Goal: Task Accomplishment & Management: Manage account settings

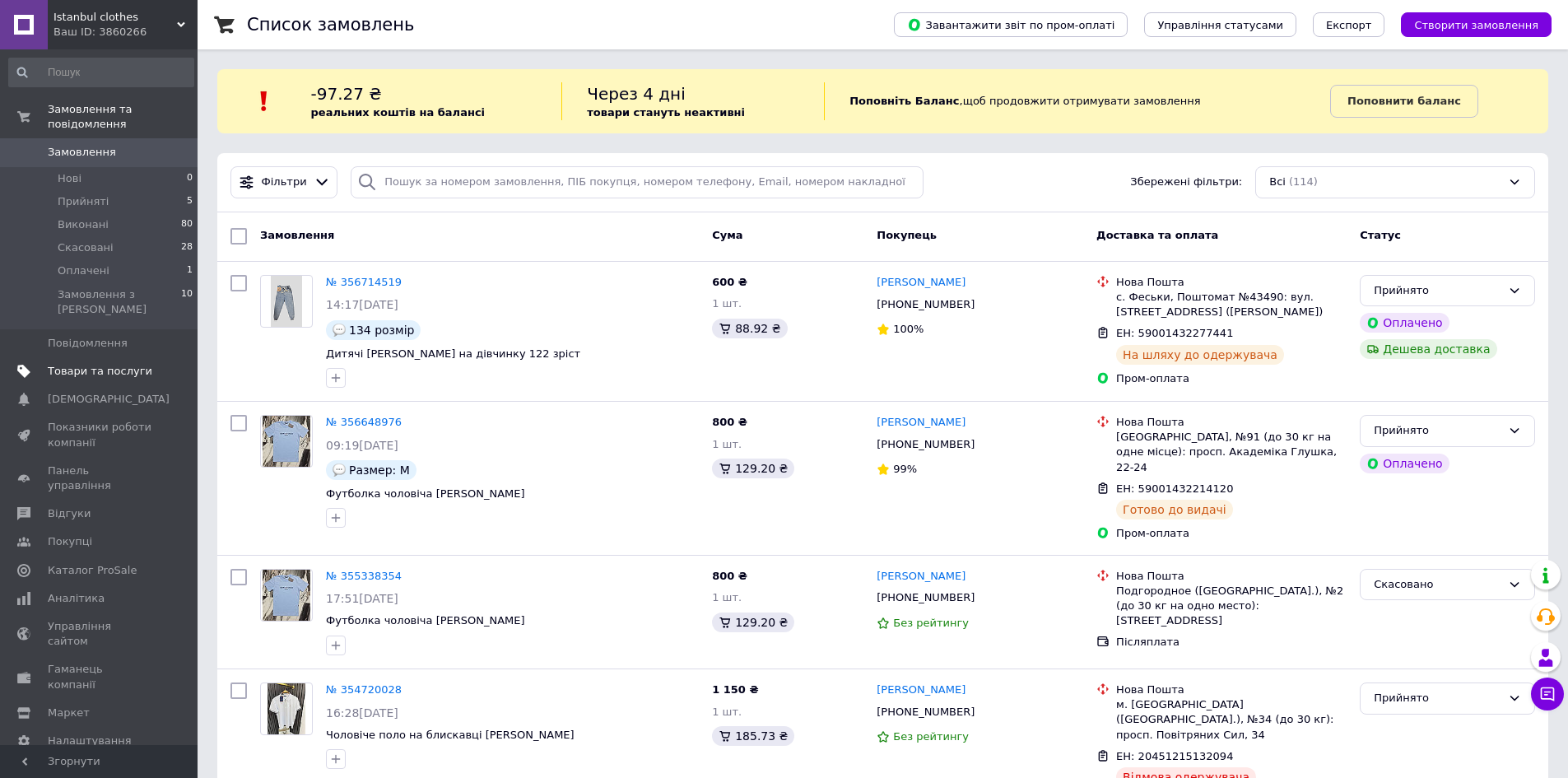
click at [105, 364] on span "Товари та послуги" at bounding box center [99, 371] width 104 height 15
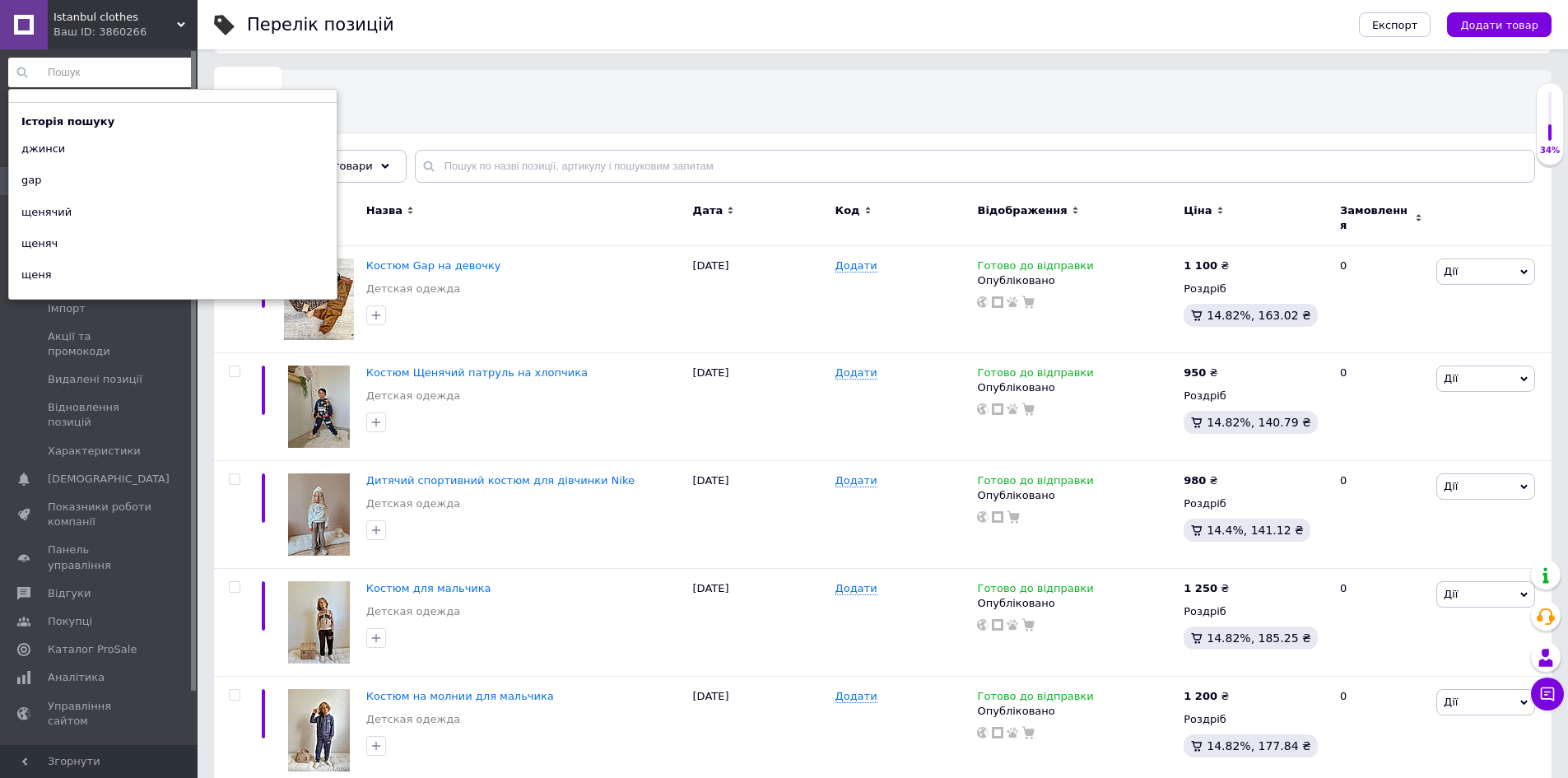
click at [103, 70] on input at bounding box center [100, 73] width 186 height 30
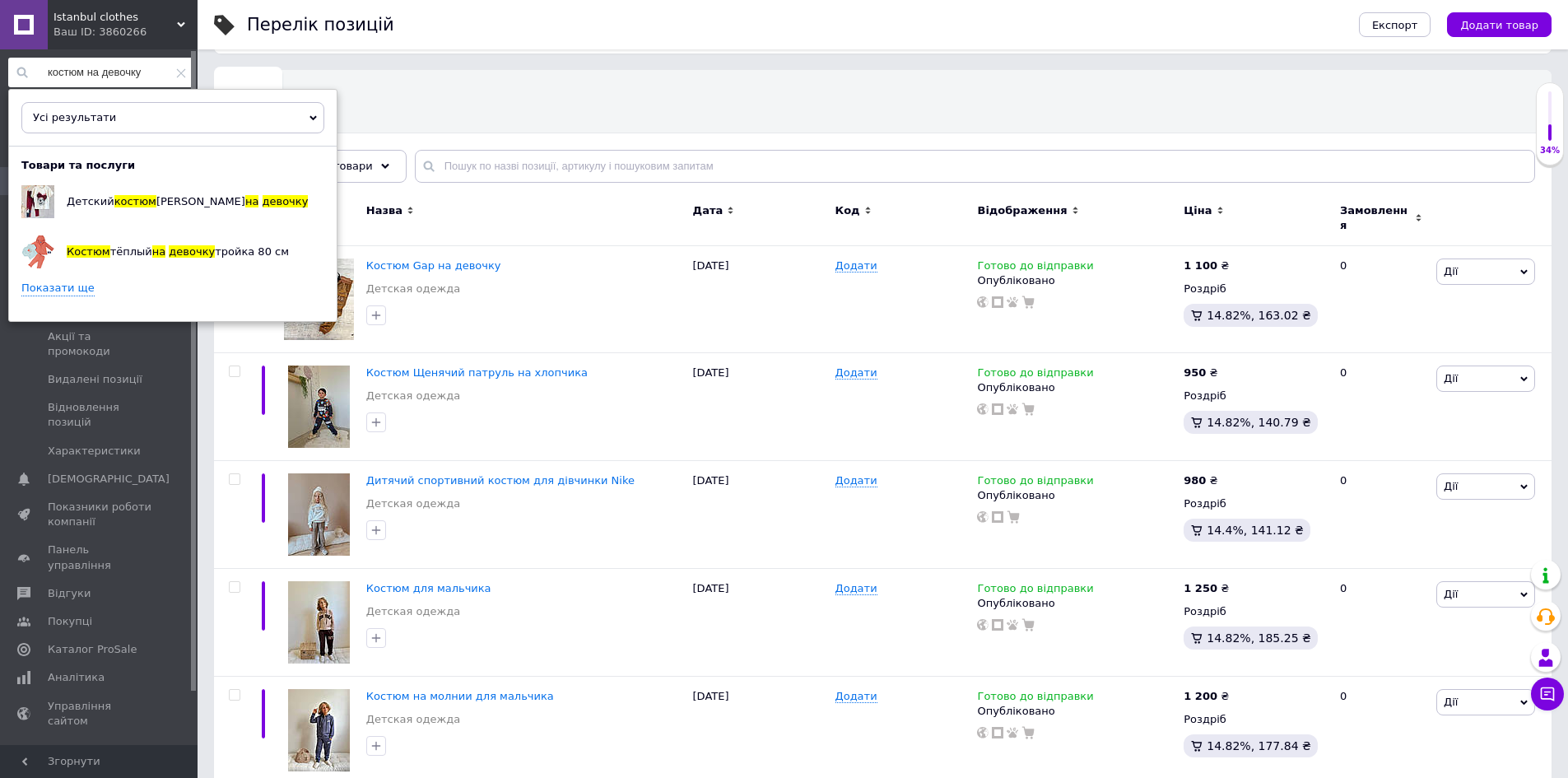
type input "костюм на девочку"
click at [76, 285] on link "Показати ще" at bounding box center [59, 288] width 74 height 16
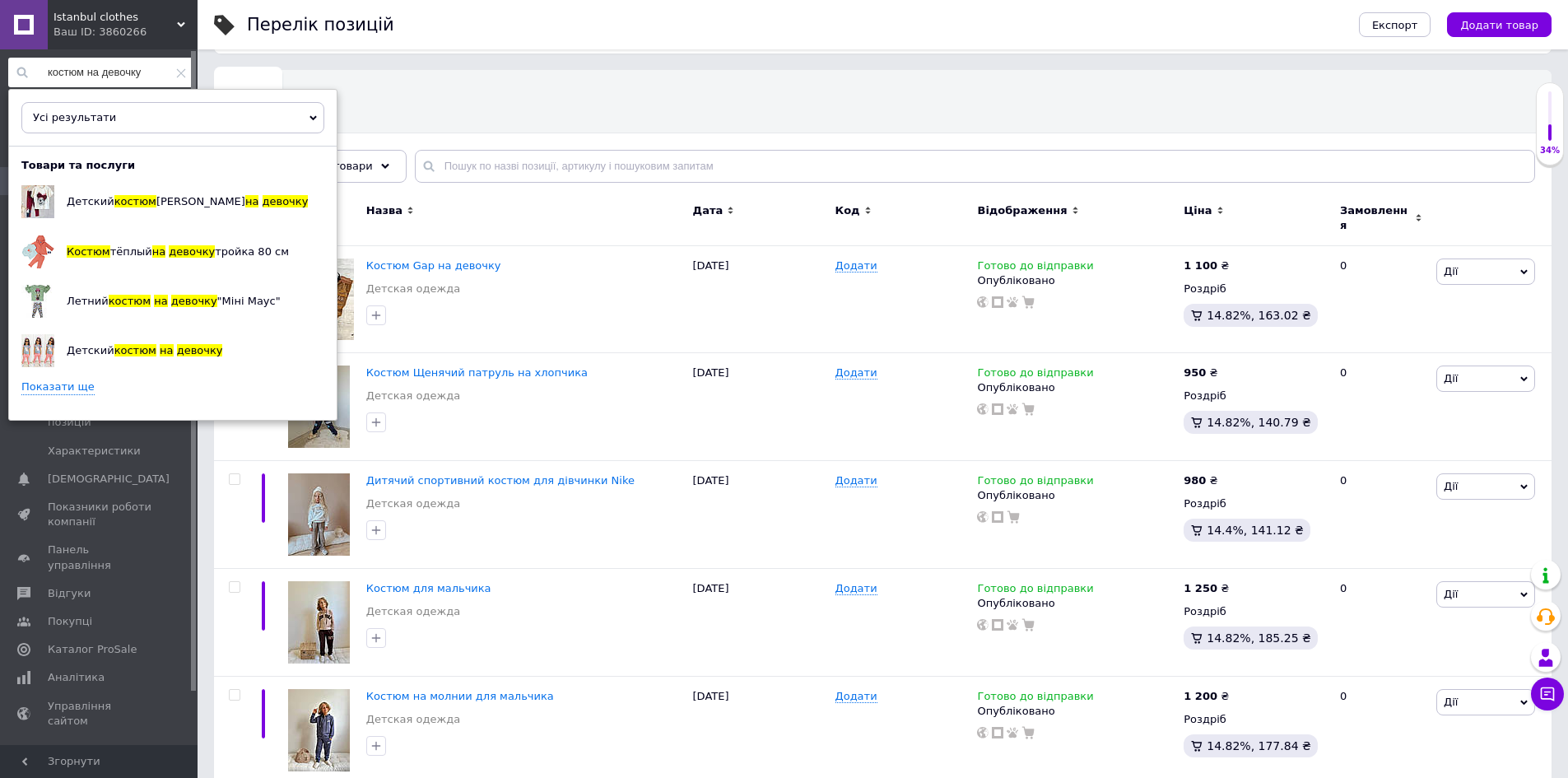
click at [71, 389] on link "Показати ще" at bounding box center [59, 388] width 74 height 16
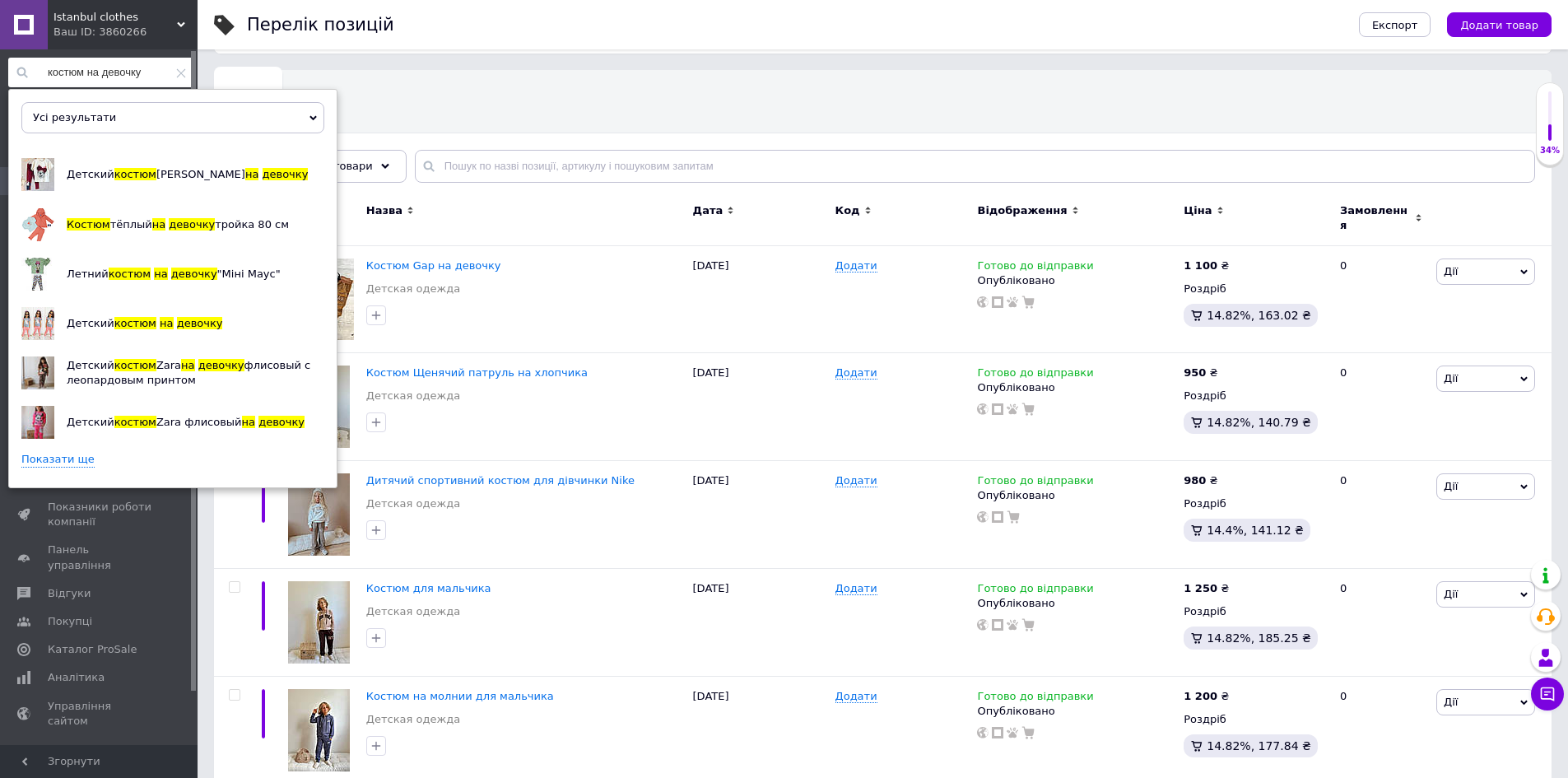
click at [60, 452] on link "Показати ще" at bounding box center [59, 460] width 74 height 16
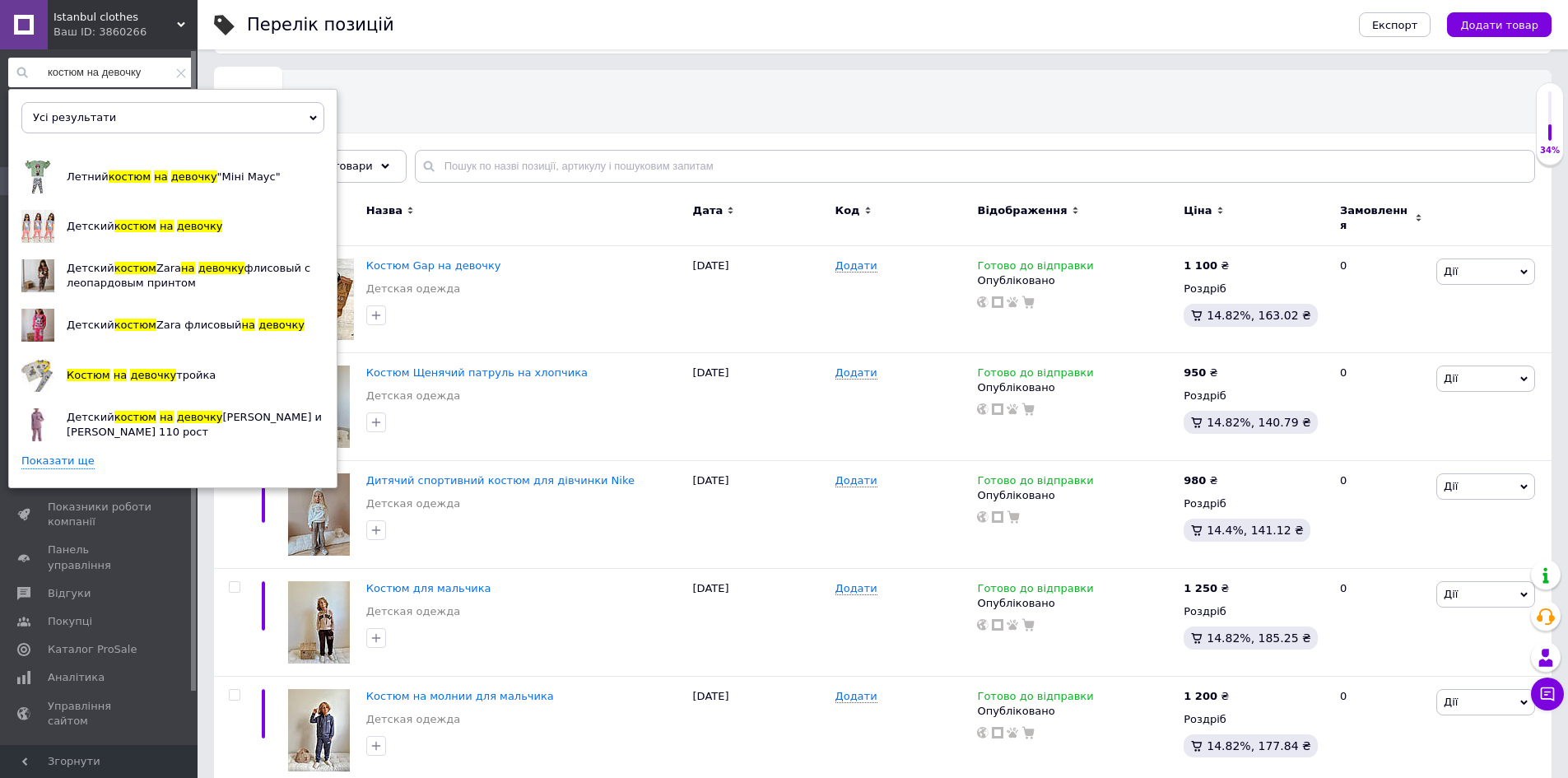
click at [72, 458] on link "Показати ще" at bounding box center [59, 461] width 74 height 16
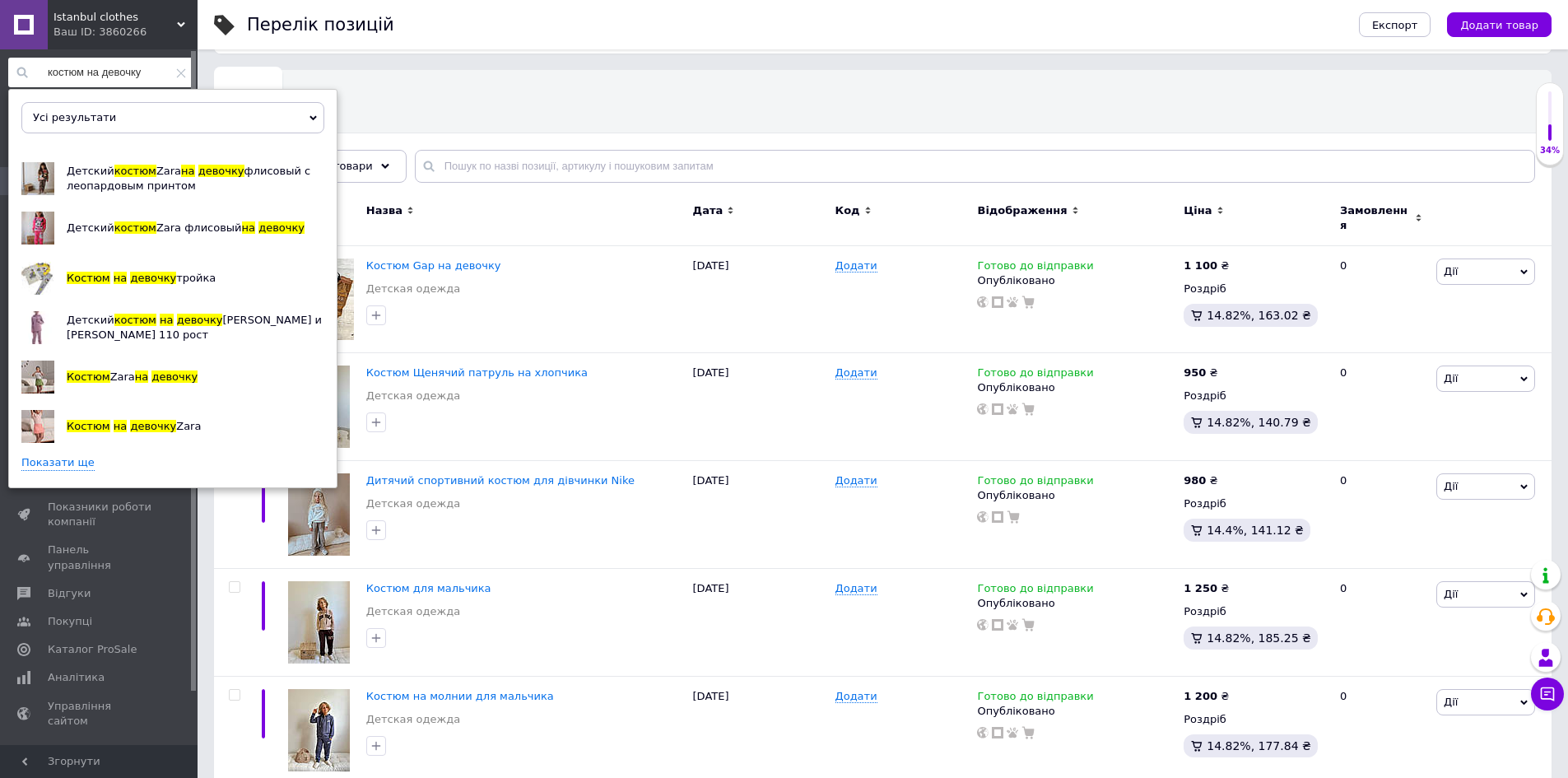
click at [68, 455] on link "Показати ще" at bounding box center [59, 463] width 74 height 16
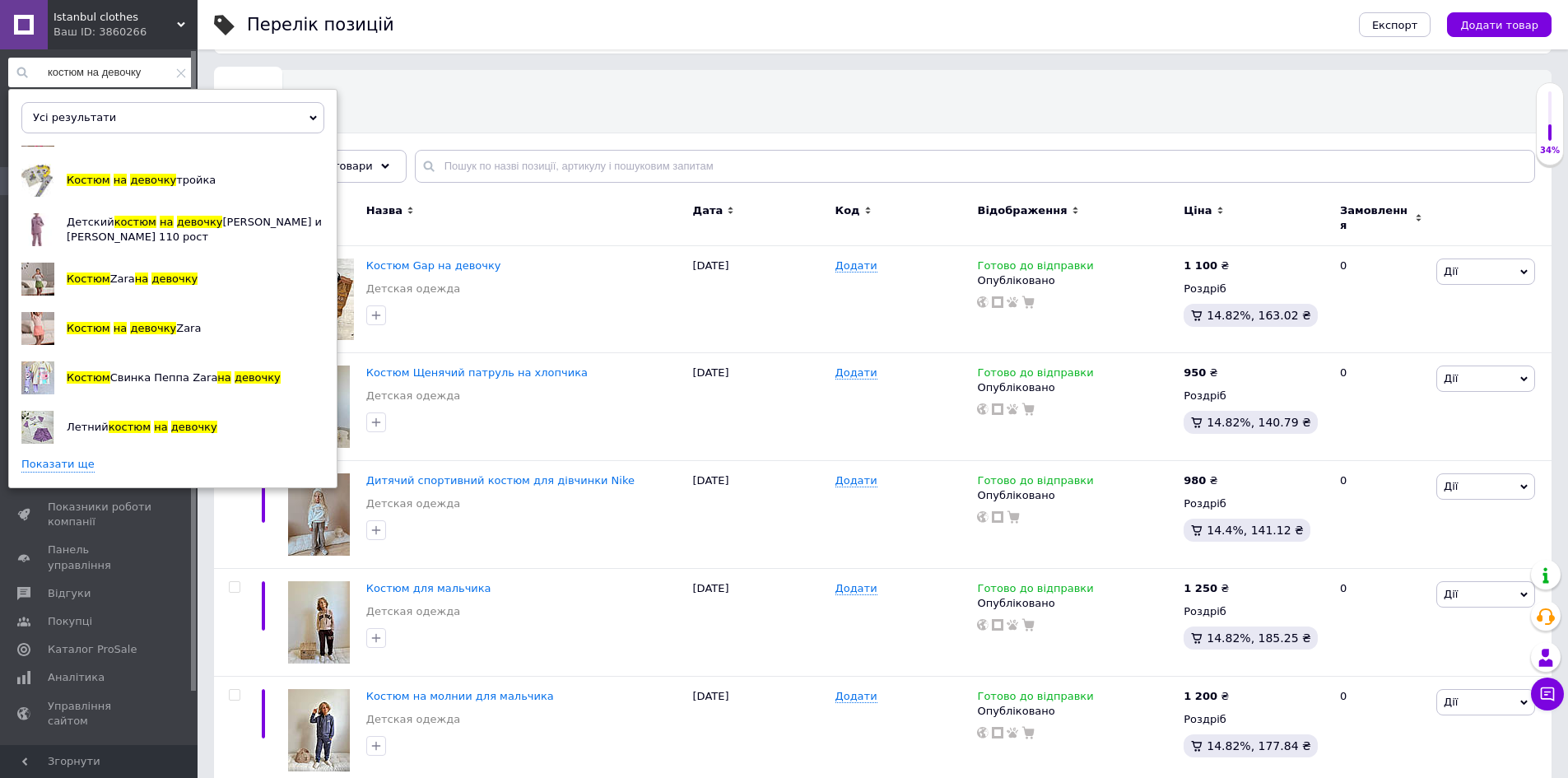
click at [68, 457] on link "Показати ще" at bounding box center [59, 465] width 74 height 16
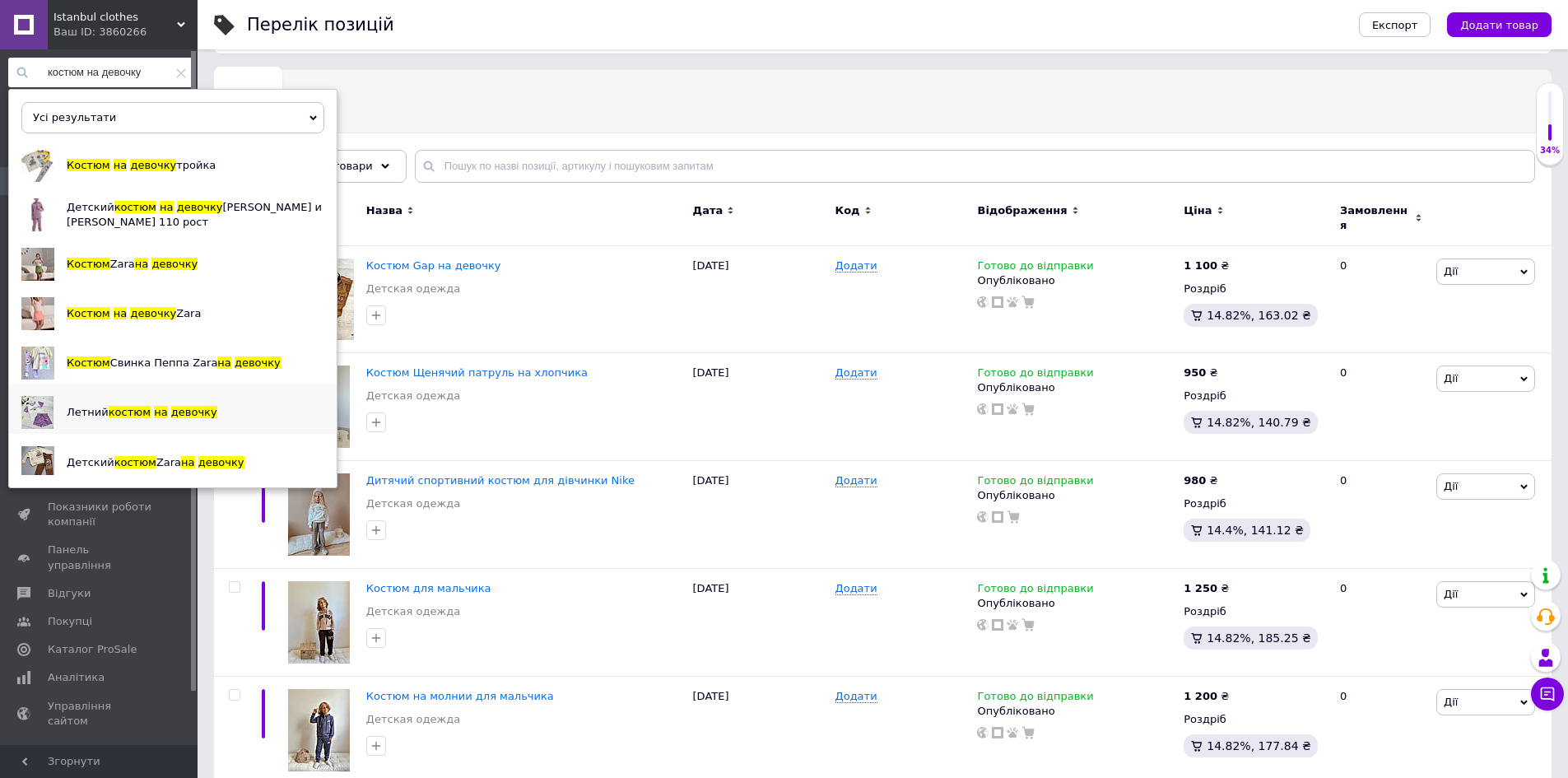
scroll to position [416, 0]
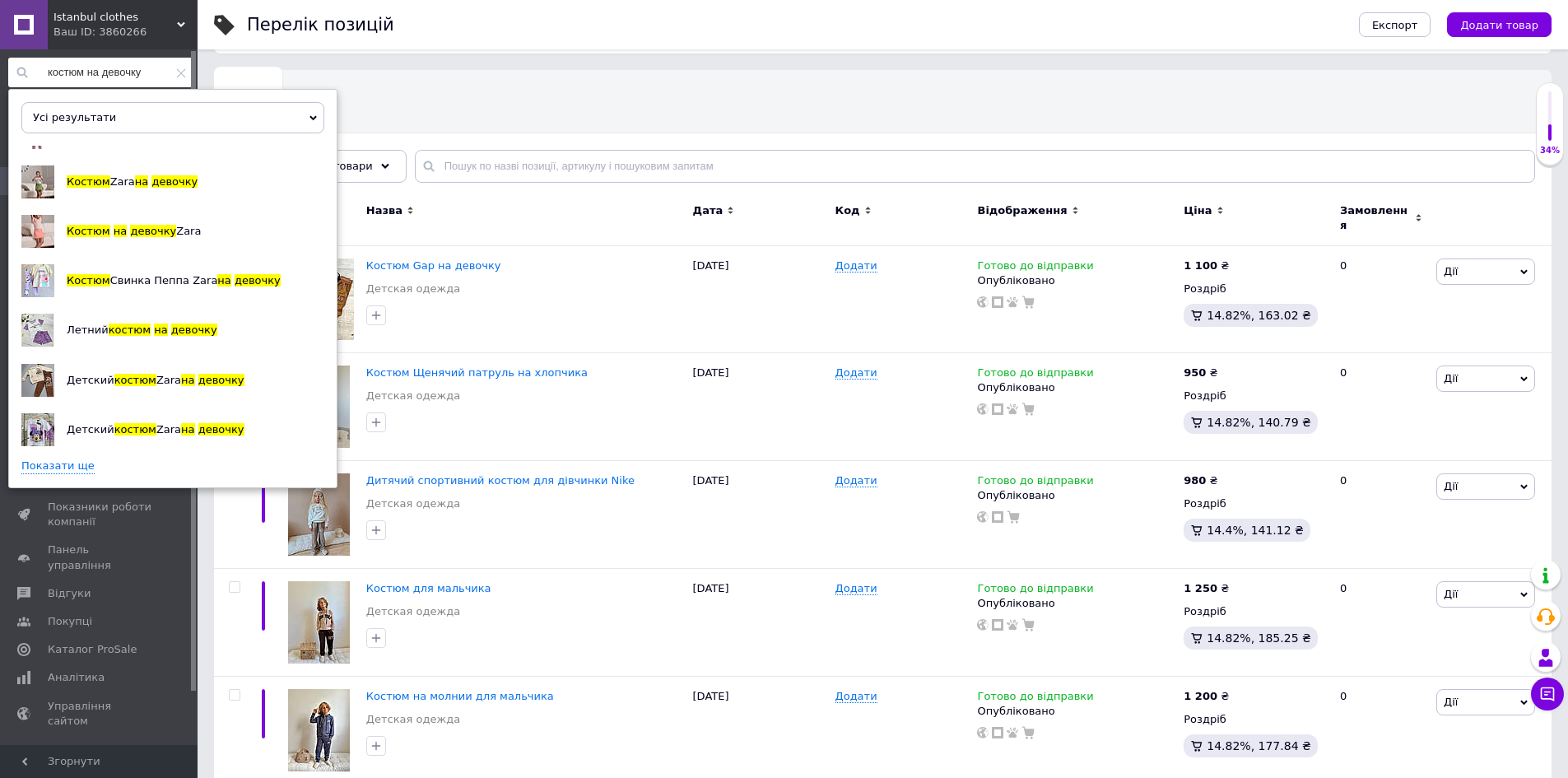
click at [41, 458] on link "Показати ще" at bounding box center [59, 466] width 74 height 16
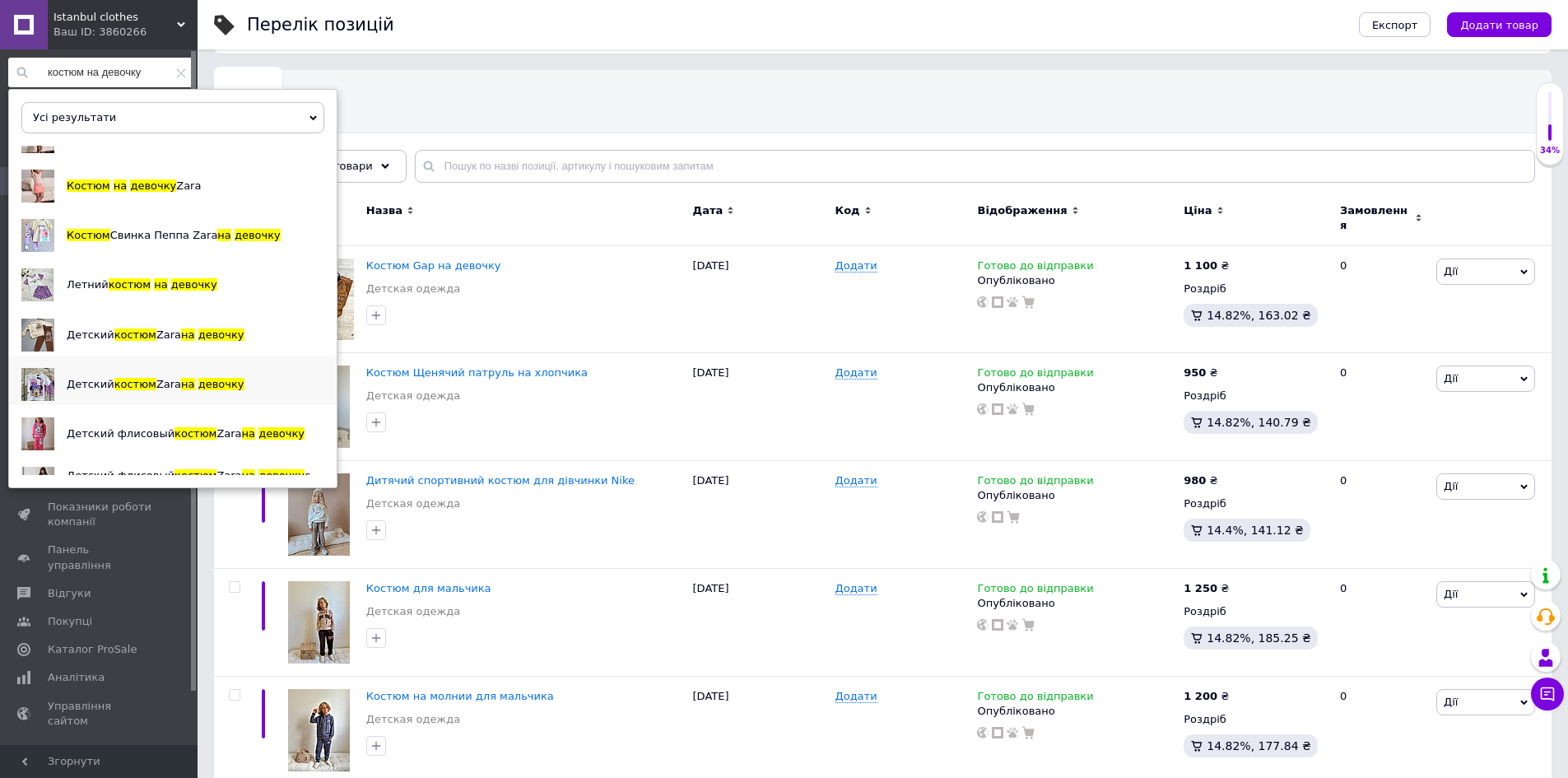
scroll to position [514, 0]
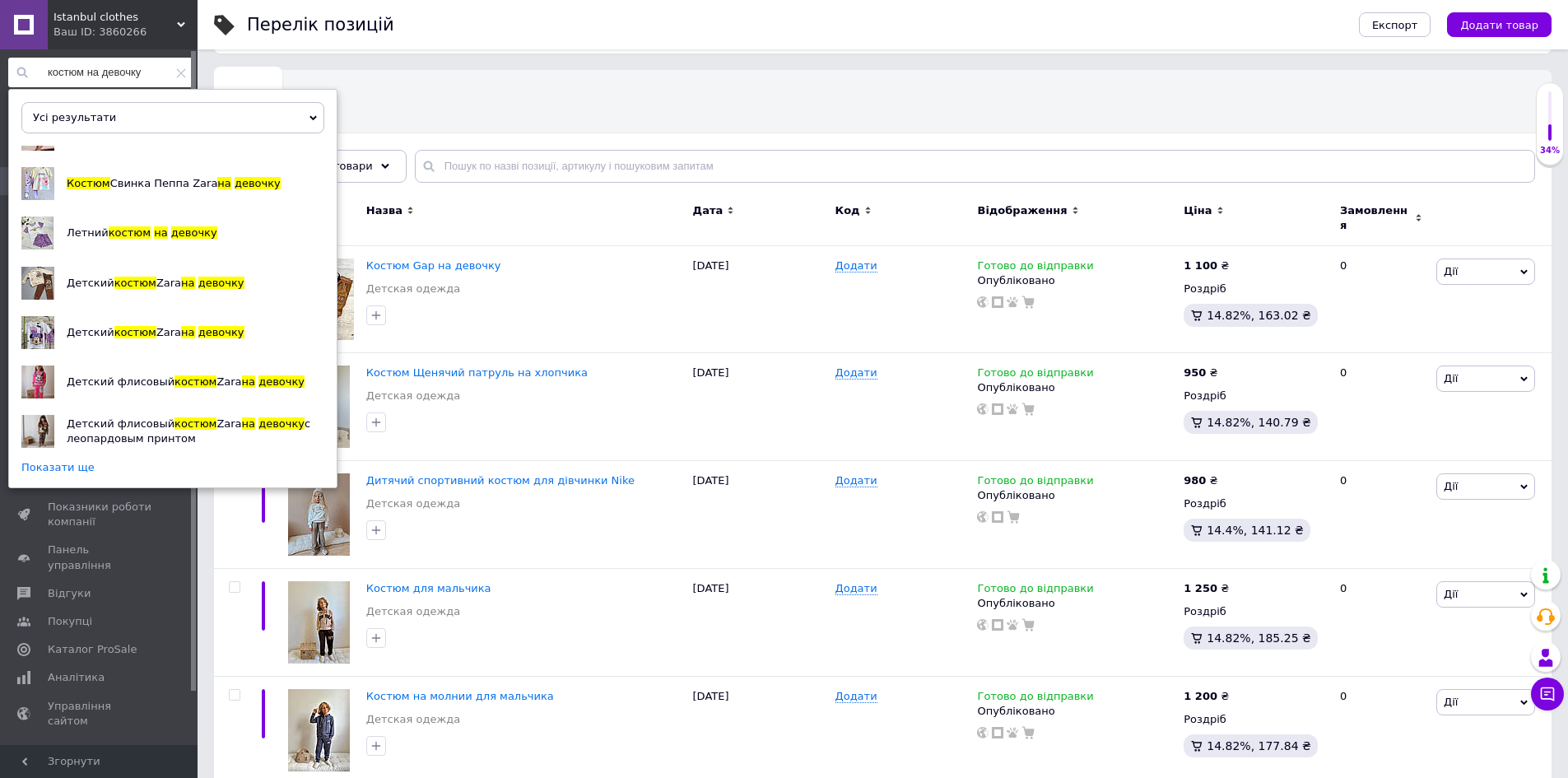
click at [70, 460] on link "Показати ще" at bounding box center [59, 468] width 74 height 16
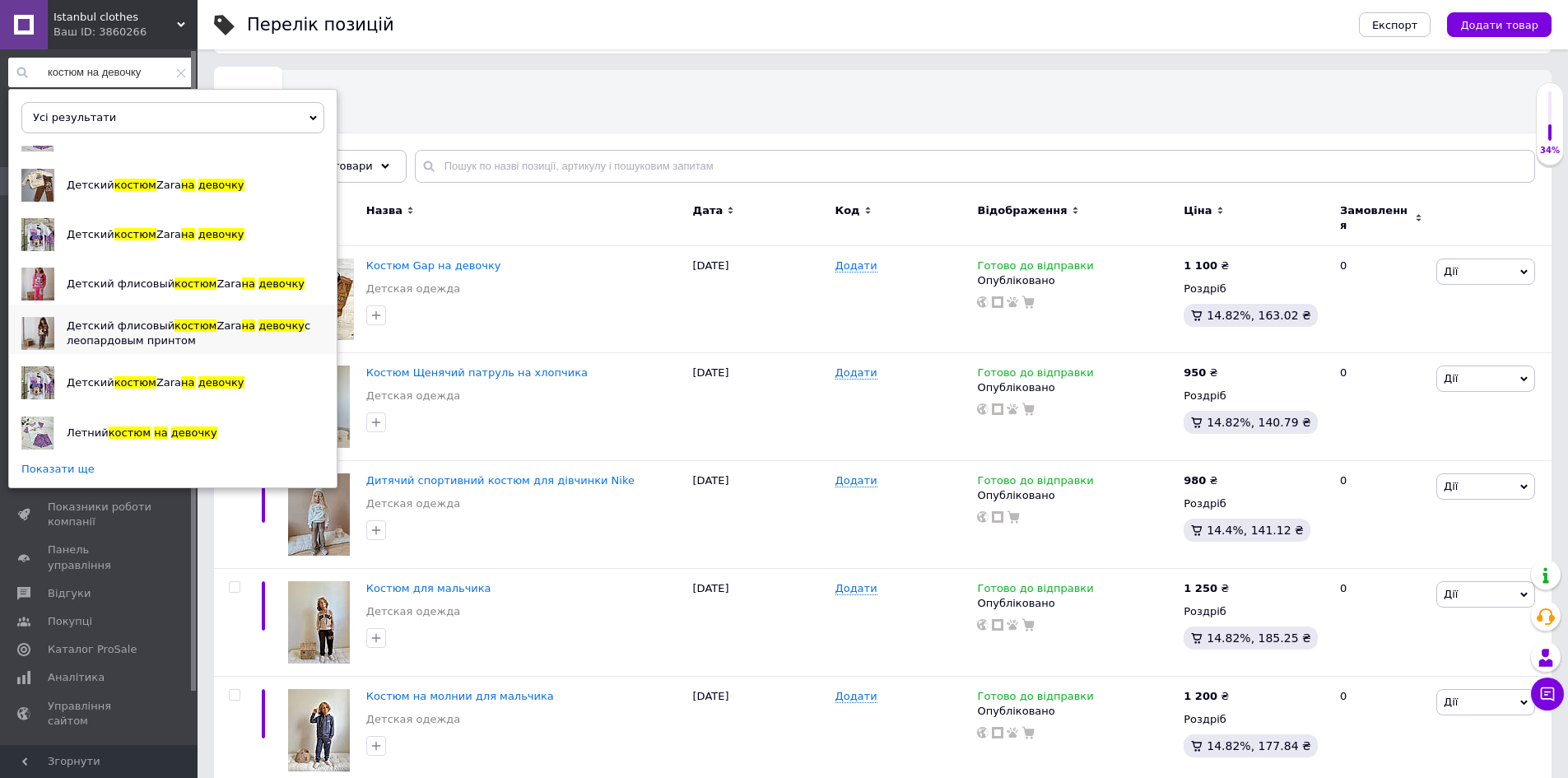
scroll to position [411, 0]
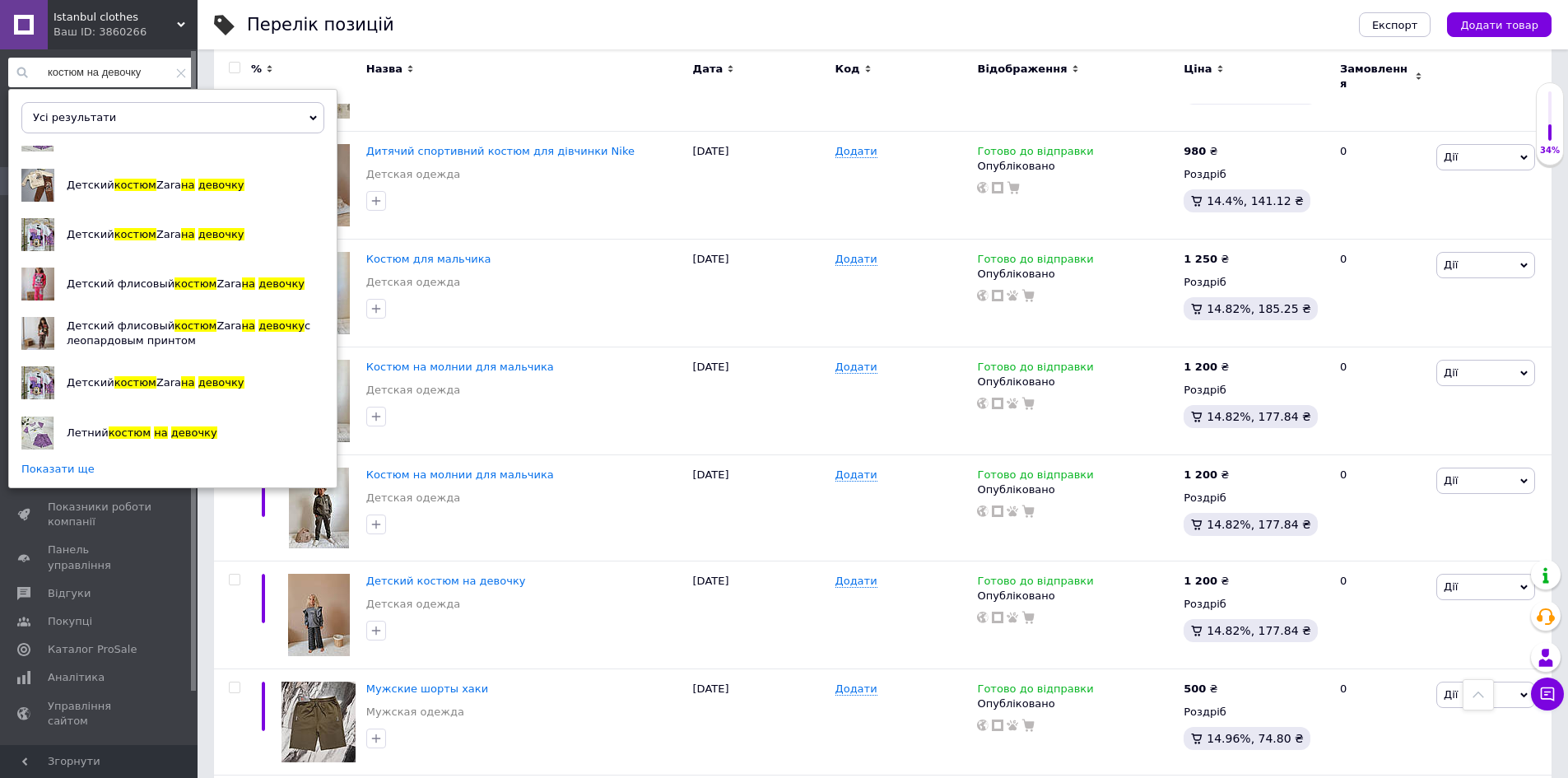
click at [53, 462] on link "Показати ще" at bounding box center [59, 470] width 74 height 16
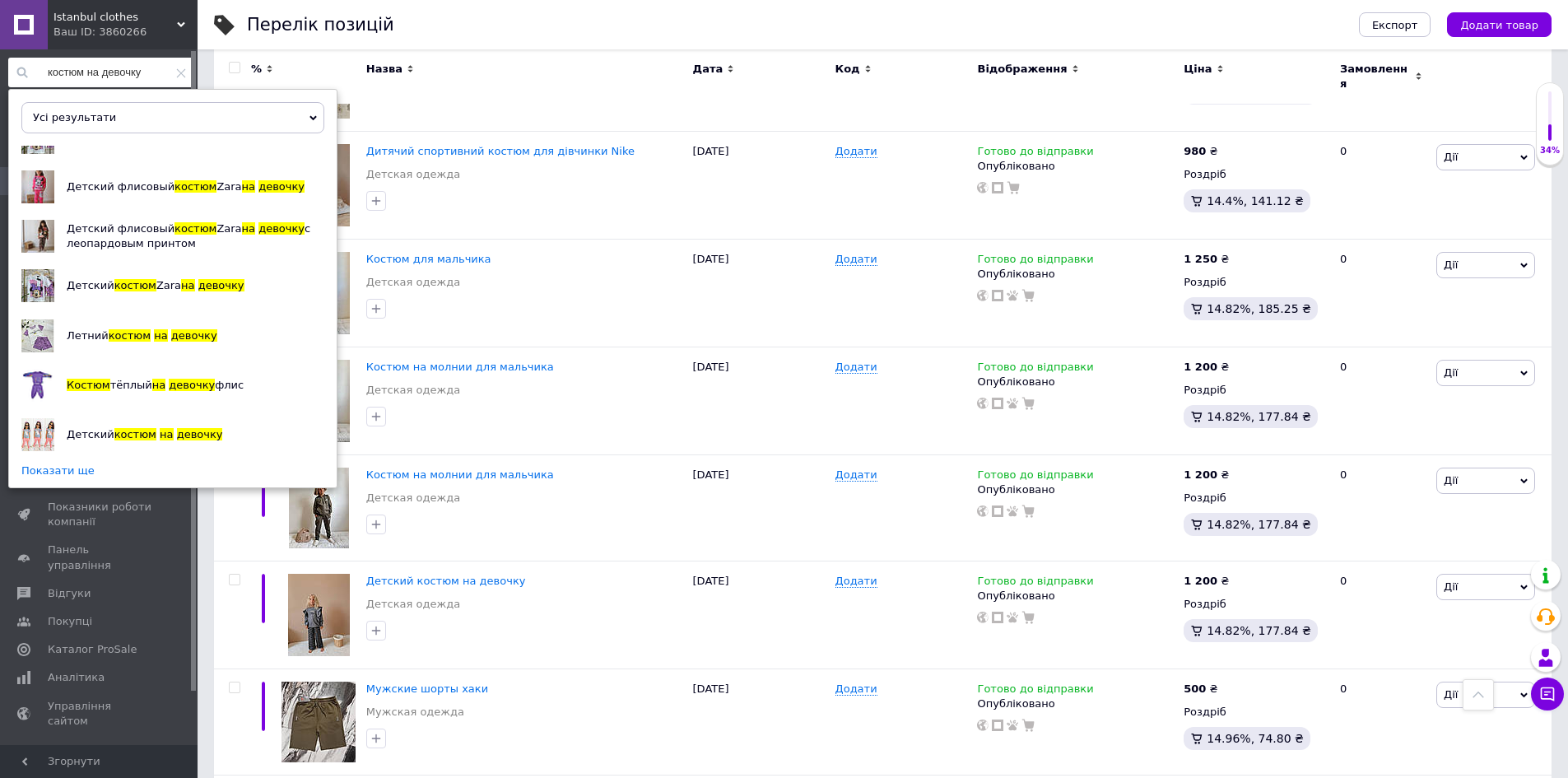
click at [70, 463] on link "Показати ще" at bounding box center [59, 471] width 74 height 16
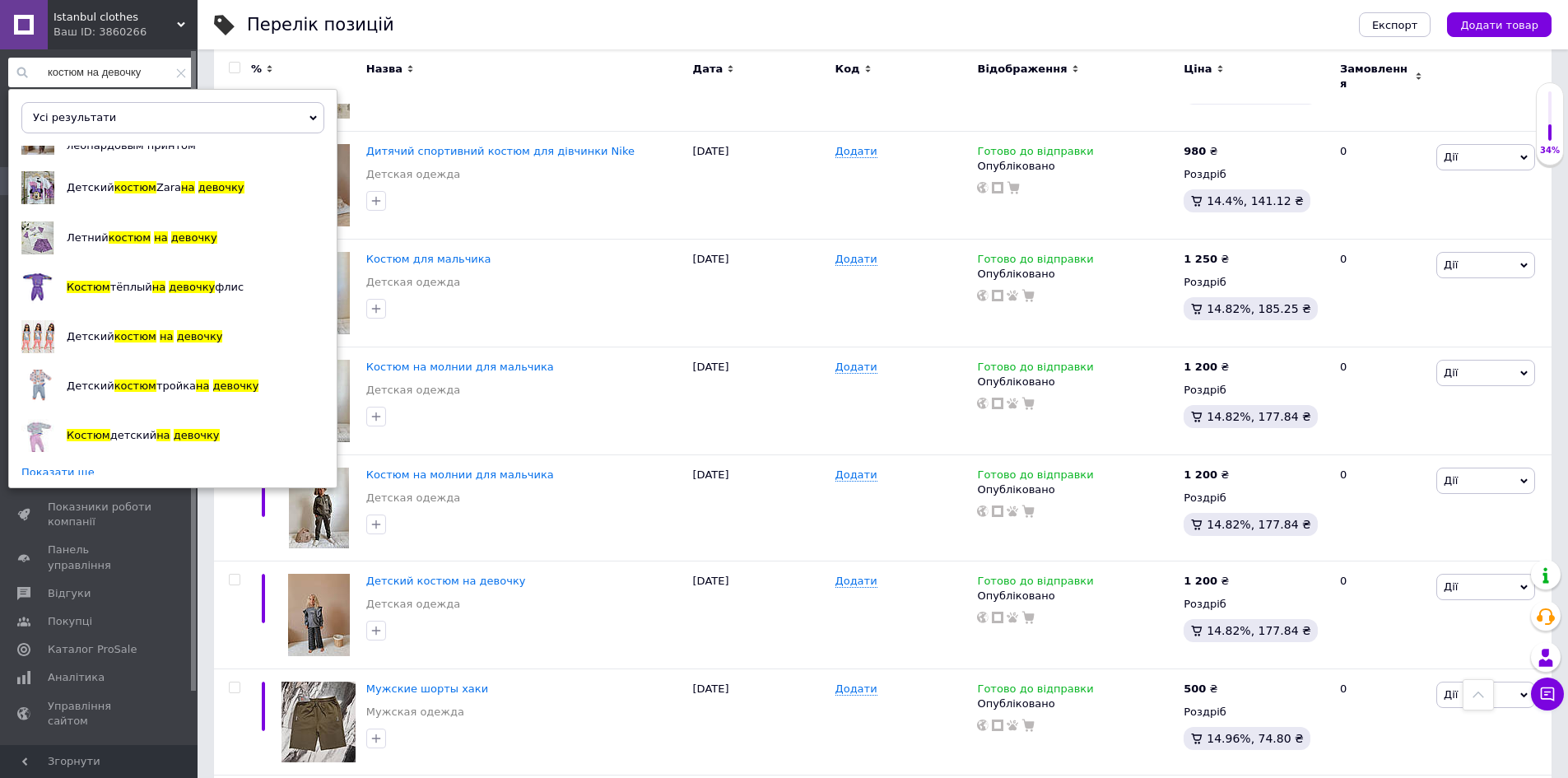
click at [76, 465] on link "Показати ще" at bounding box center [59, 473] width 74 height 16
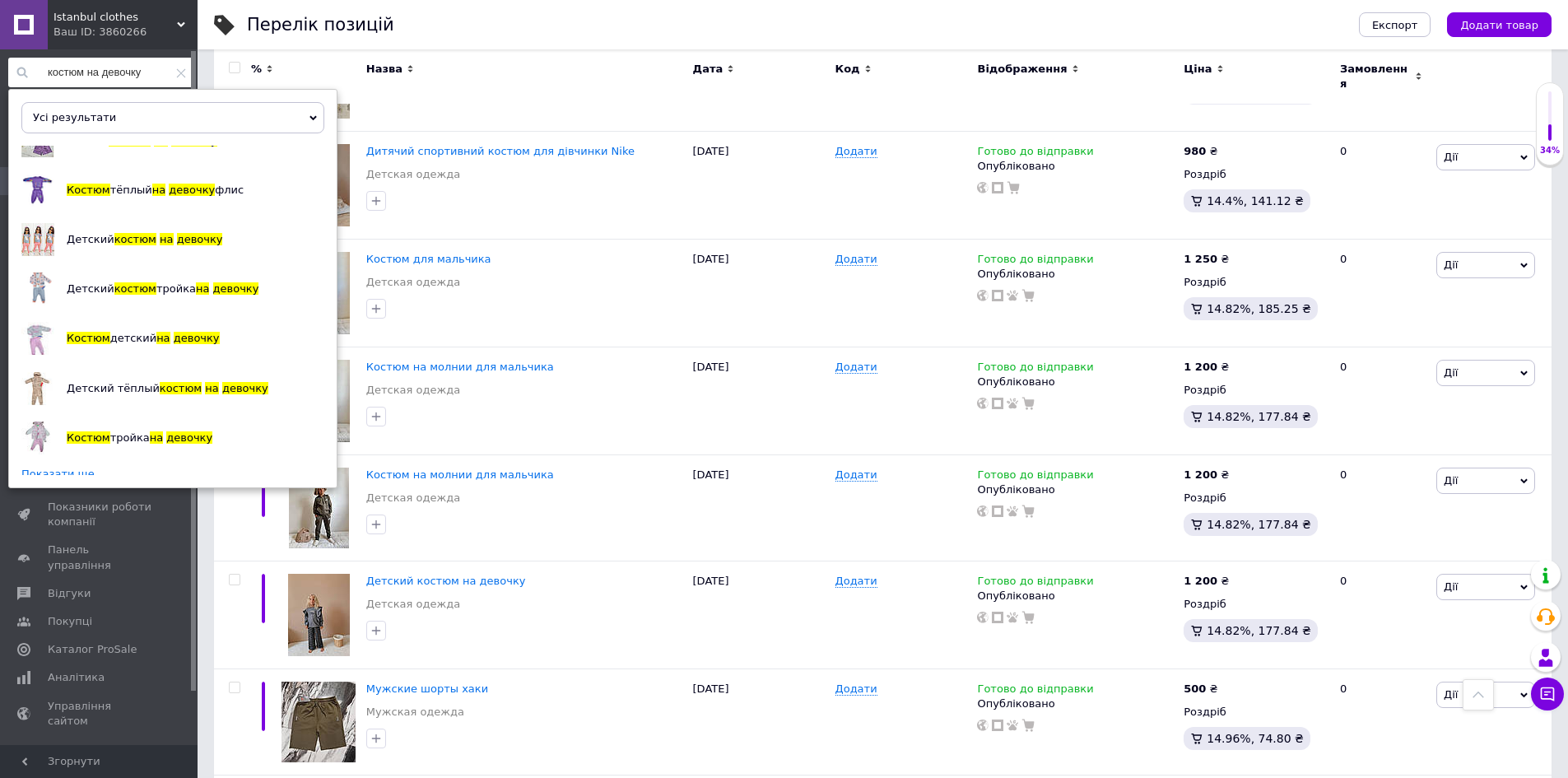
click at [70, 467] on link "Показати ще" at bounding box center [59, 475] width 74 height 16
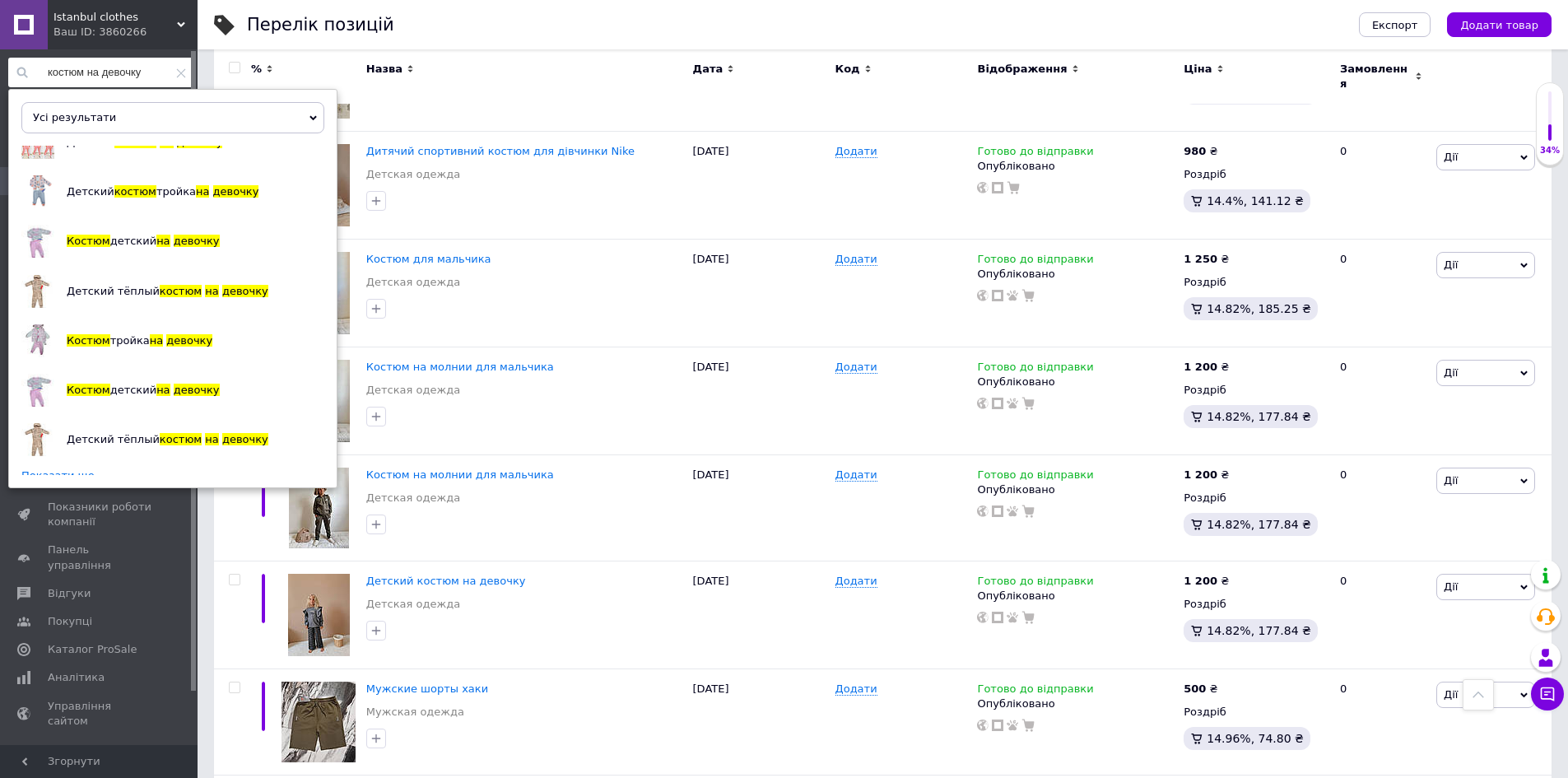
click at [65, 468] on link "Показати ще" at bounding box center [59, 476] width 74 height 16
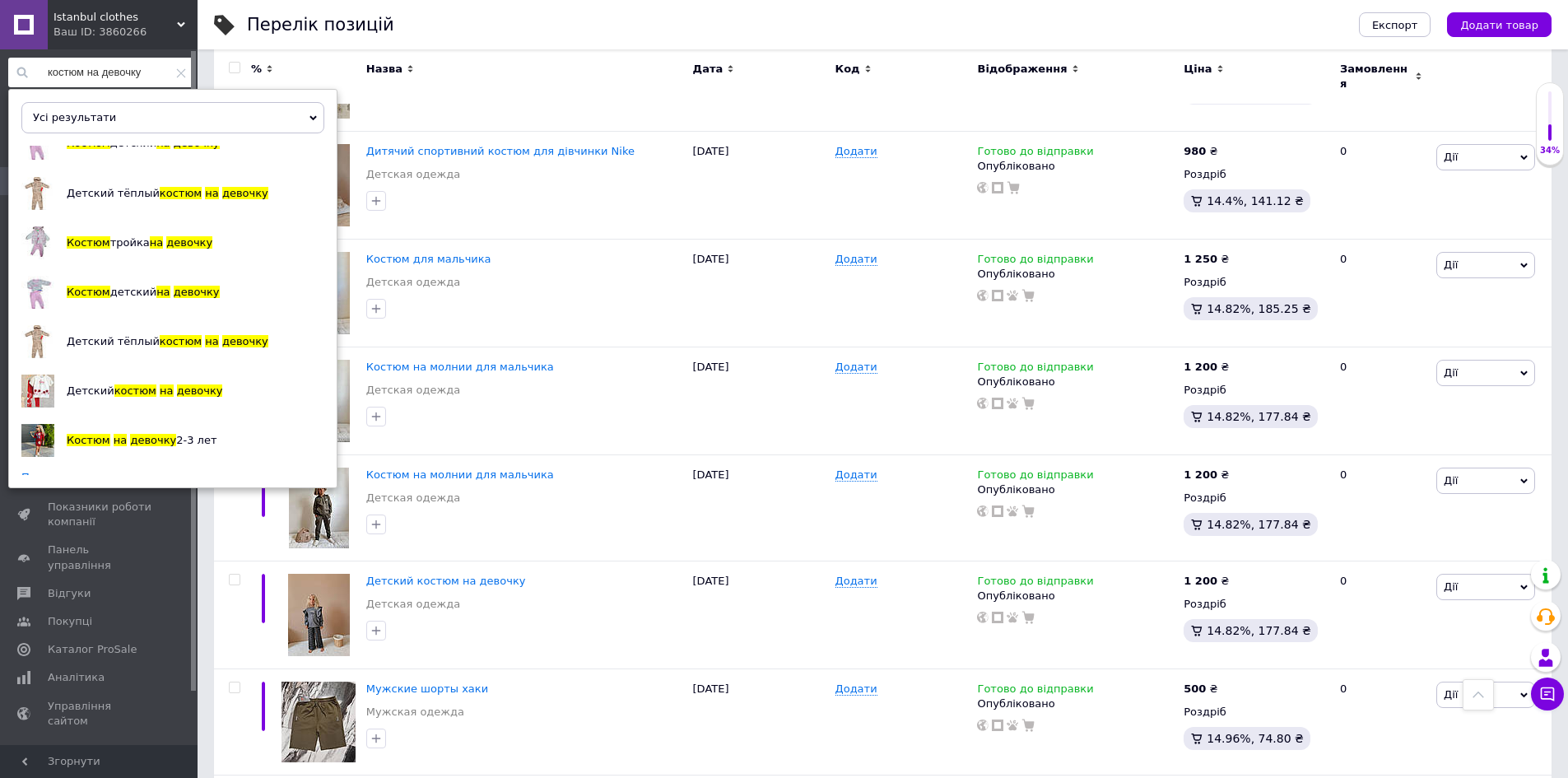
click at [76, 470] on link "Показати ще" at bounding box center [59, 478] width 74 height 16
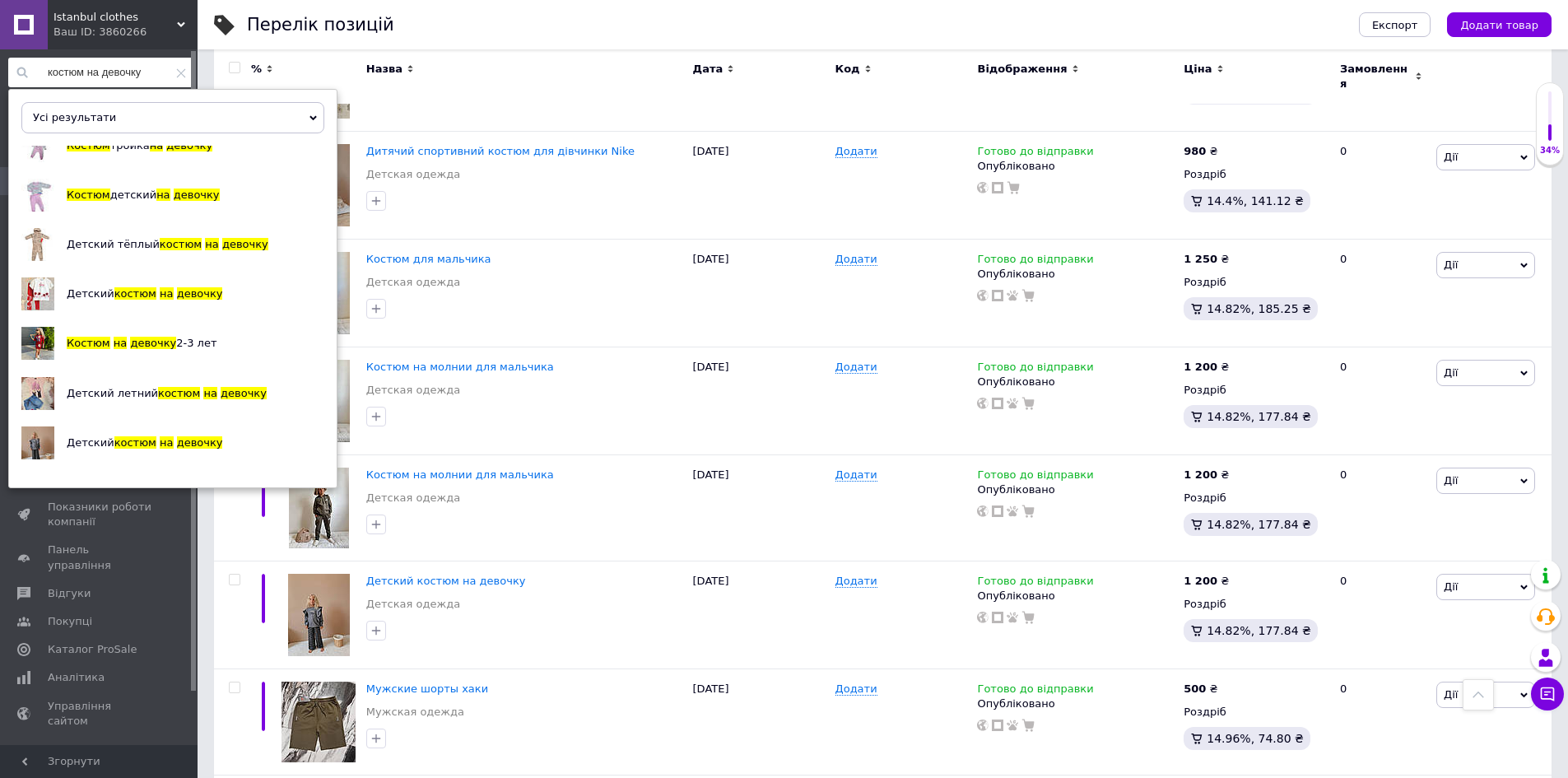
click at [51, 472] on link "Показати ще" at bounding box center [59, 480] width 74 height 16
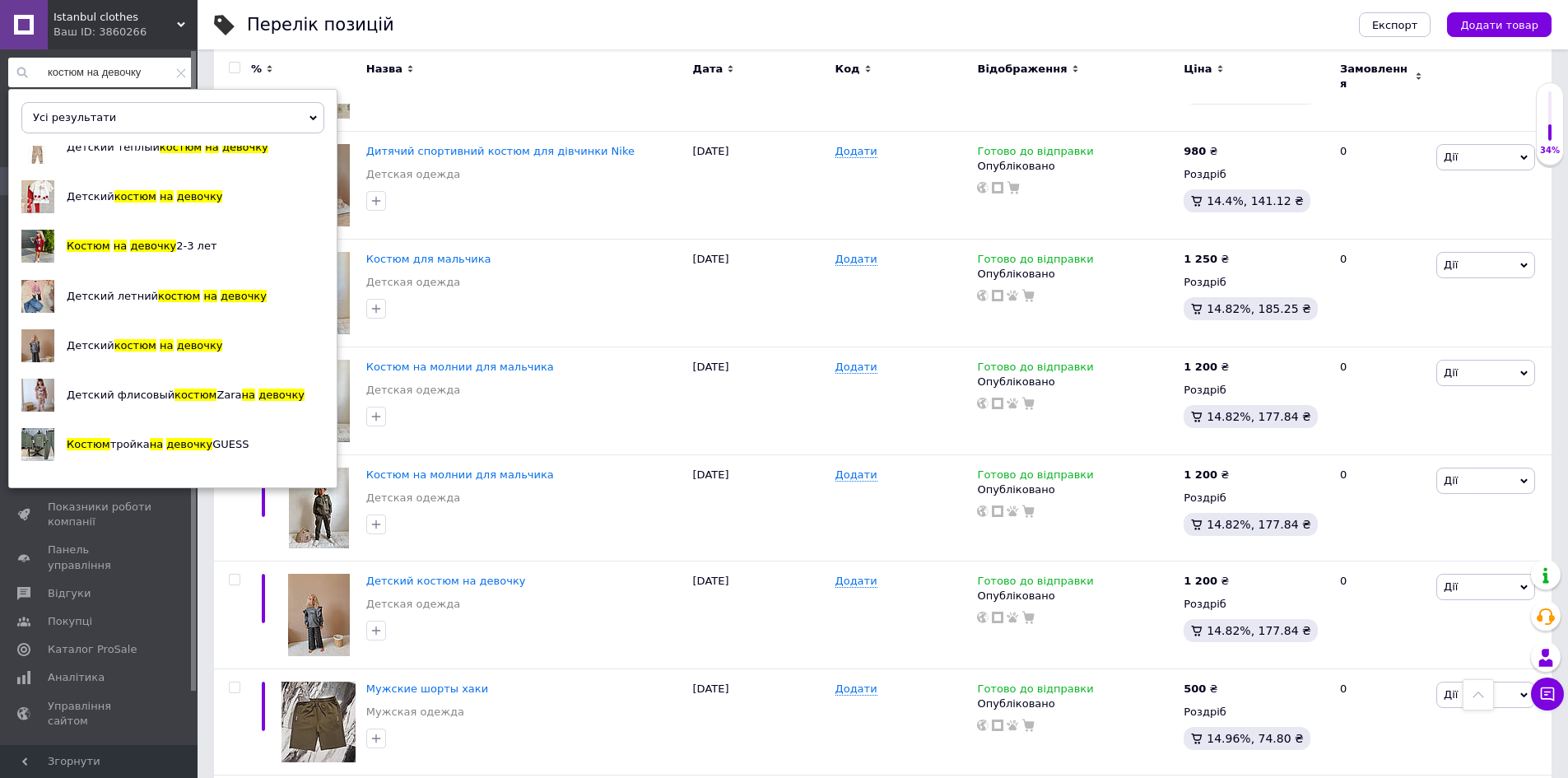
click at [65, 473] on link "Показати ще" at bounding box center [59, 481] width 74 height 16
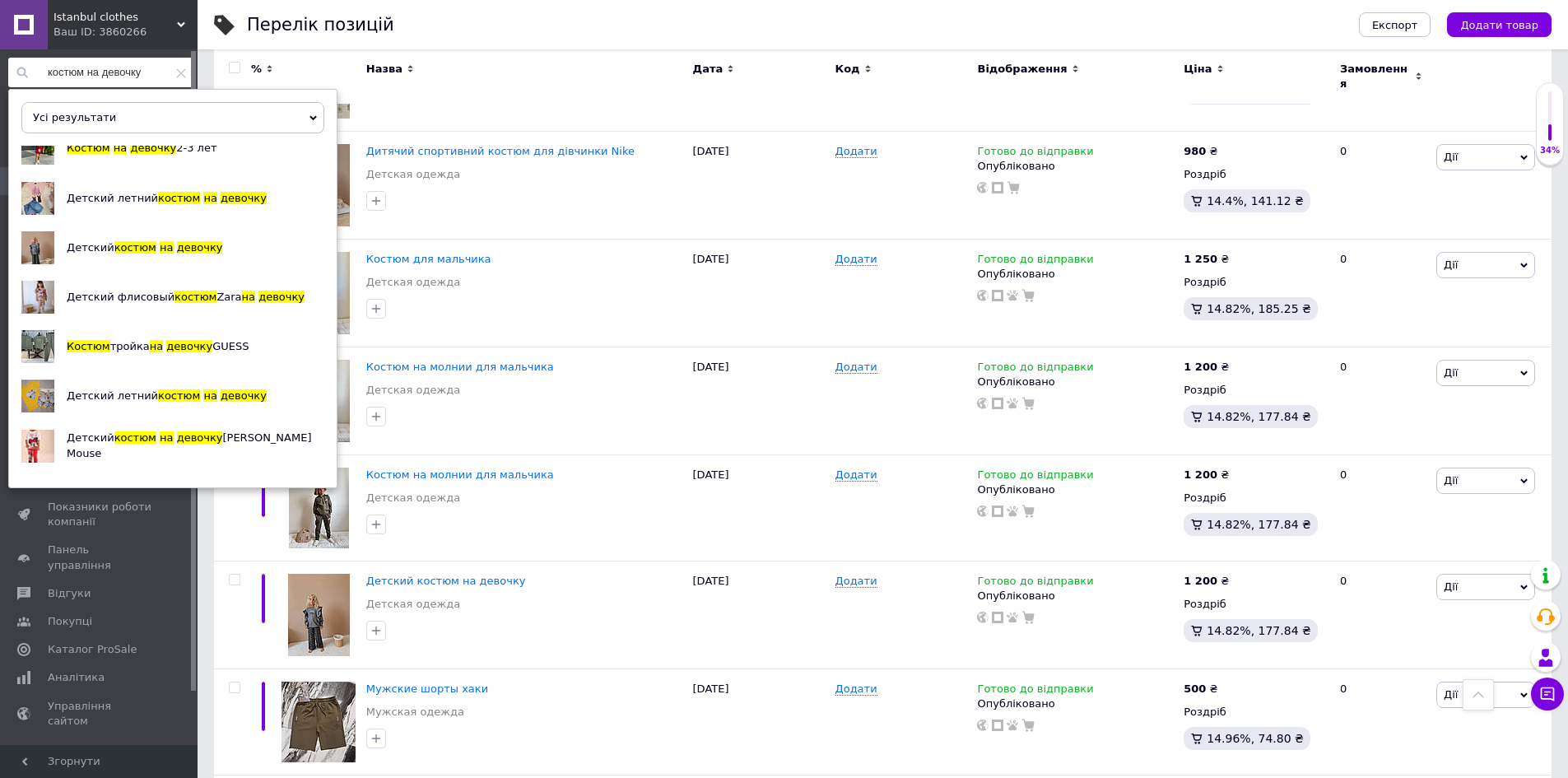
click at [70, 475] on link "Показати ще" at bounding box center [59, 483] width 74 height 16
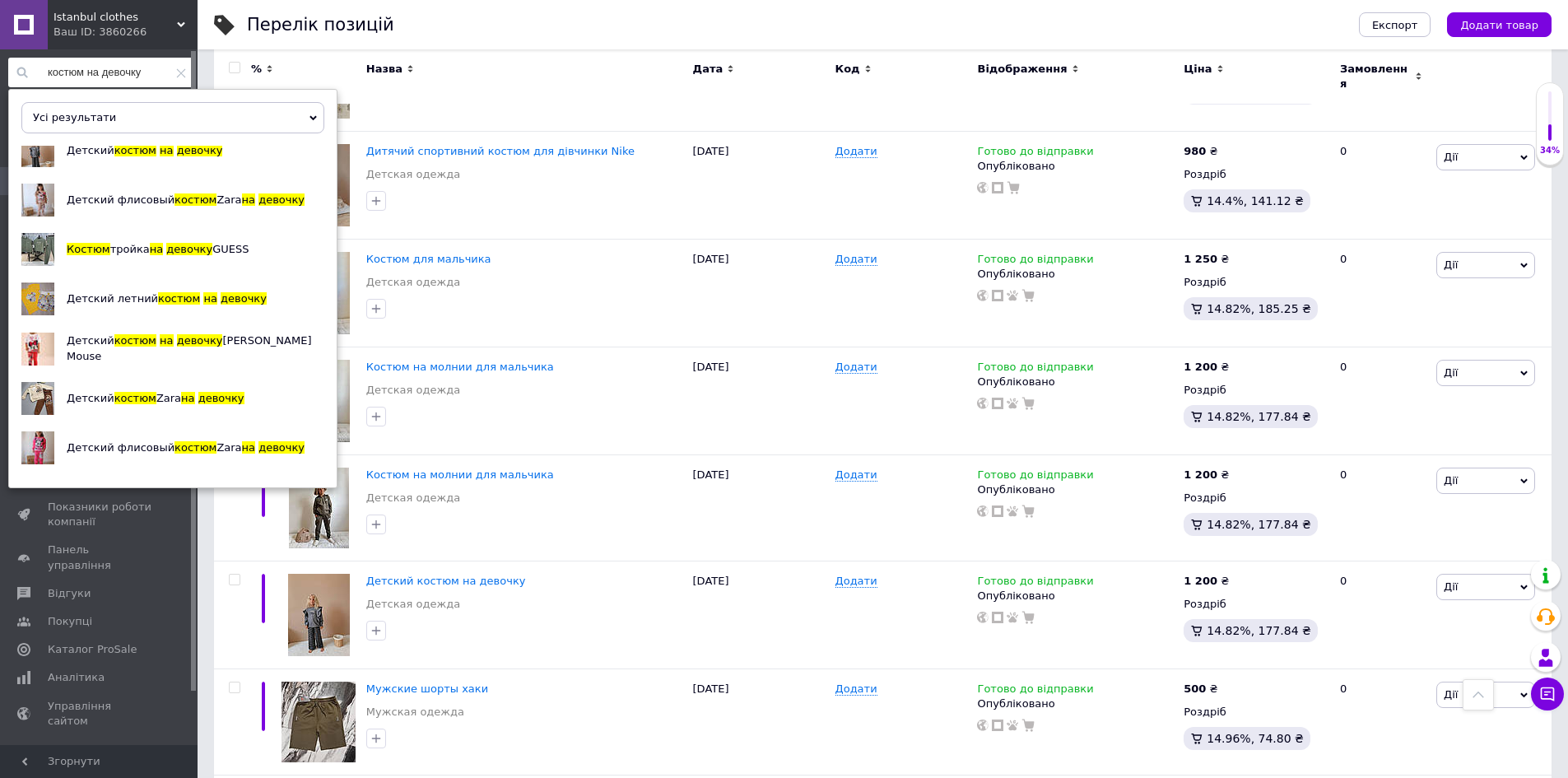
click at [78, 477] on link "Показати ще" at bounding box center [59, 485] width 74 height 16
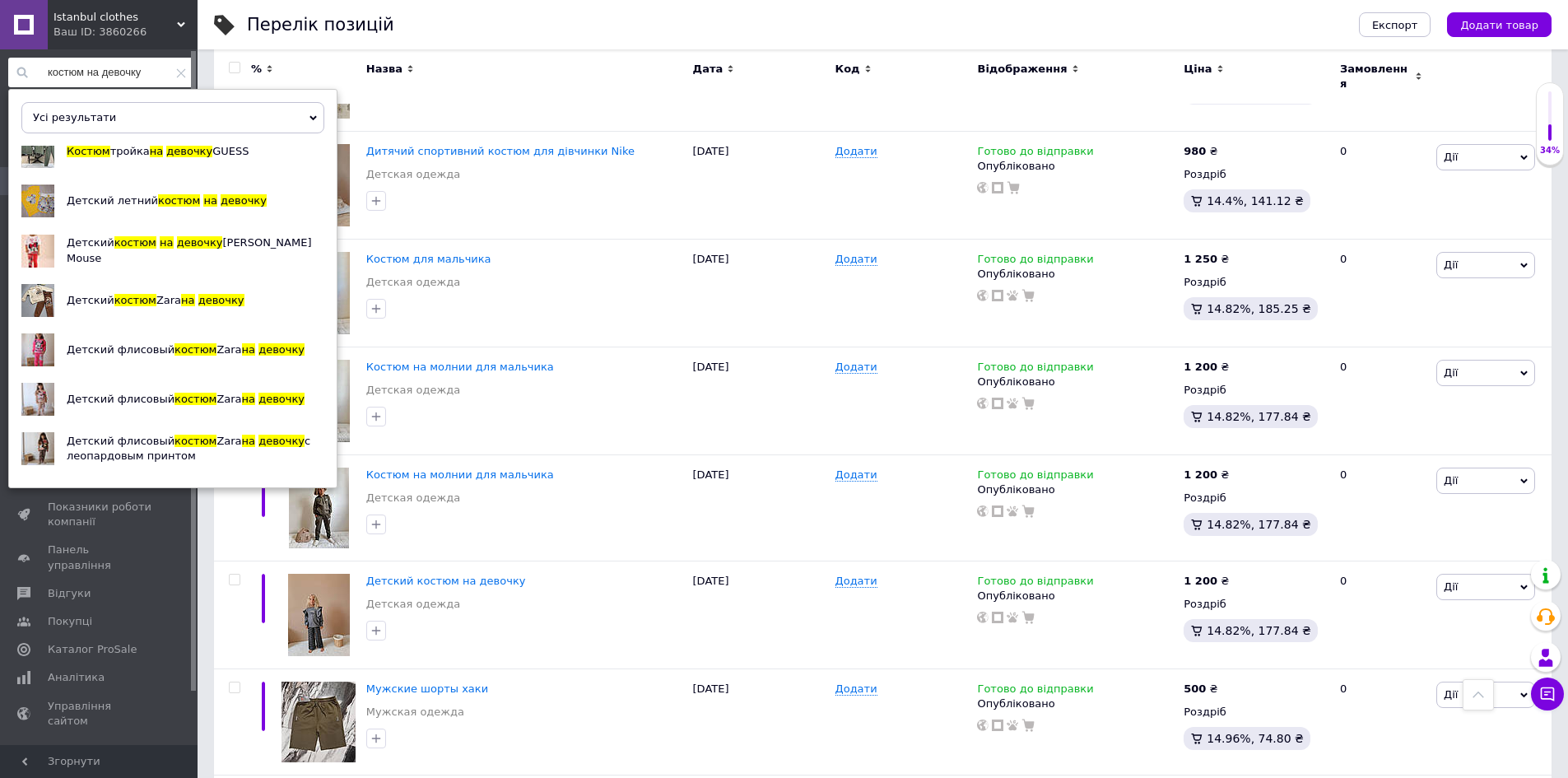
click at [79, 478] on link "Показати ще" at bounding box center [59, 486] width 74 height 16
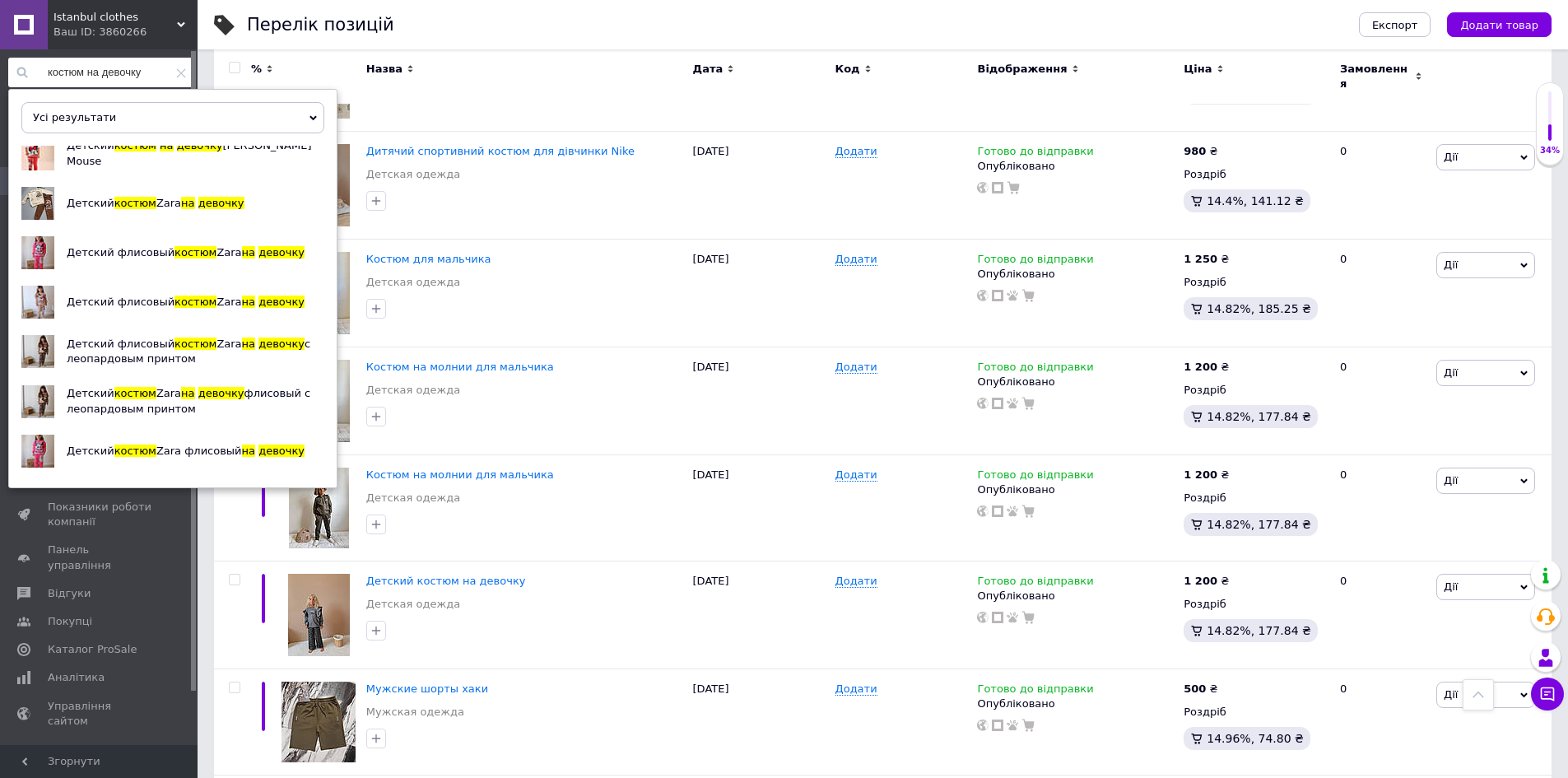
click at [62, 480] on link "Показати ще" at bounding box center [59, 488] width 74 height 16
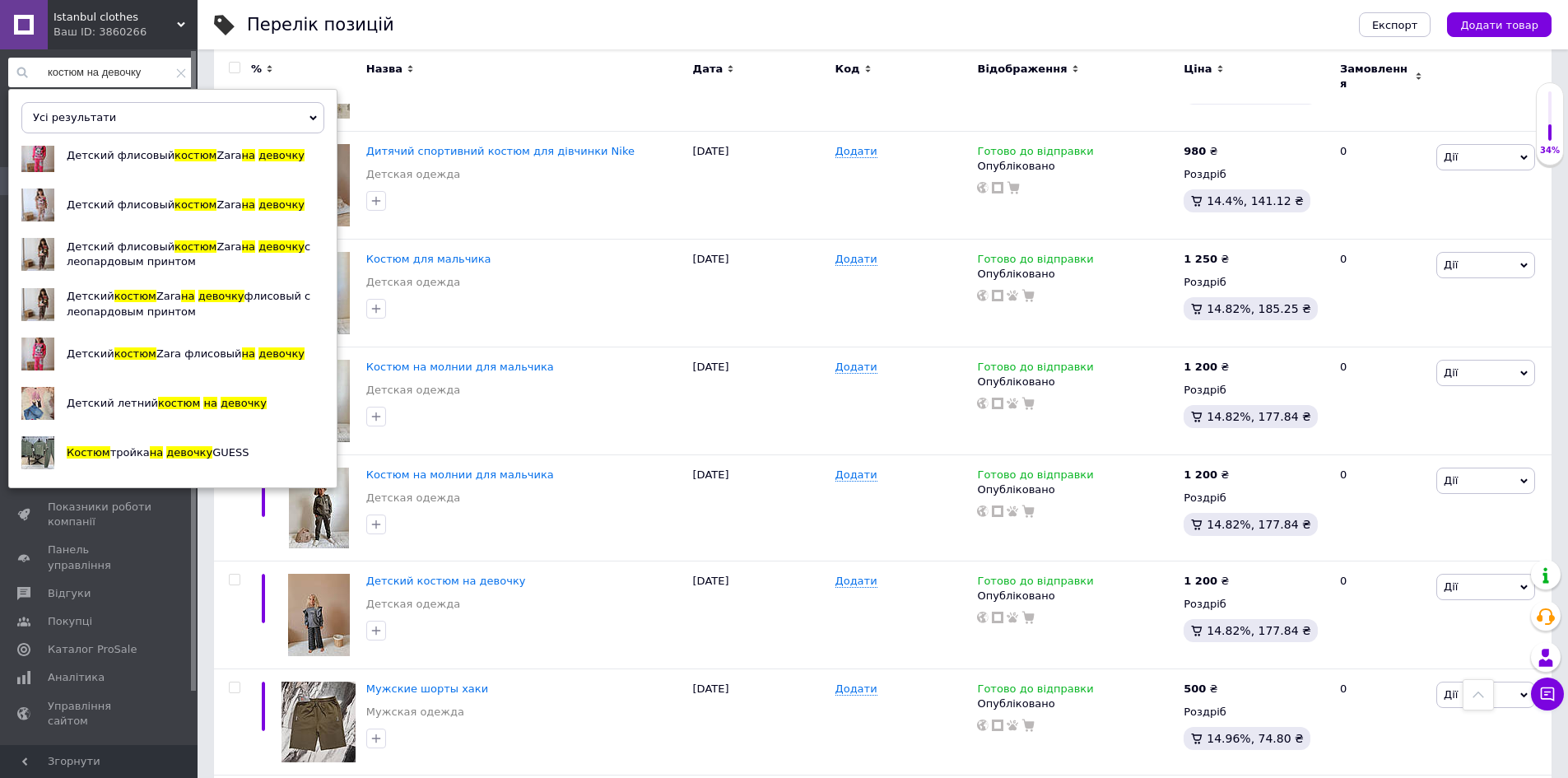
click at [73, 481] on link "Показати ще" at bounding box center [59, 489] width 74 height 16
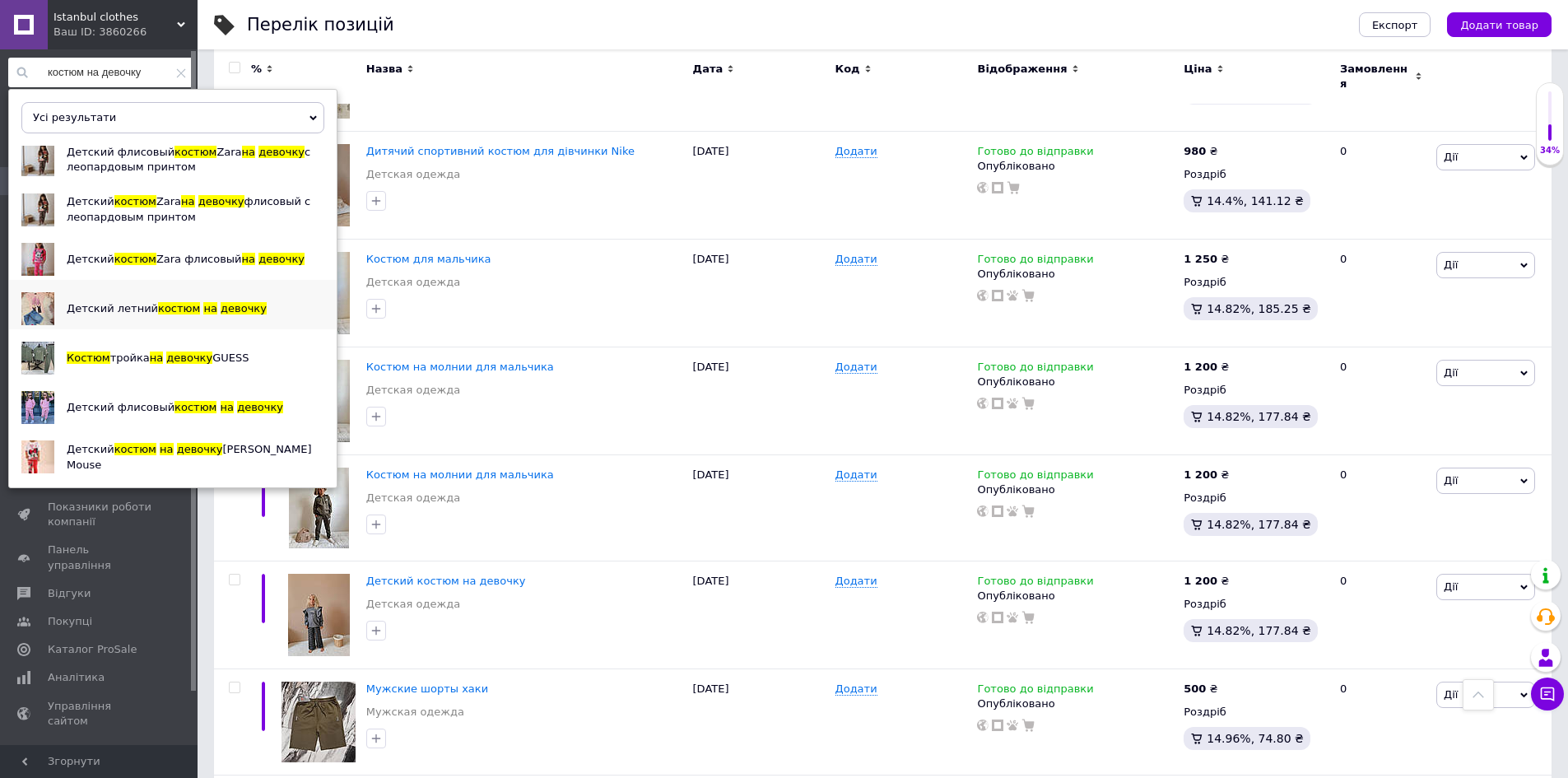
scroll to position [1878, 0]
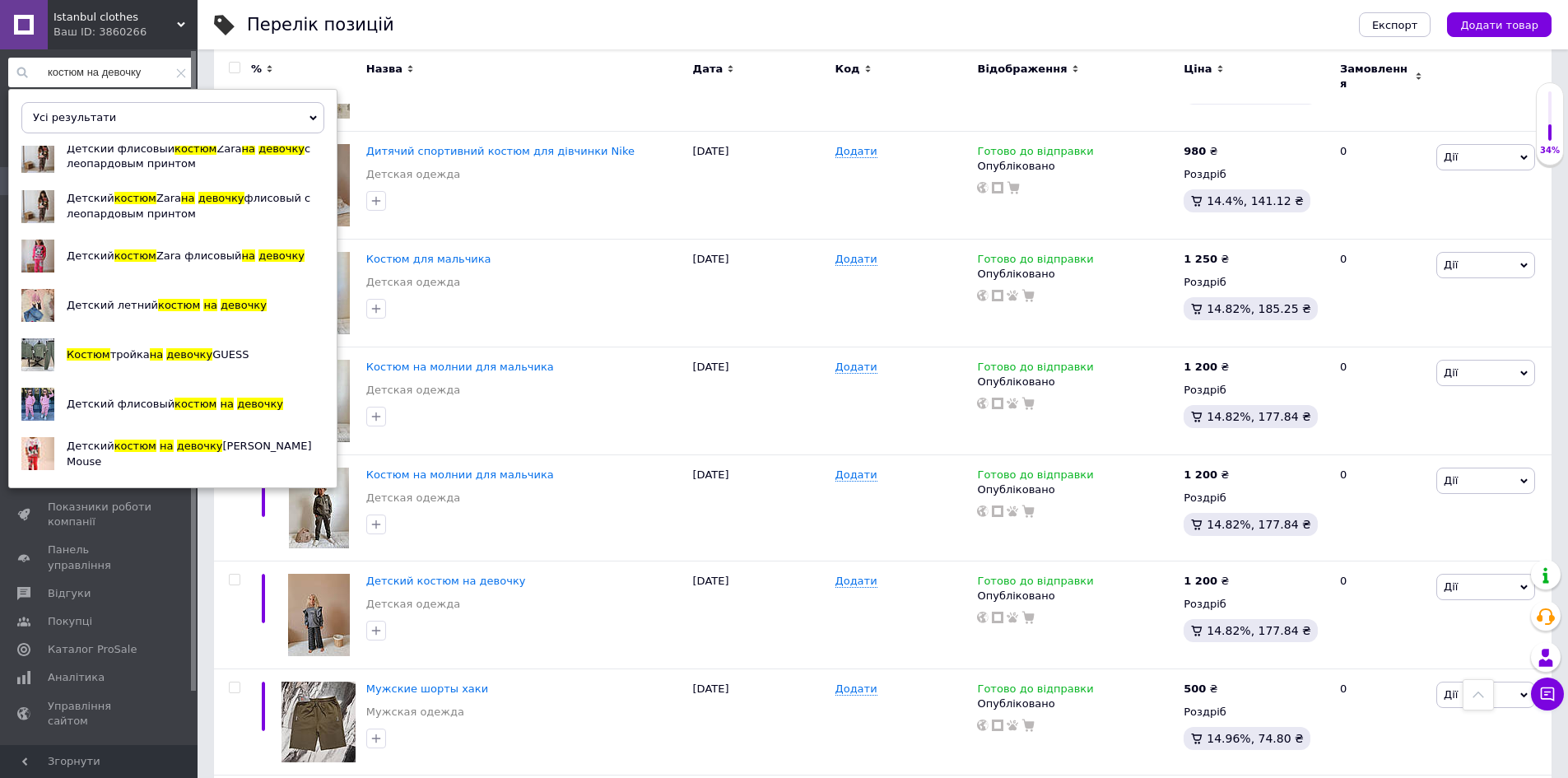
click at [65, 483] on link "Показати ще" at bounding box center [59, 491] width 74 height 16
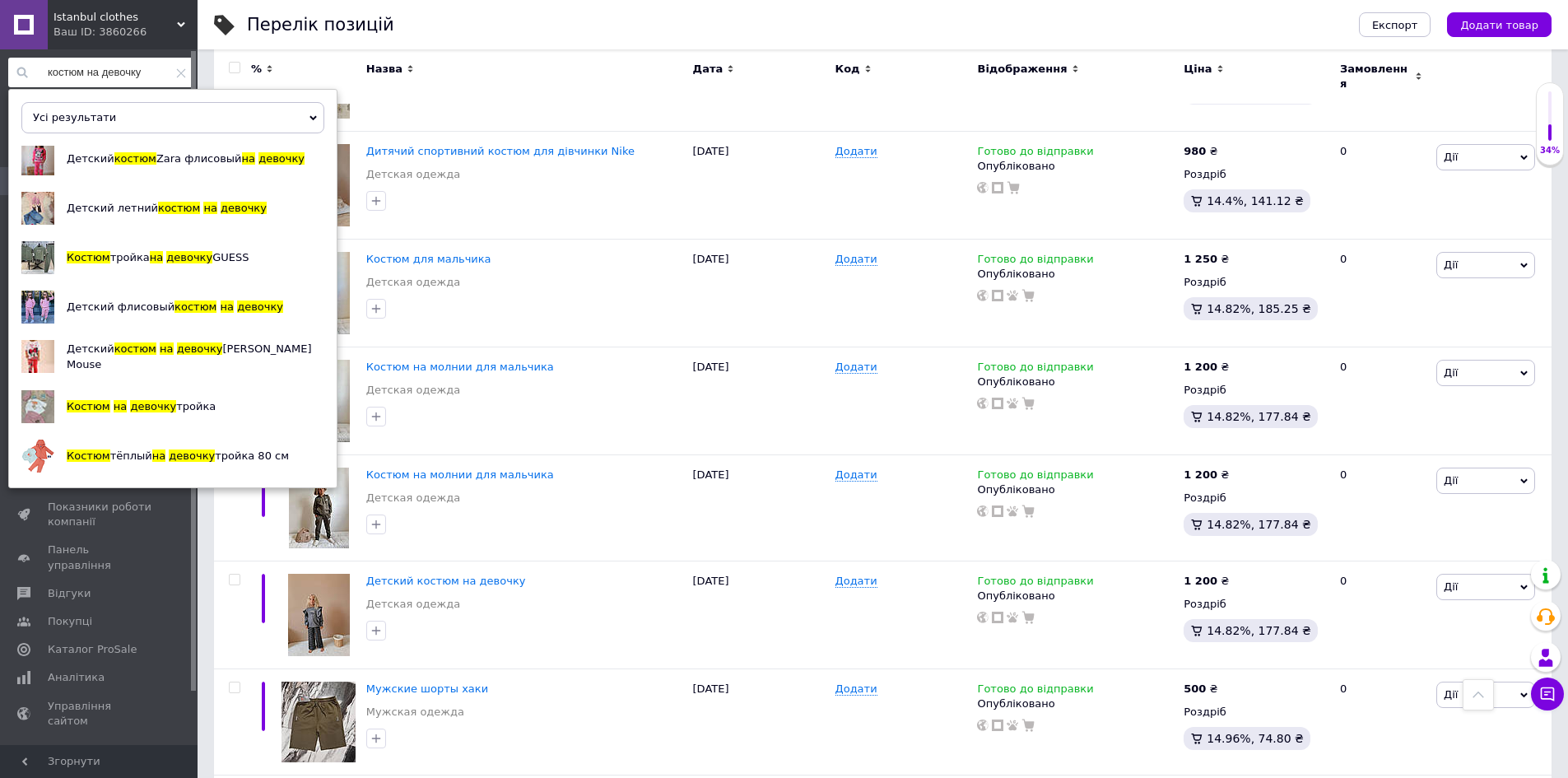
click at [67, 485] on link "Показати ще" at bounding box center [59, 493] width 74 height 16
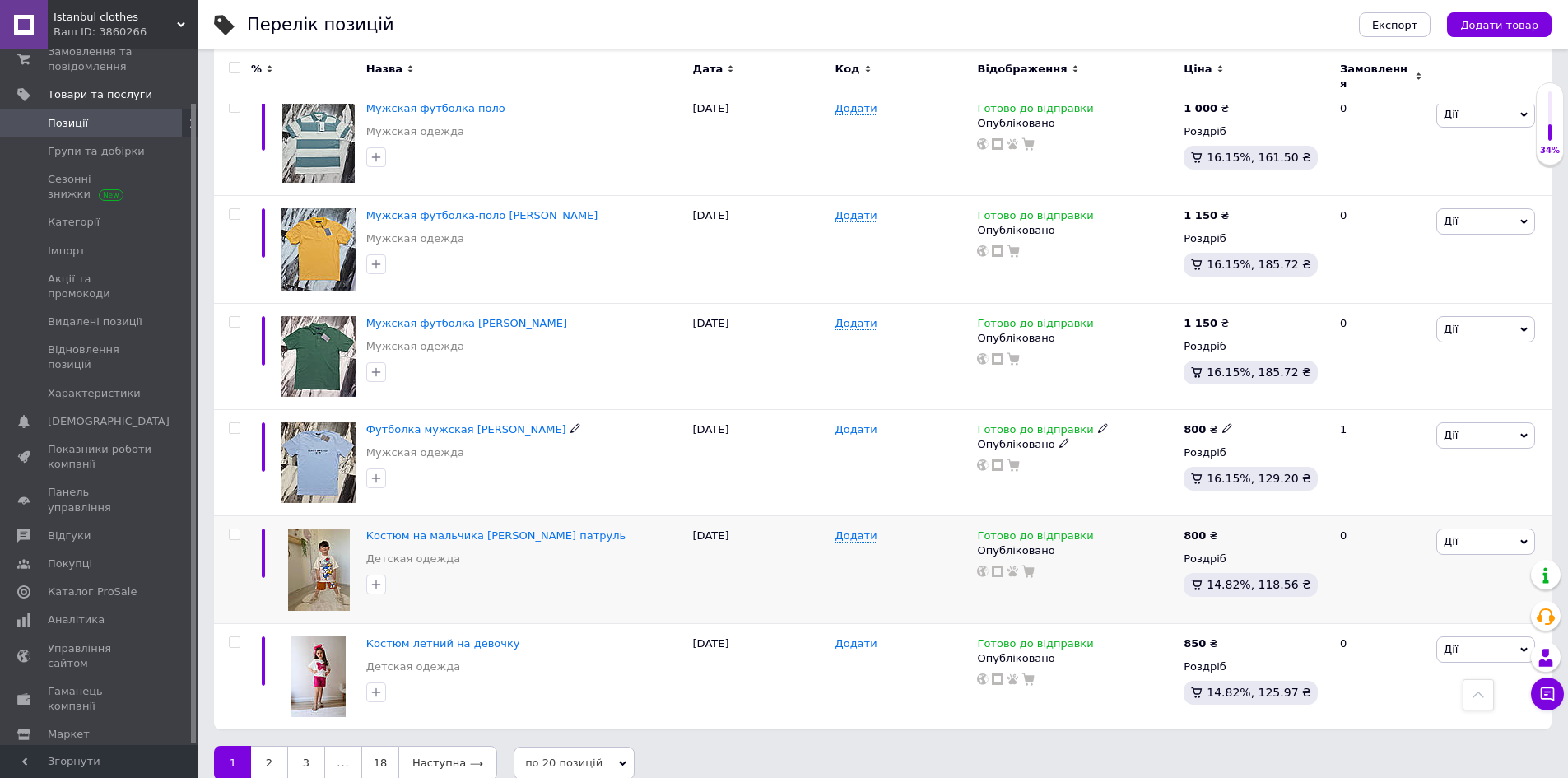
scroll to position [1747, 0]
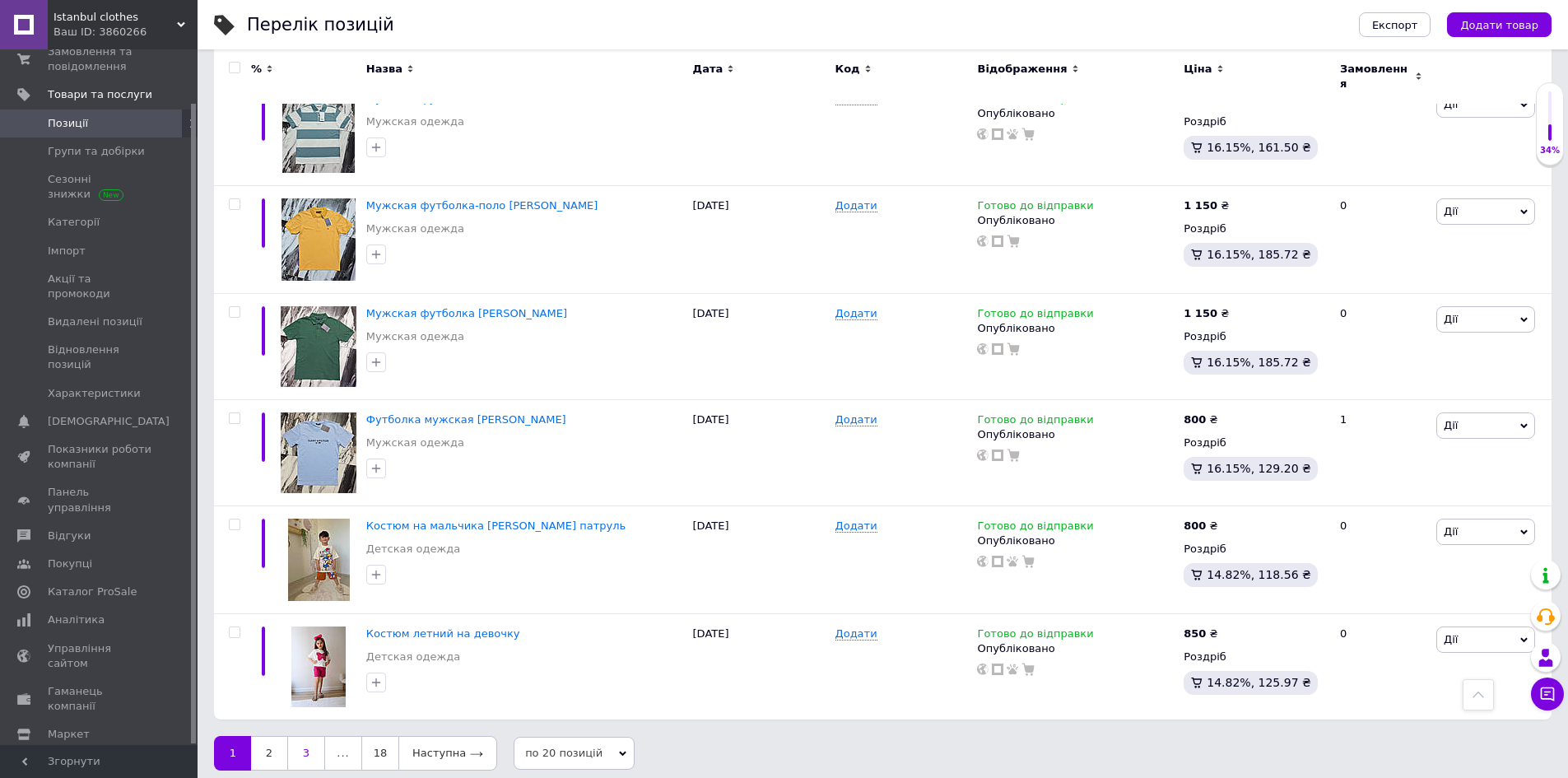
click at [314, 743] on link "3" at bounding box center [306, 752] width 38 height 35
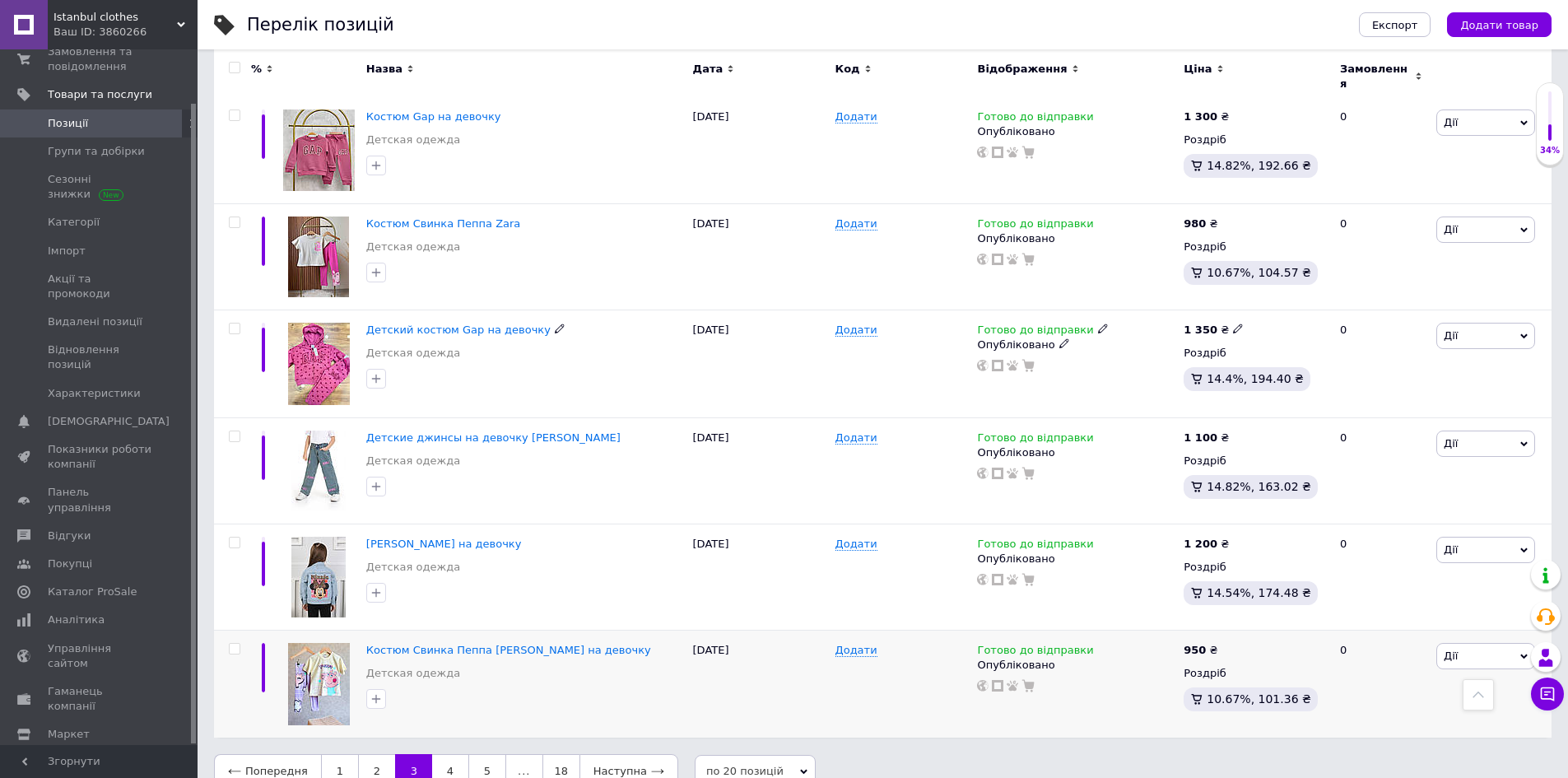
scroll to position [1798, 0]
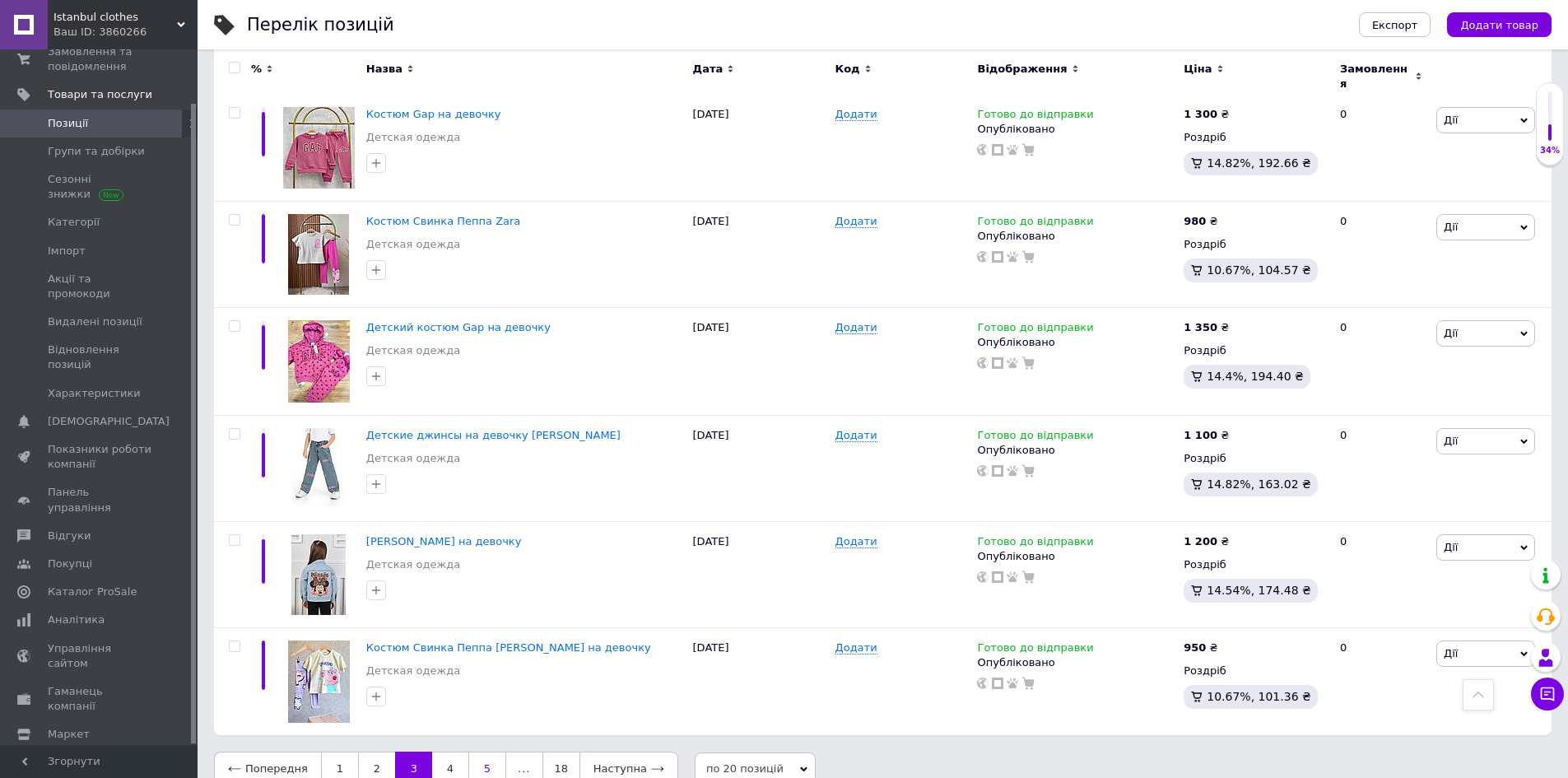
click at [474, 751] on link "5" at bounding box center [487, 768] width 38 height 35
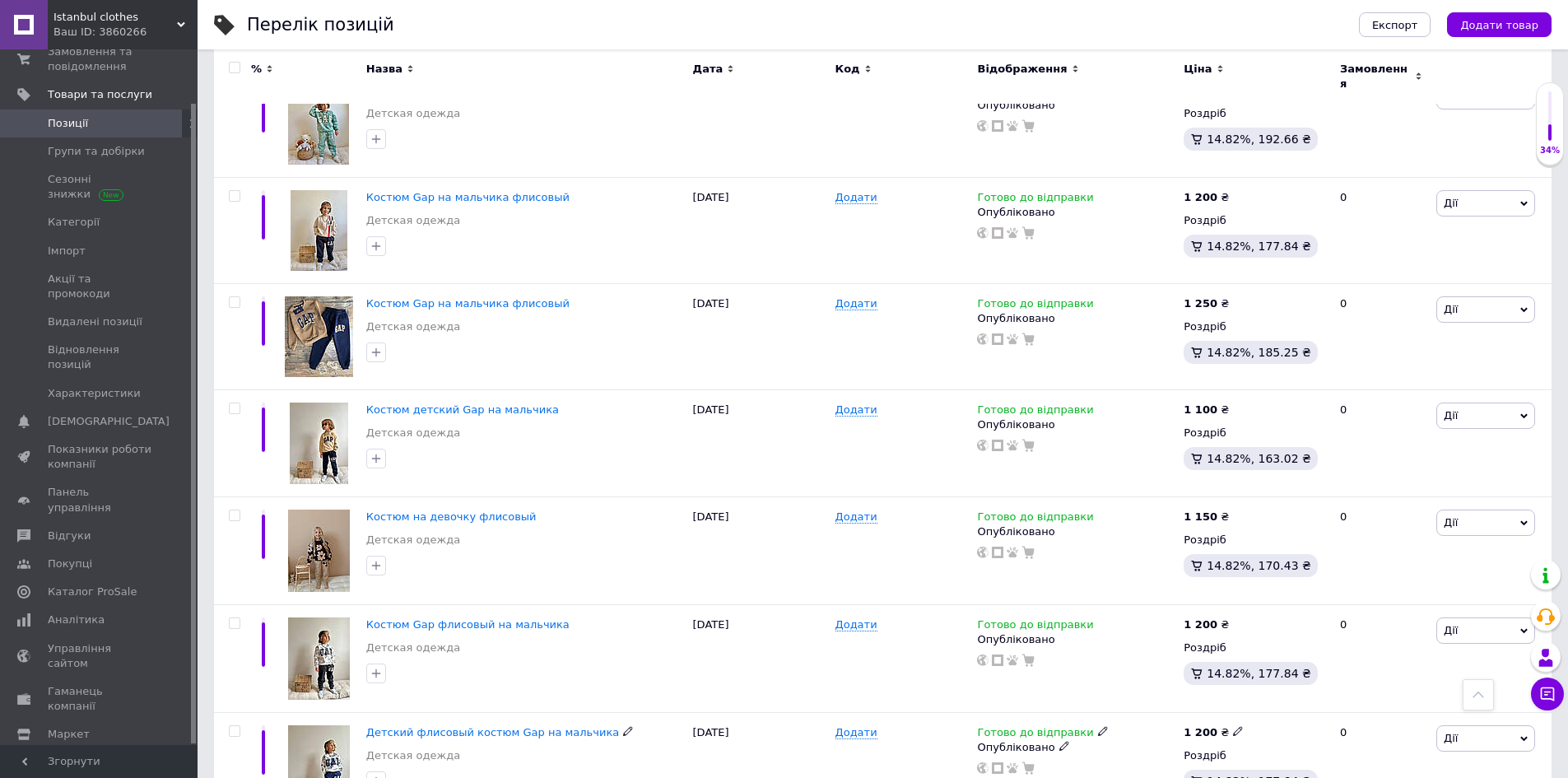
scroll to position [1746, 0]
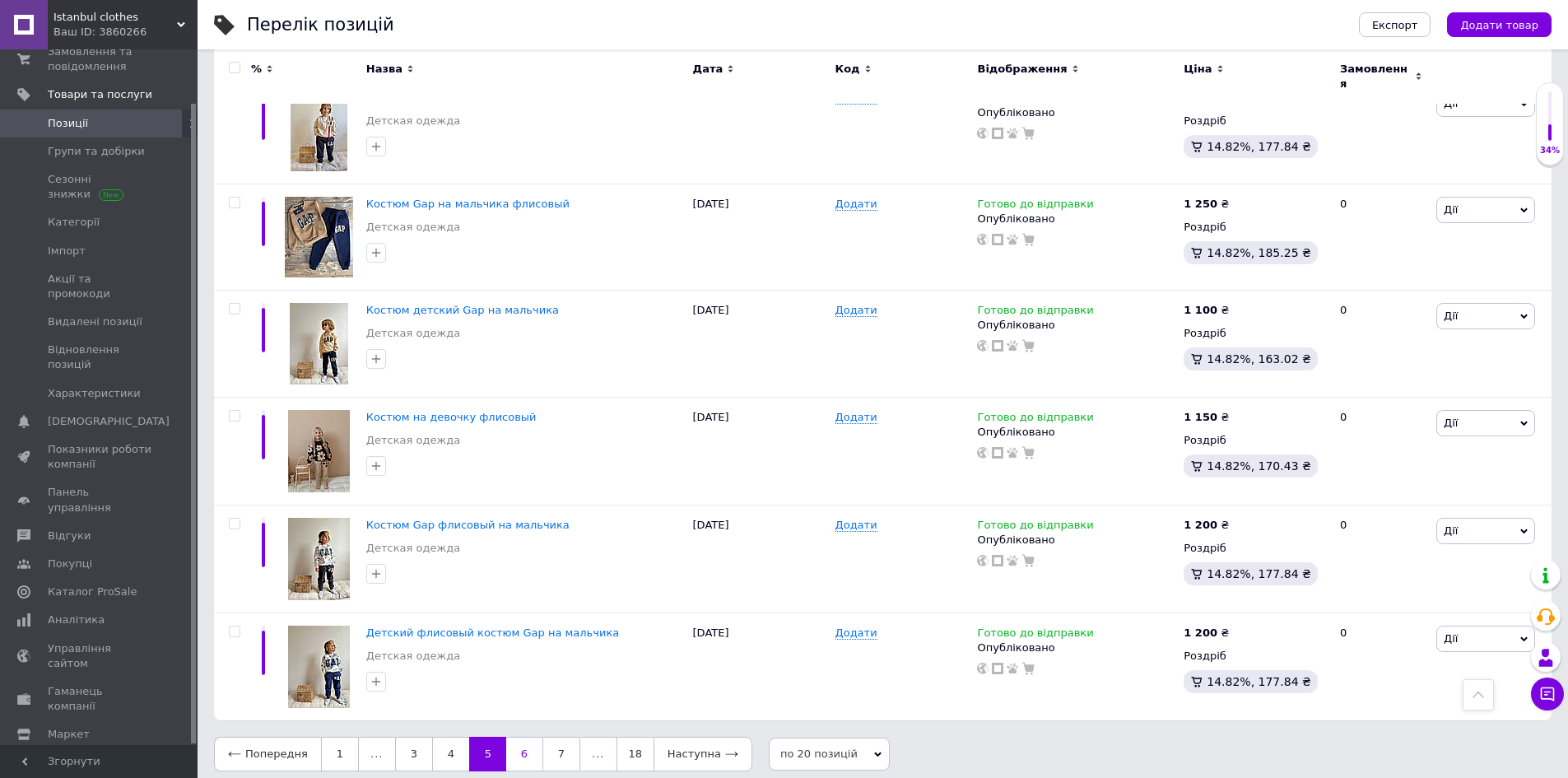
click at [526, 746] on link "6" at bounding box center [524, 753] width 36 height 35
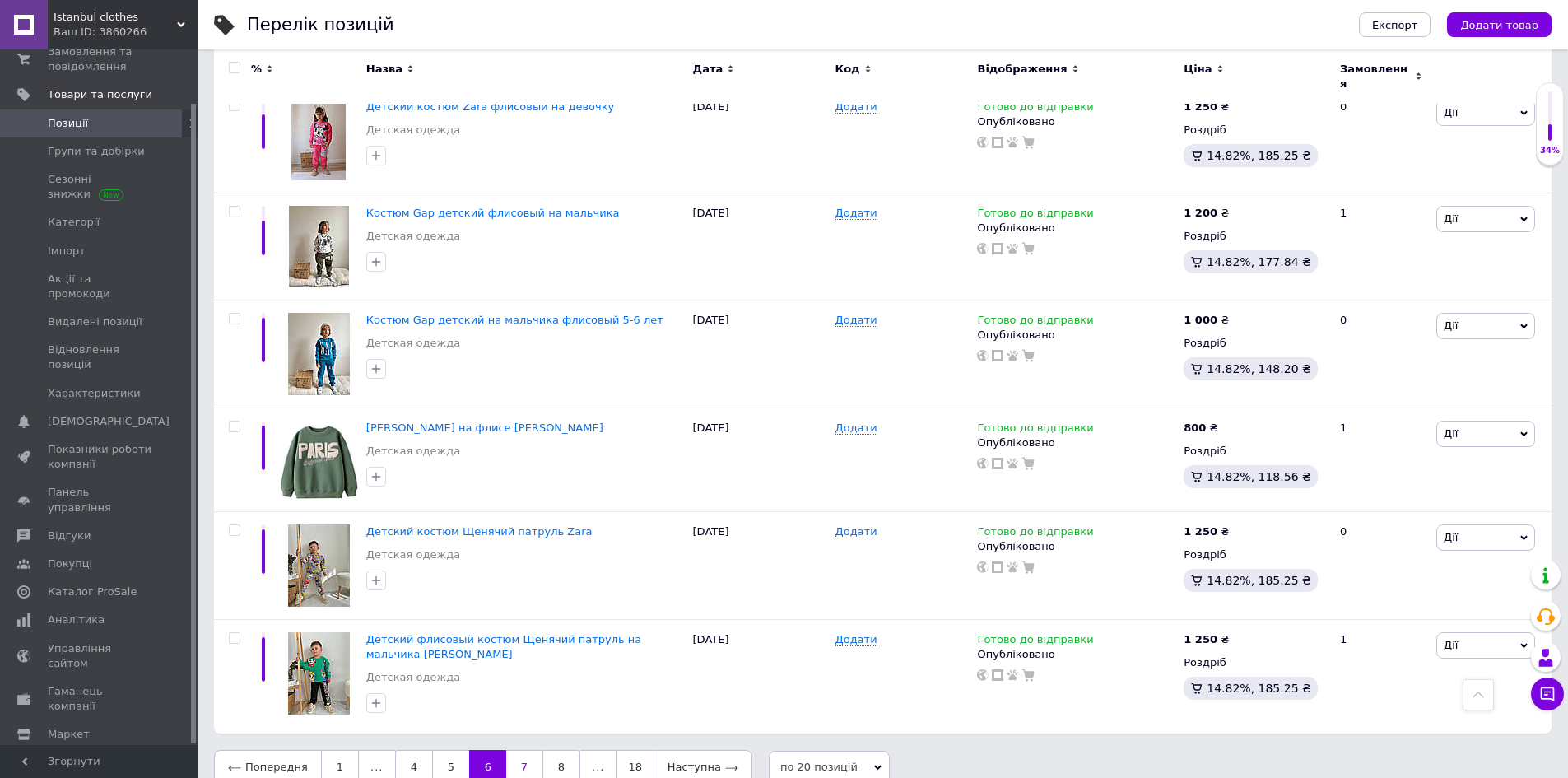
click at [520, 750] on link "7" at bounding box center [524, 766] width 36 height 35
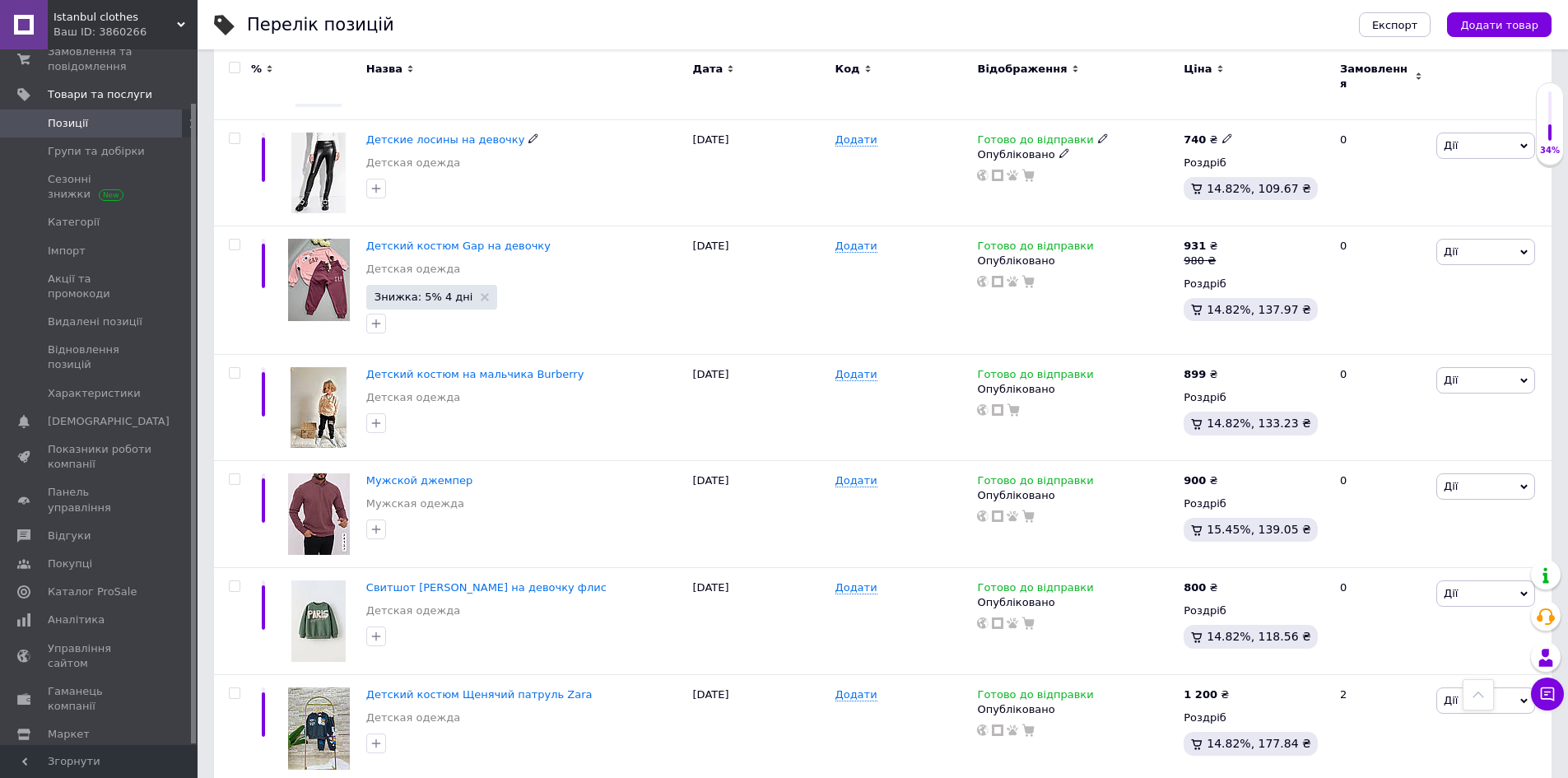
scroll to position [1759, 0]
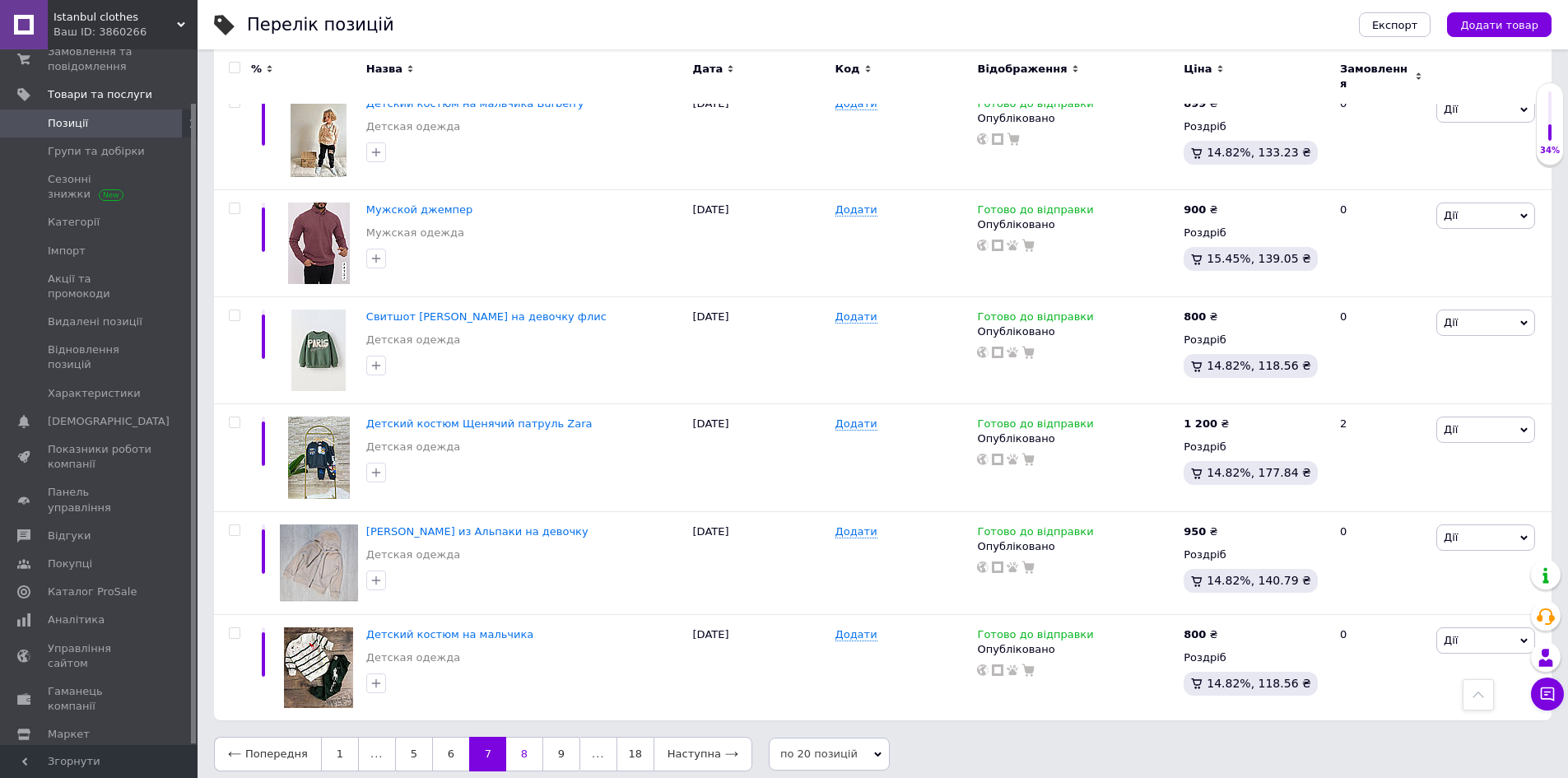
click at [529, 746] on link "8" at bounding box center [524, 753] width 36 height 35
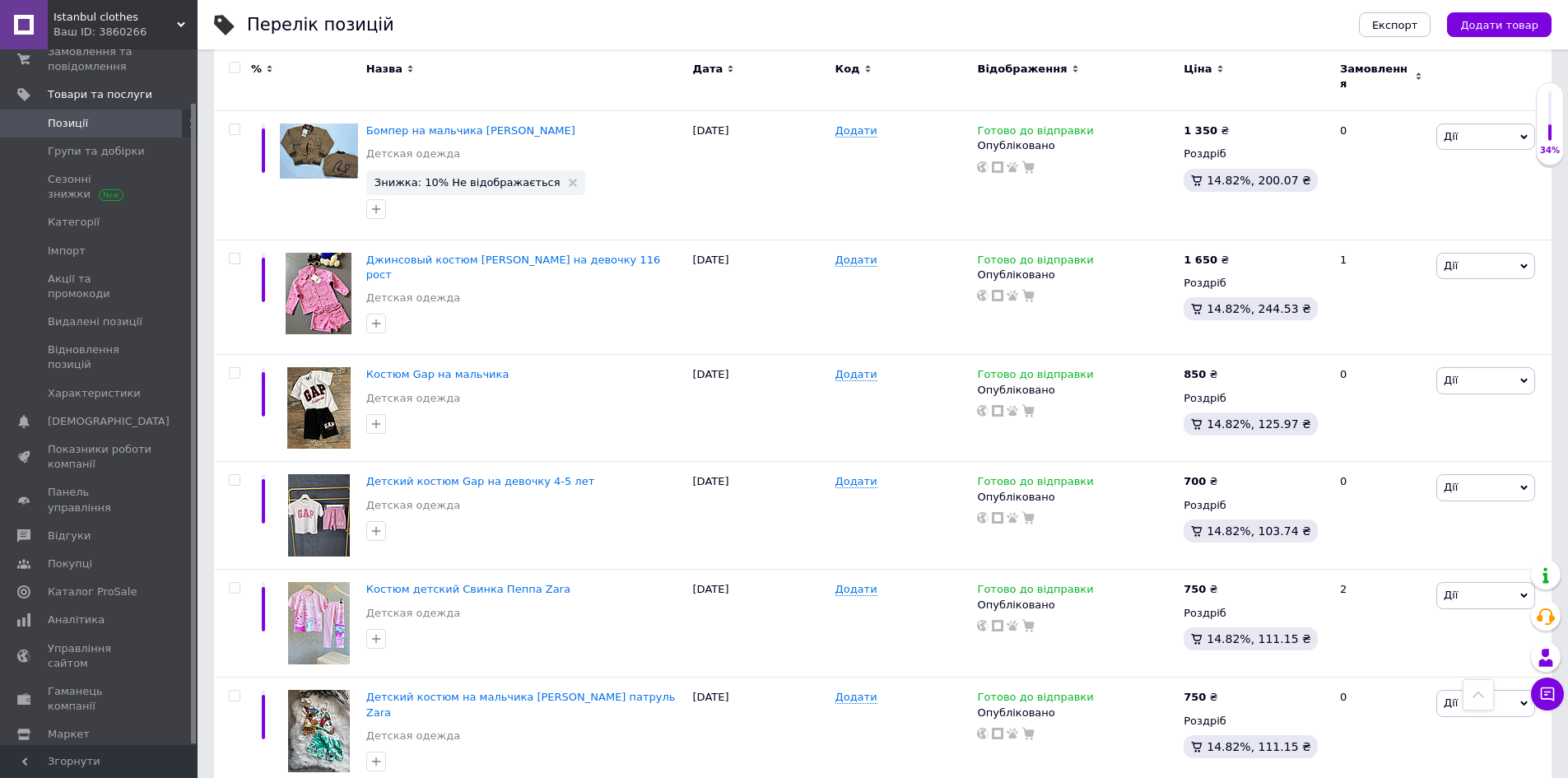
scroll to position [437, 0]
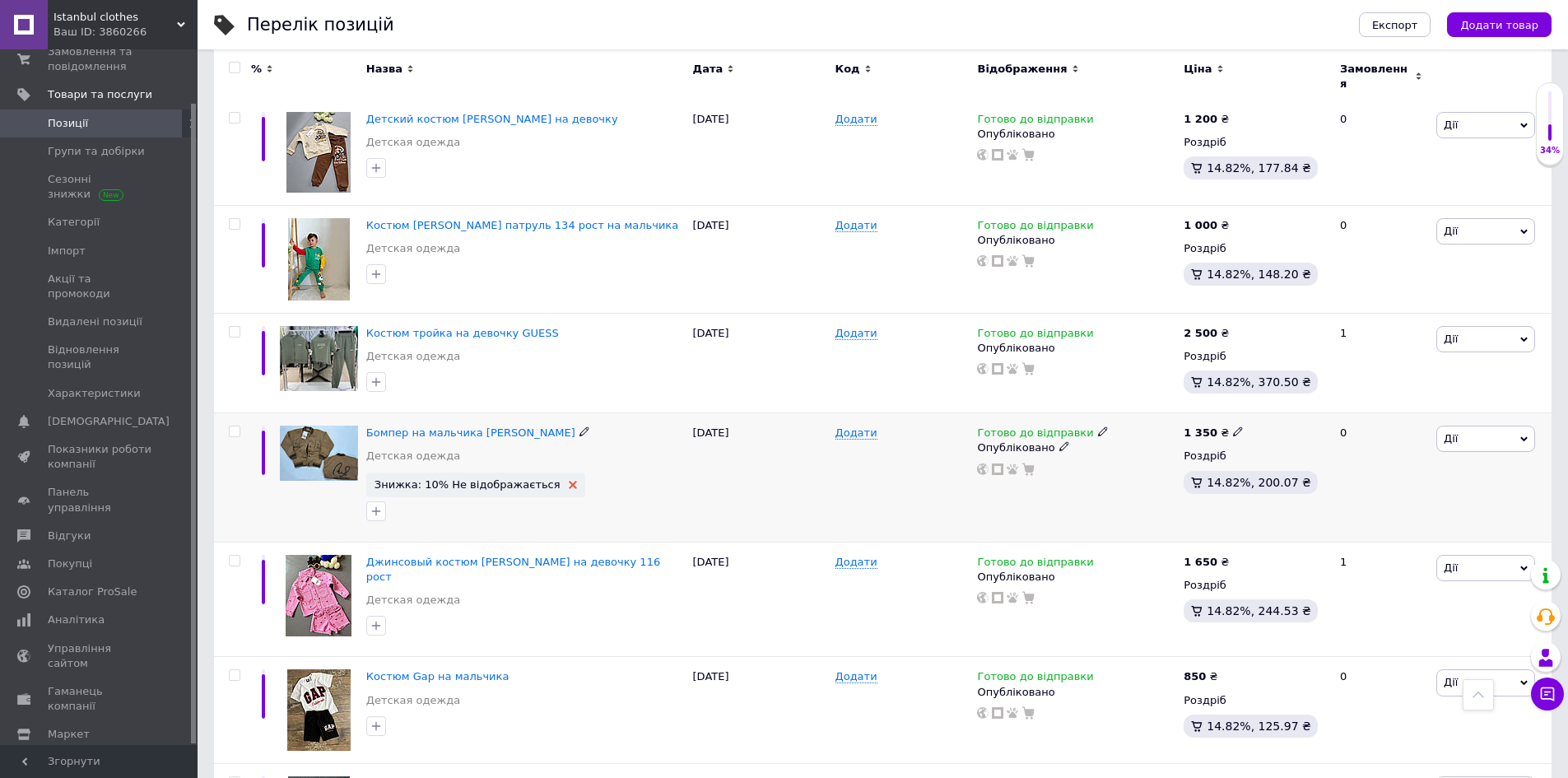
click at [568, 481] on use at bounding box center [572, 485] width 8 height 8
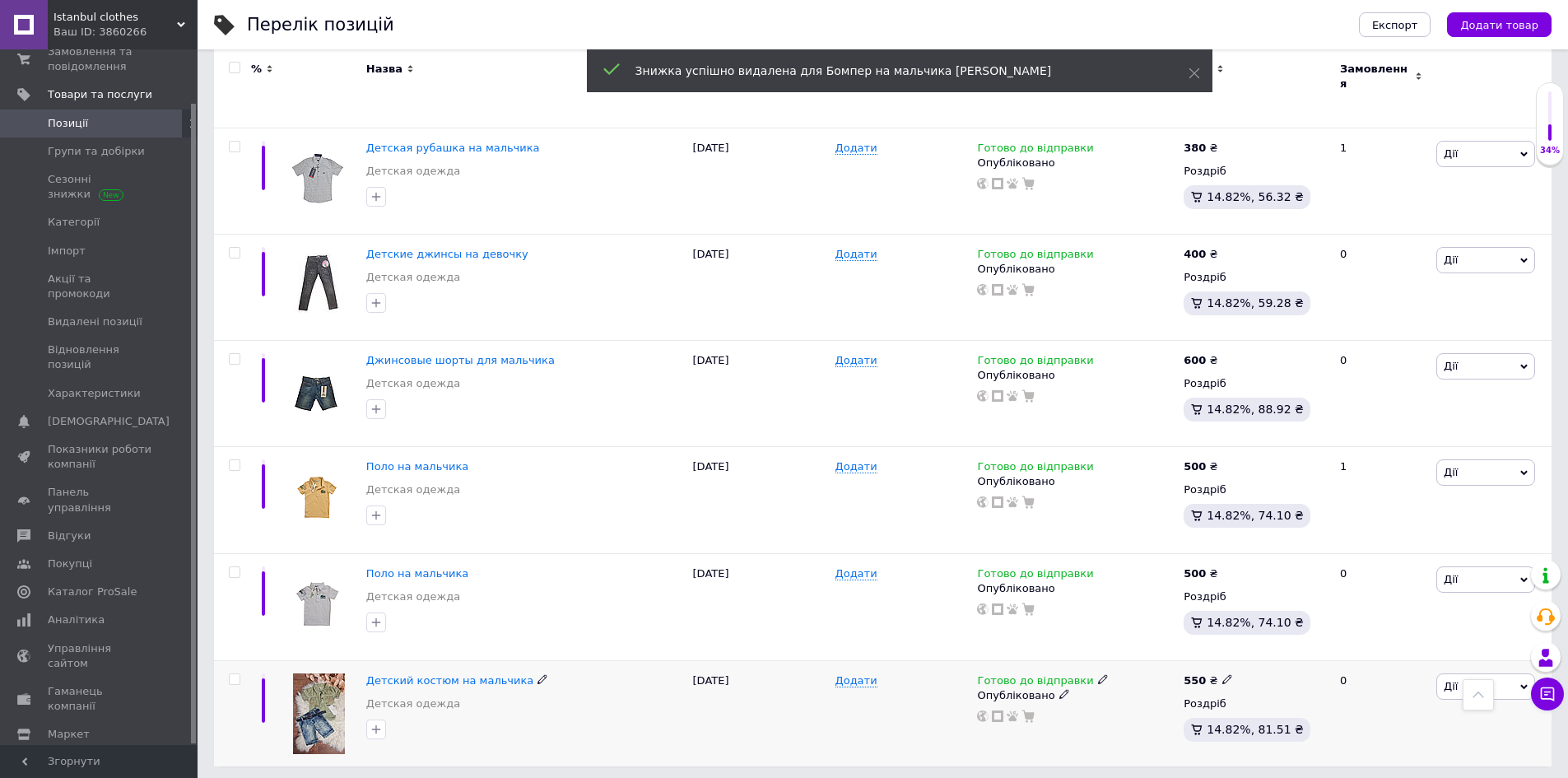
scroll to position [1725, 0]
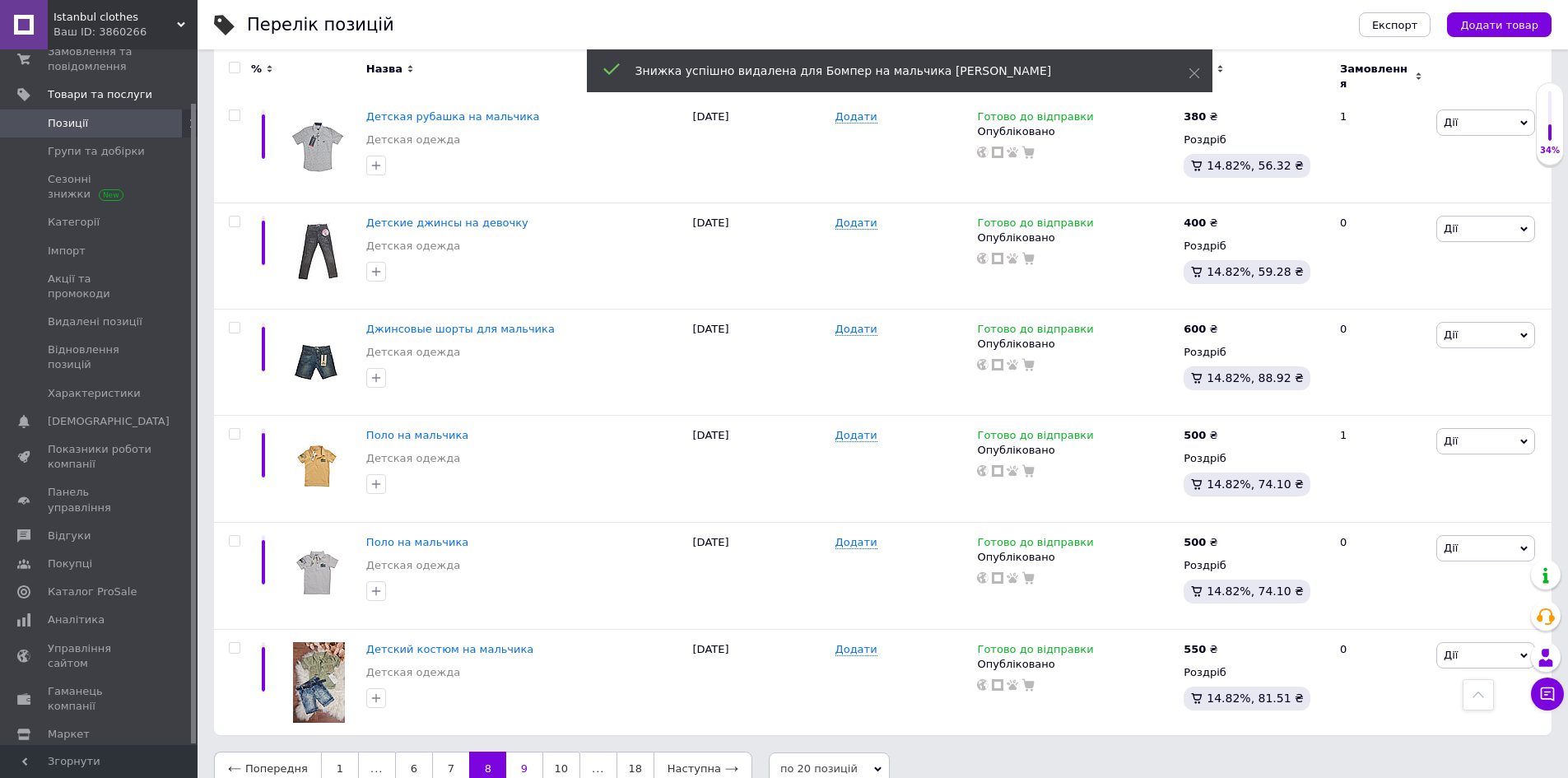
click at [523, 751] on link "9" at bounding box center [524, 768] width 36 height 35
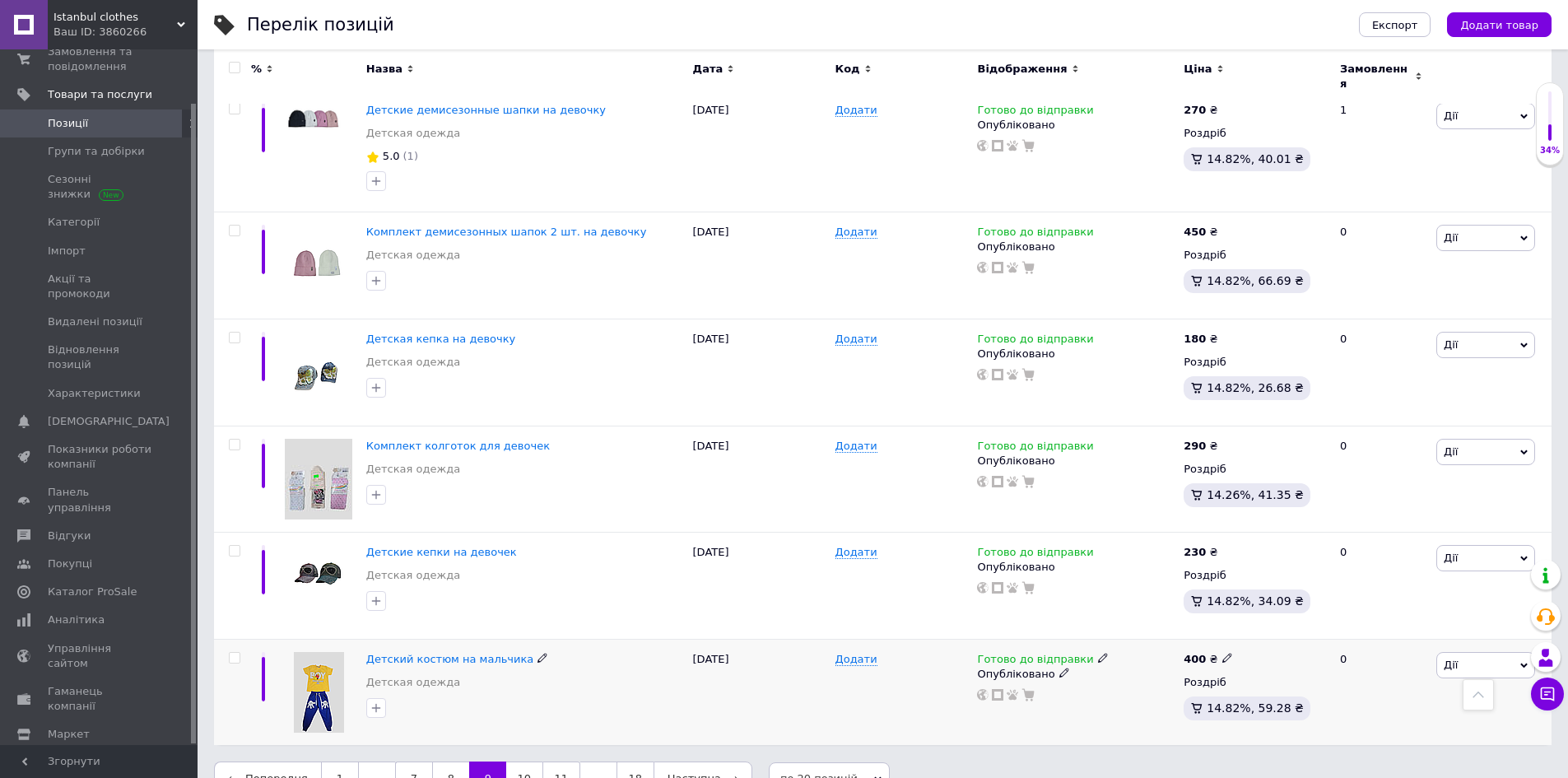
scroll to position [1801, 0]
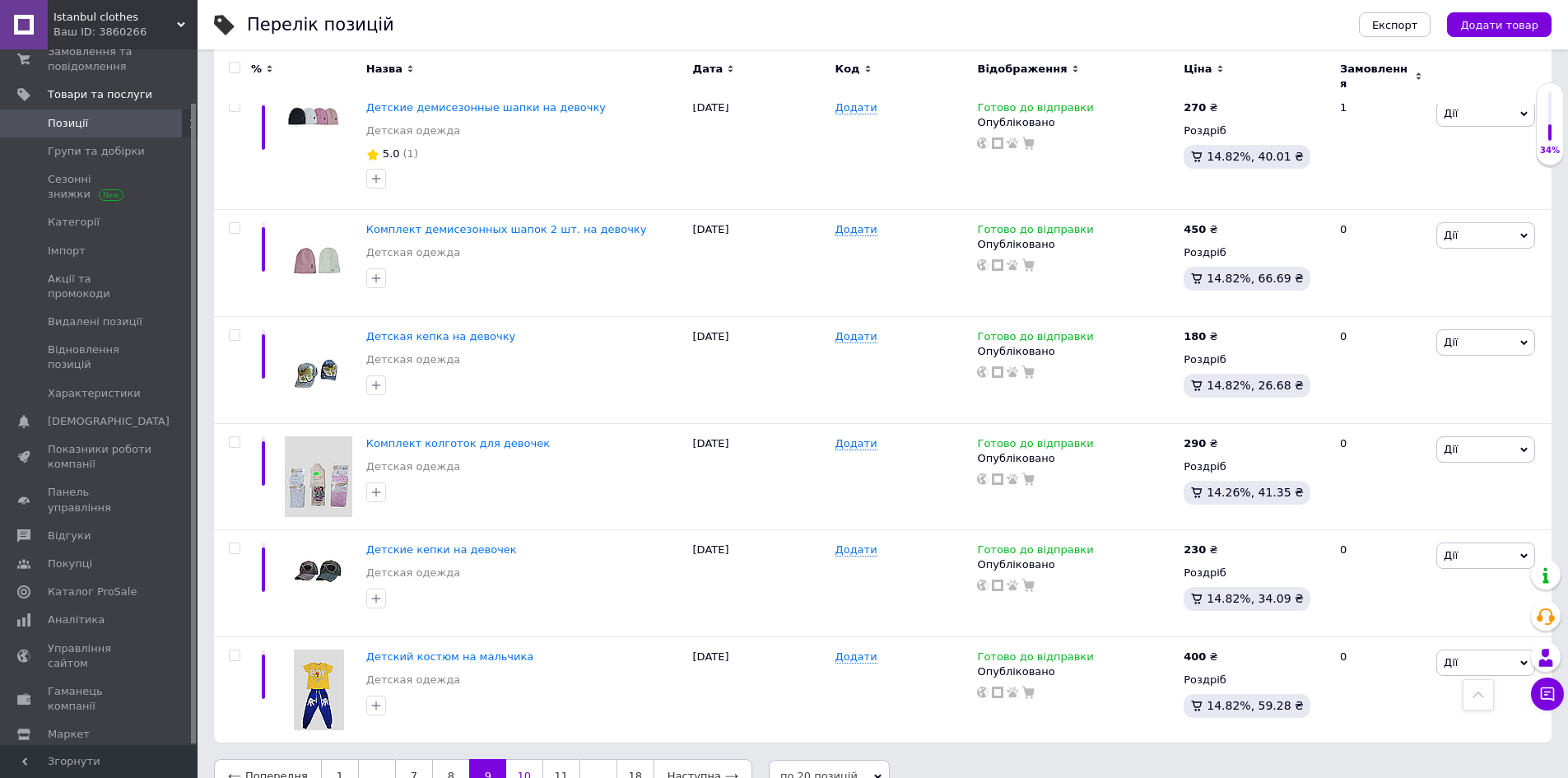
click at [518, 759] on link "10" at bounding box center [524, 776] width 36 height 35
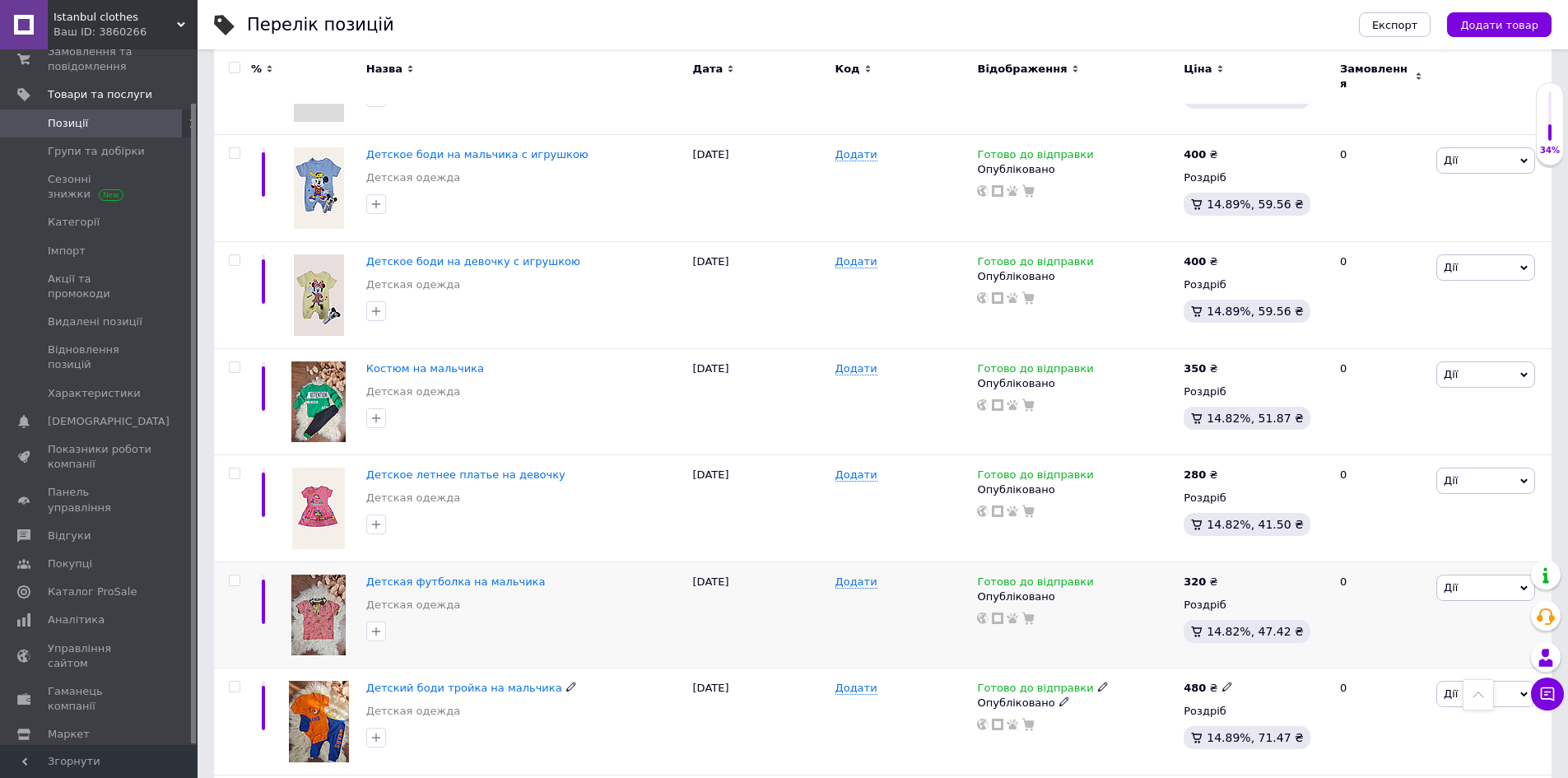
scroll to position [1740, 0]
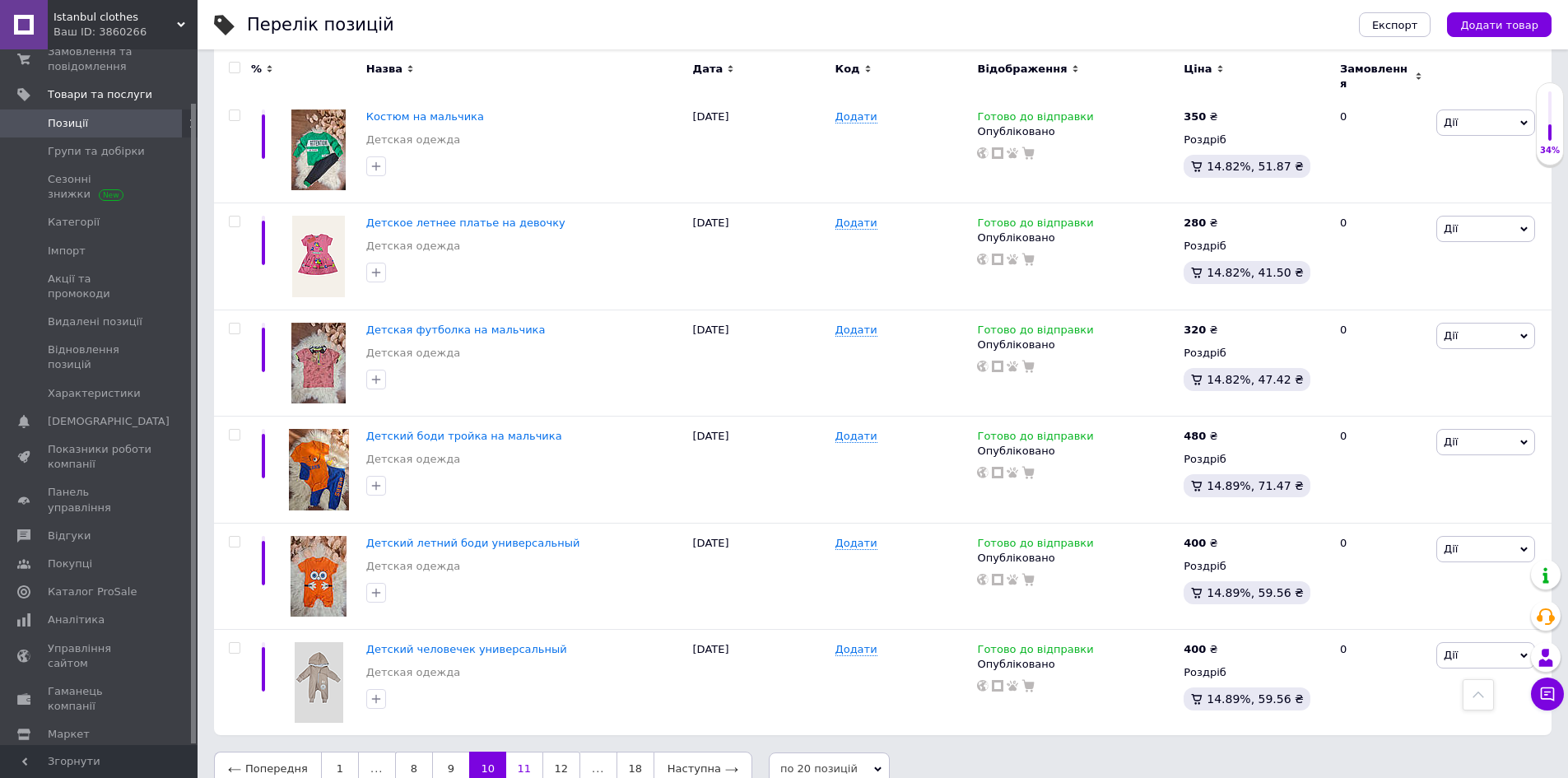
click at [510, 751] on link "11" at bounding box center [524, 768] width 36 height 35
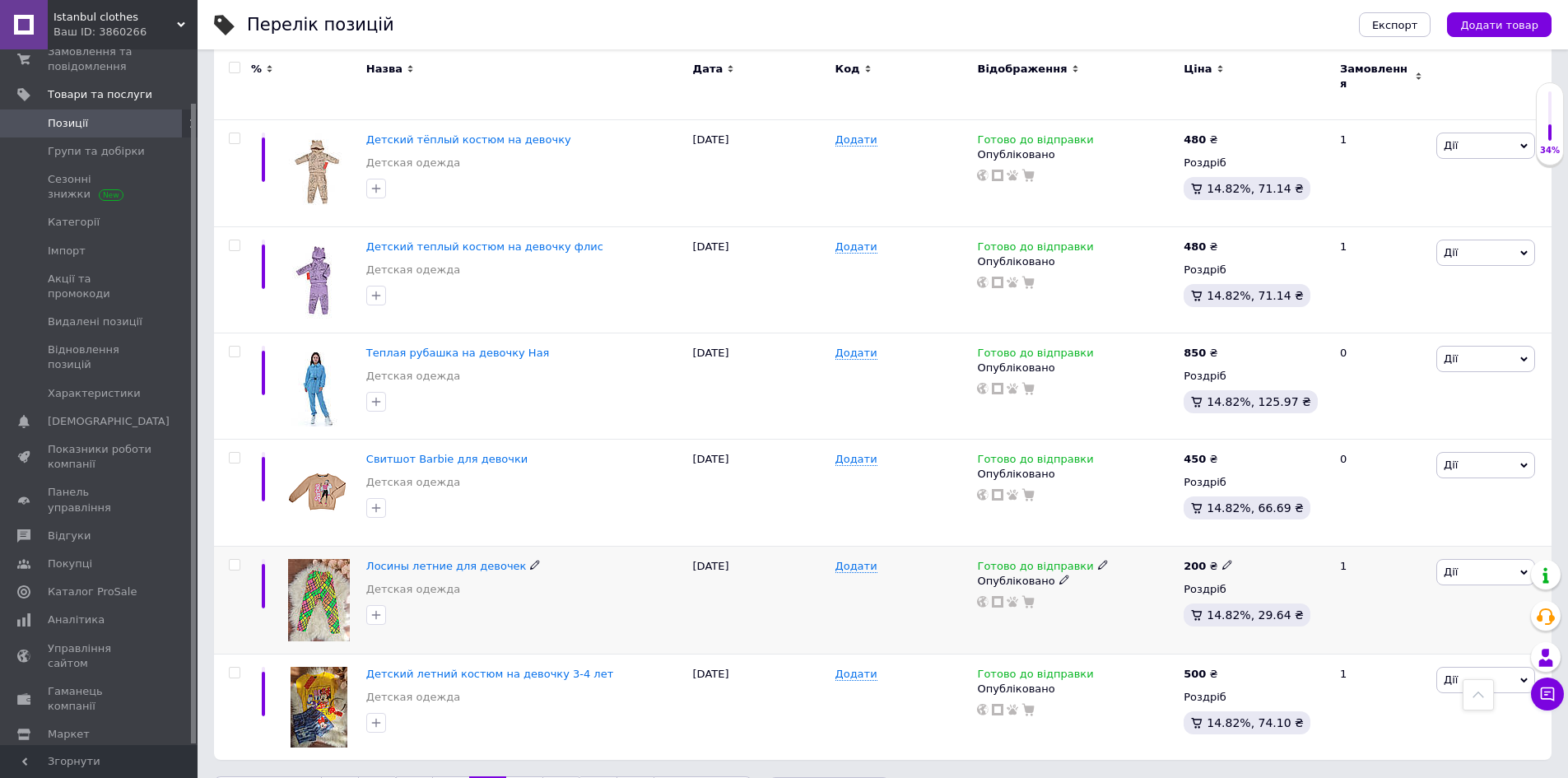
scroll to position [1740, 0]
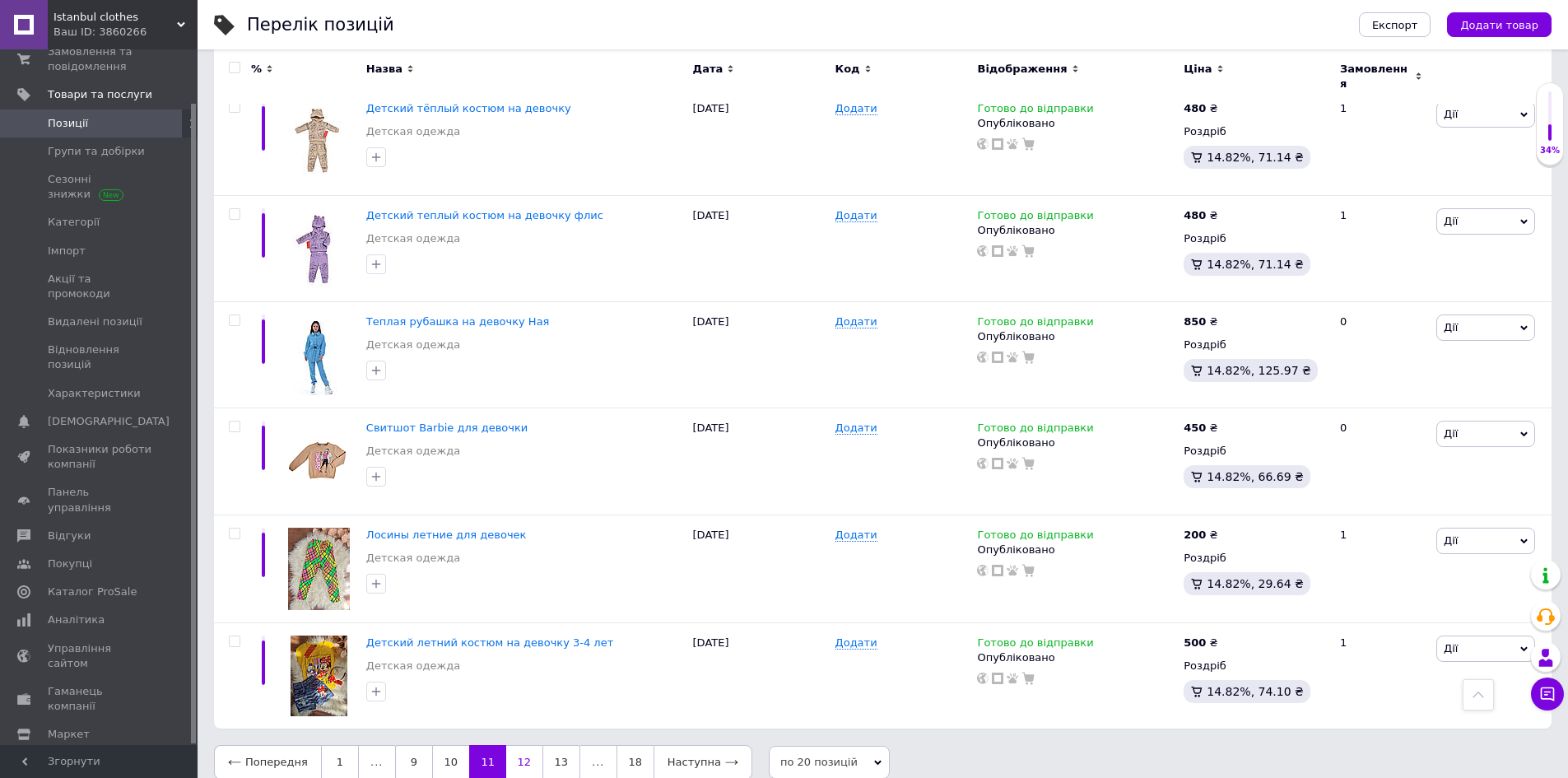
click at [513, 757] on link "12" at bounding box center [524, 761] width 36 height 35
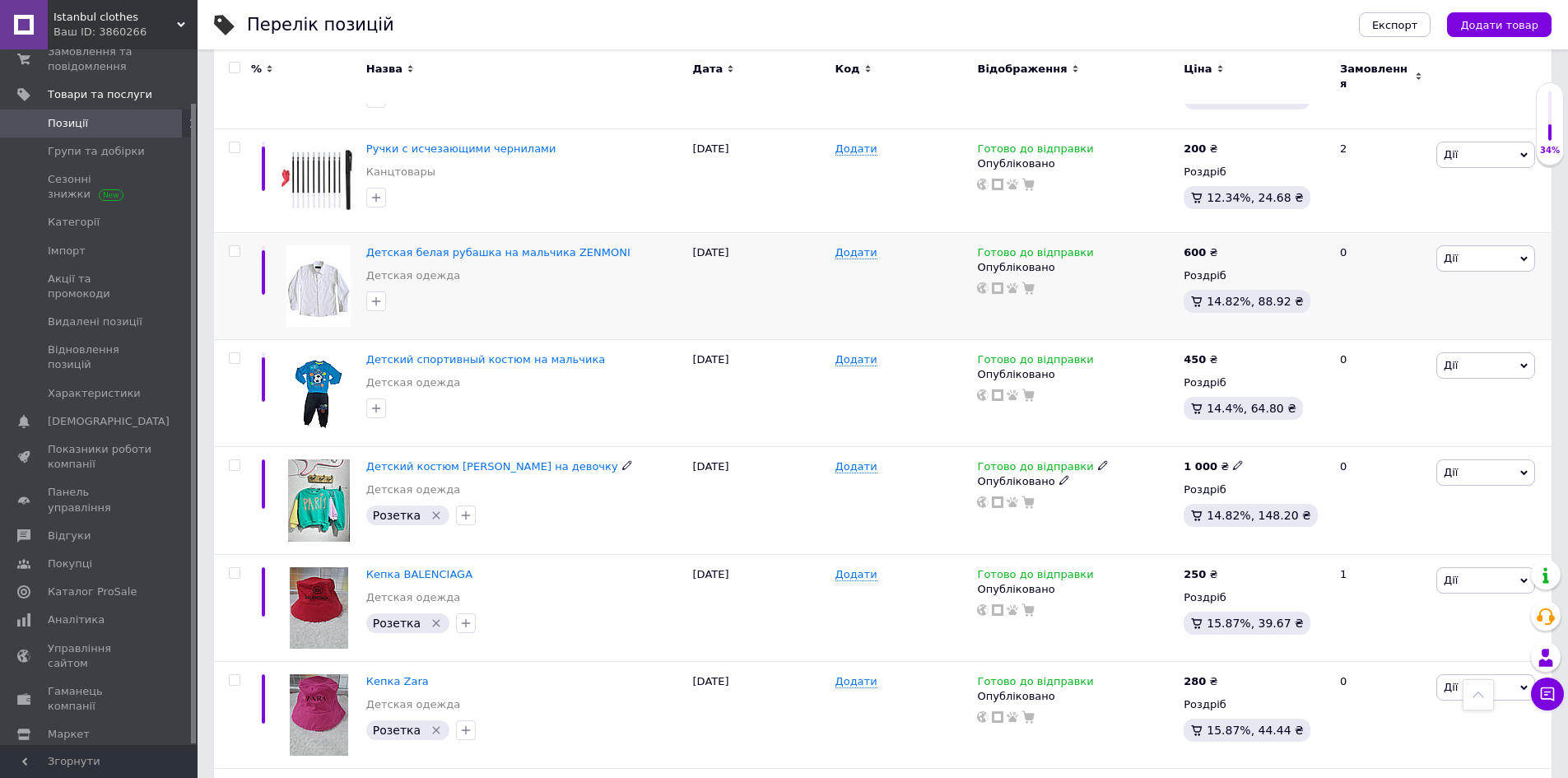
scroll to position [1723, 0]
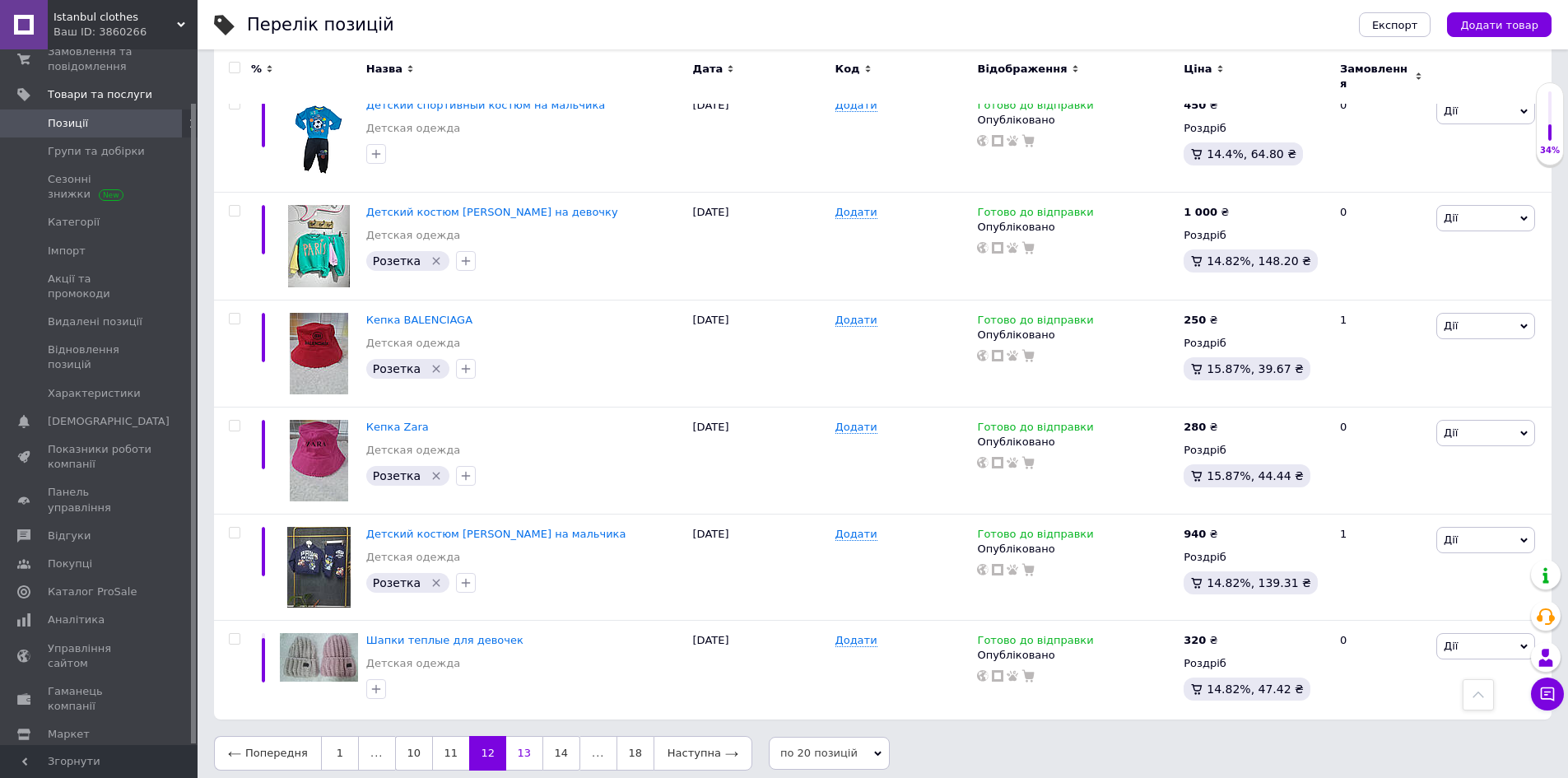
click at [520, 746] on link "13" at bounding box center [524, 752] width 36 height 35
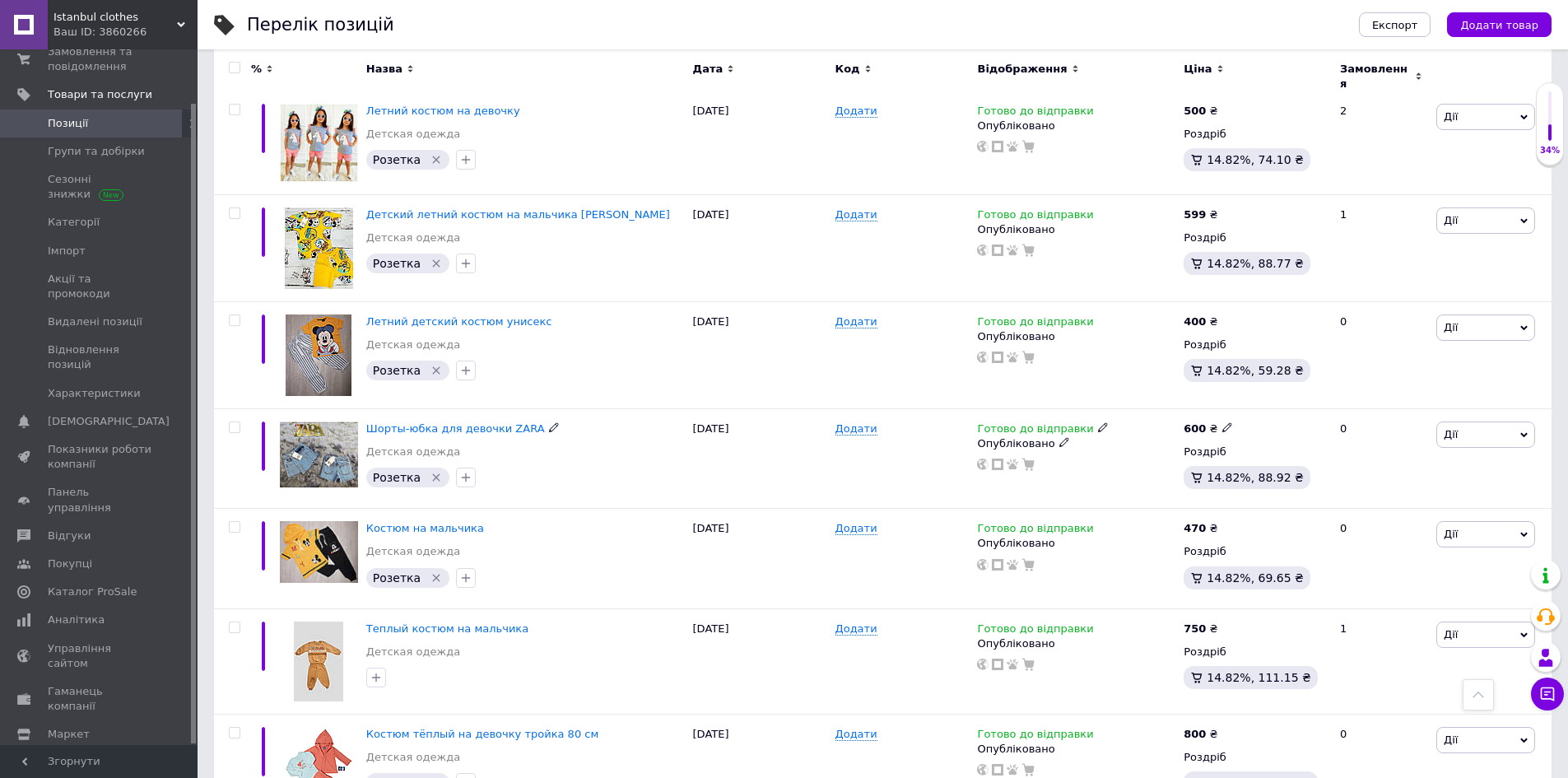
scroll to position [1754, 0]
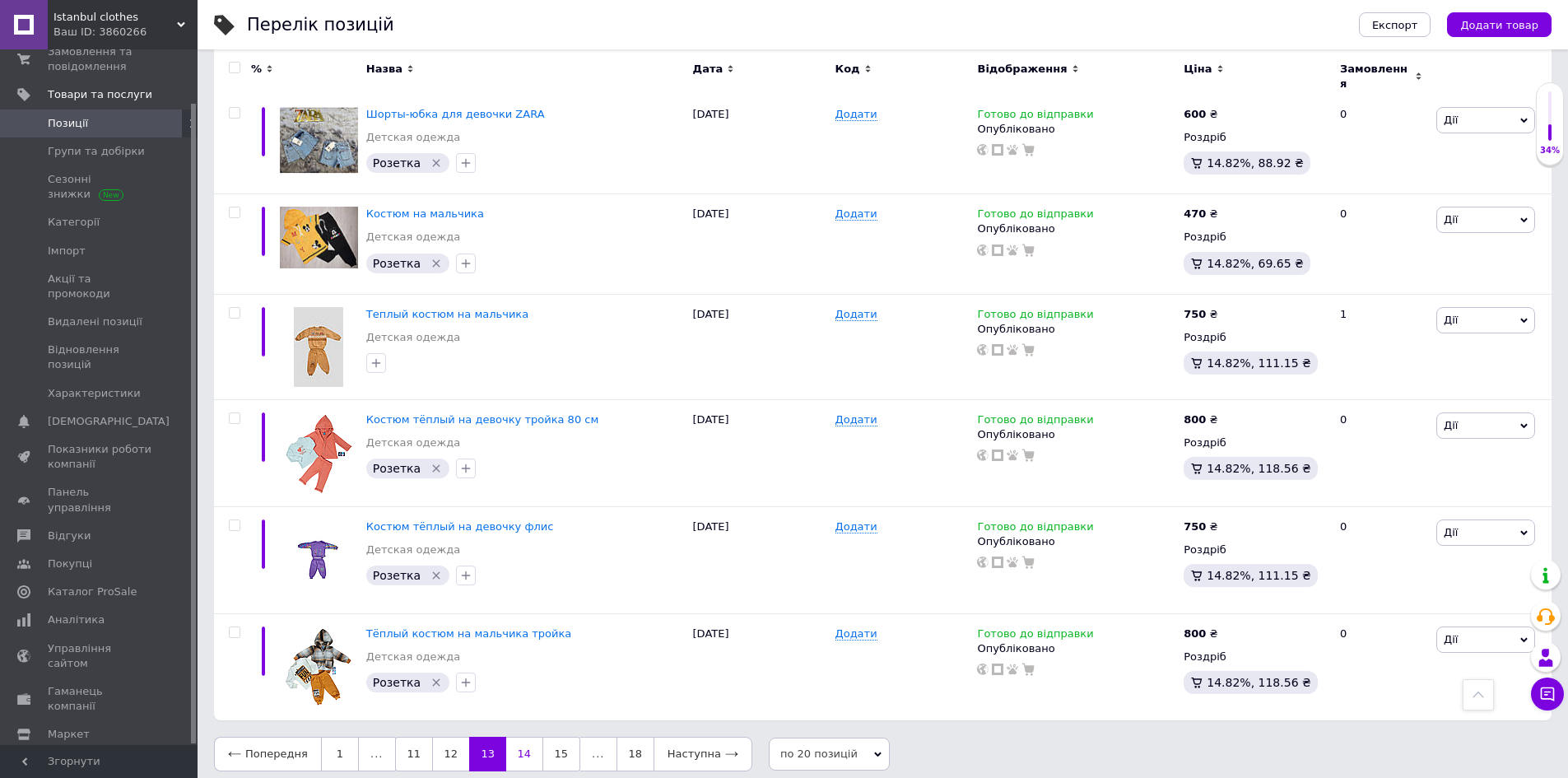
click at [529, 756] on link "14" at bounding box center [524, 753] width 36 height 35
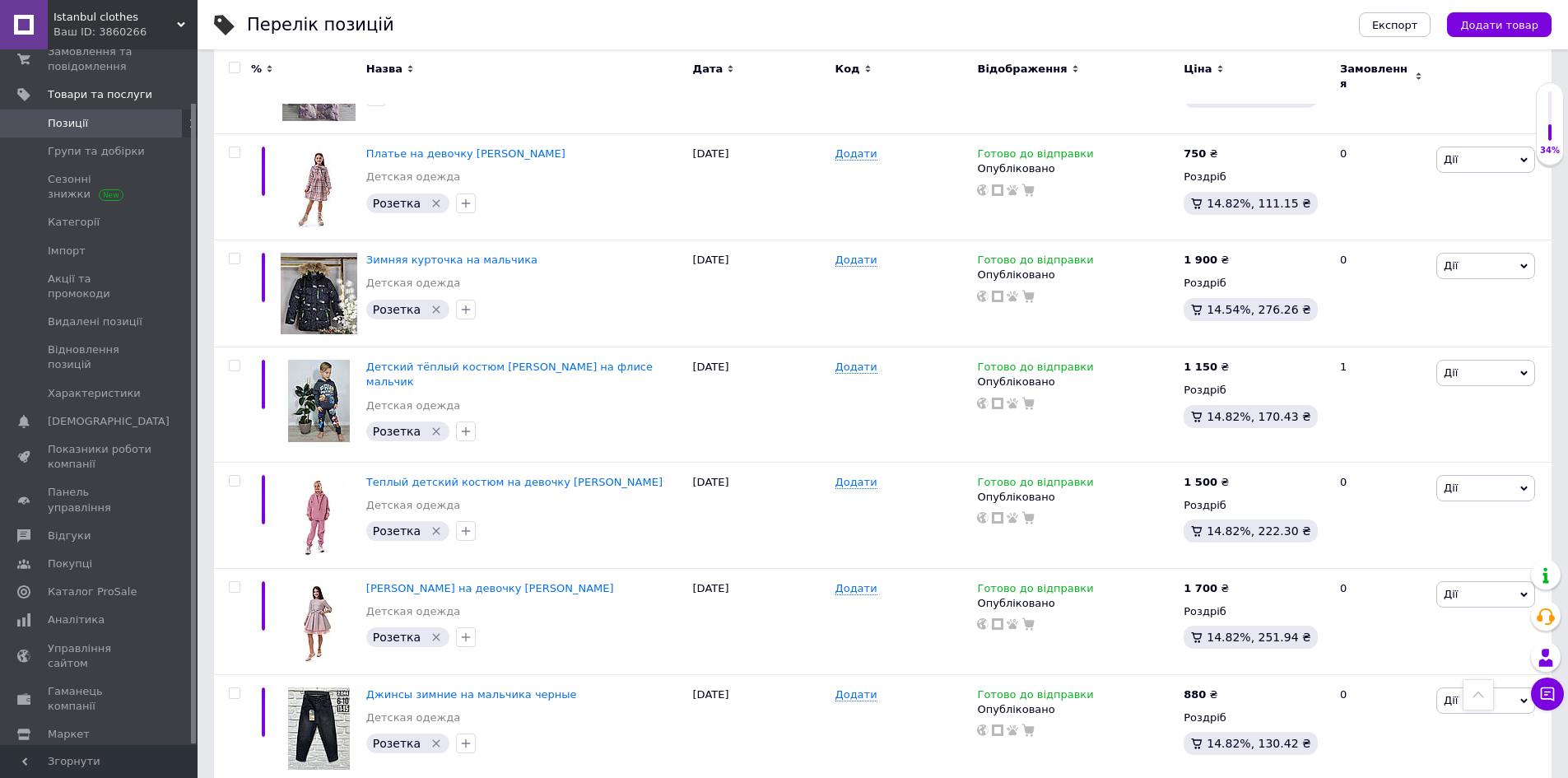
scroll to position [272, 0]
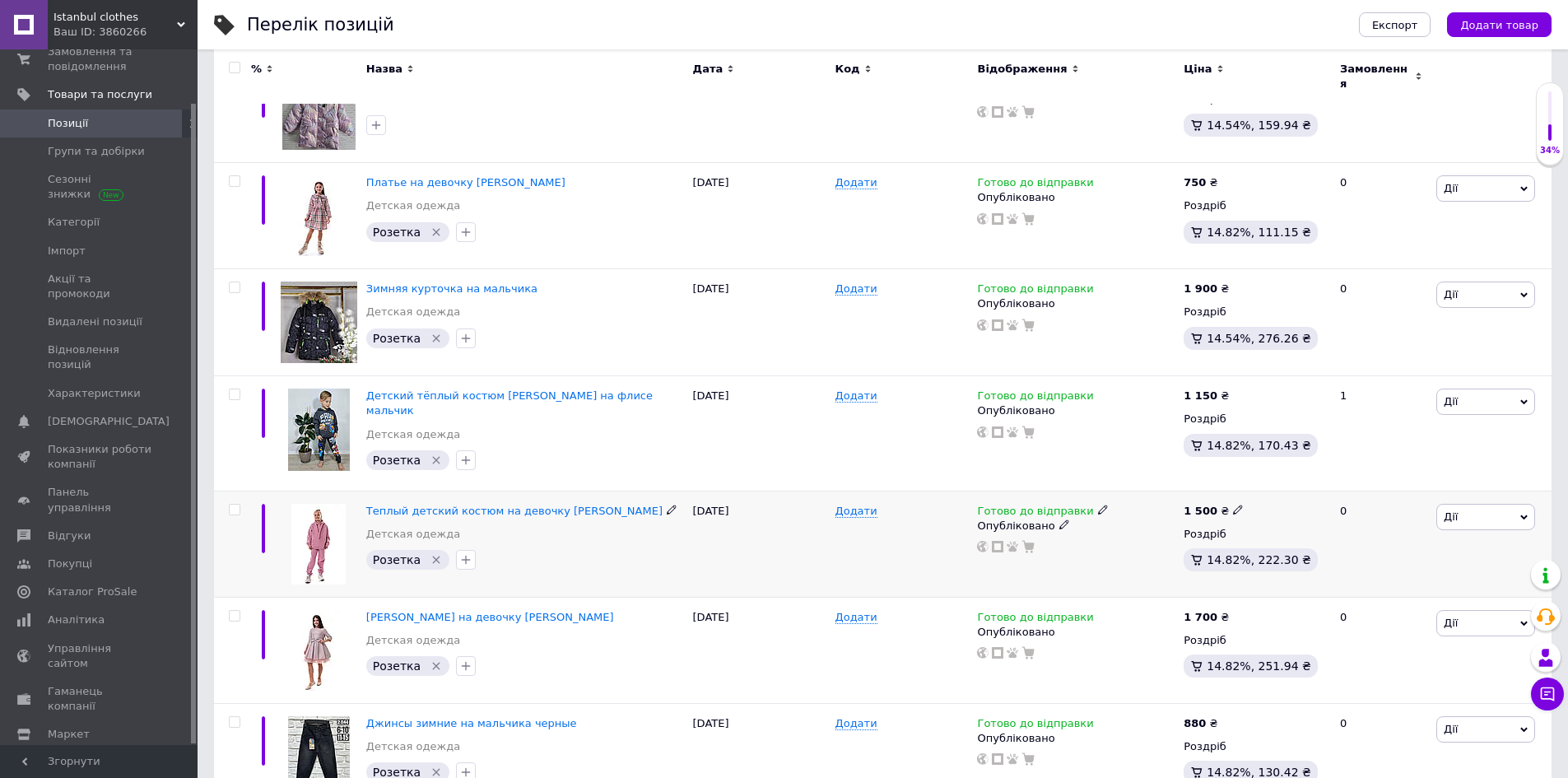
click at [233, 505] on input "checkbox" at bounding box center [234, 510] width 11 height 11
checkbox input "true"
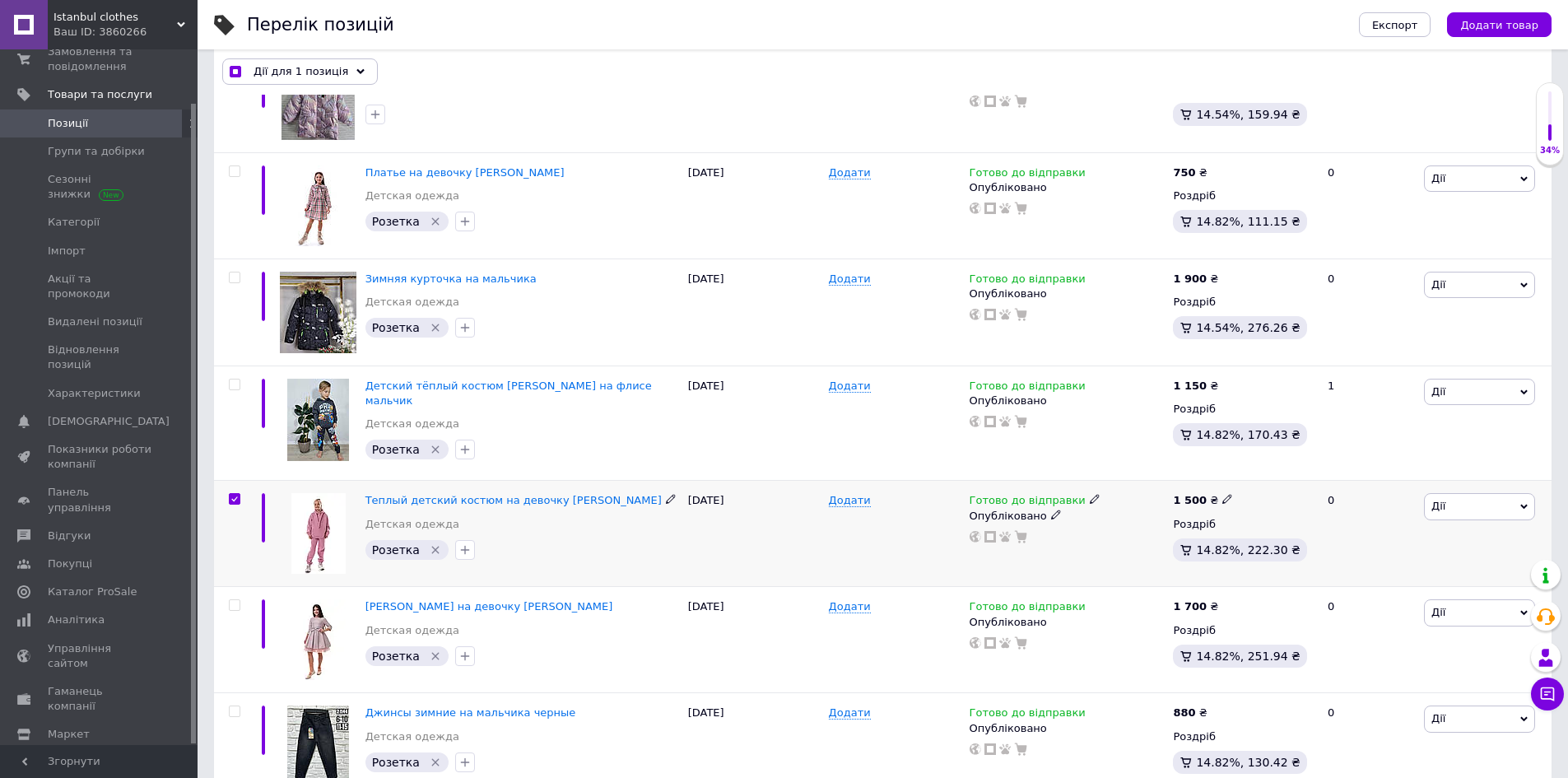
click at [1528, 501] on span "Дії" at bounding box center [1480, 506] width 111 height 27
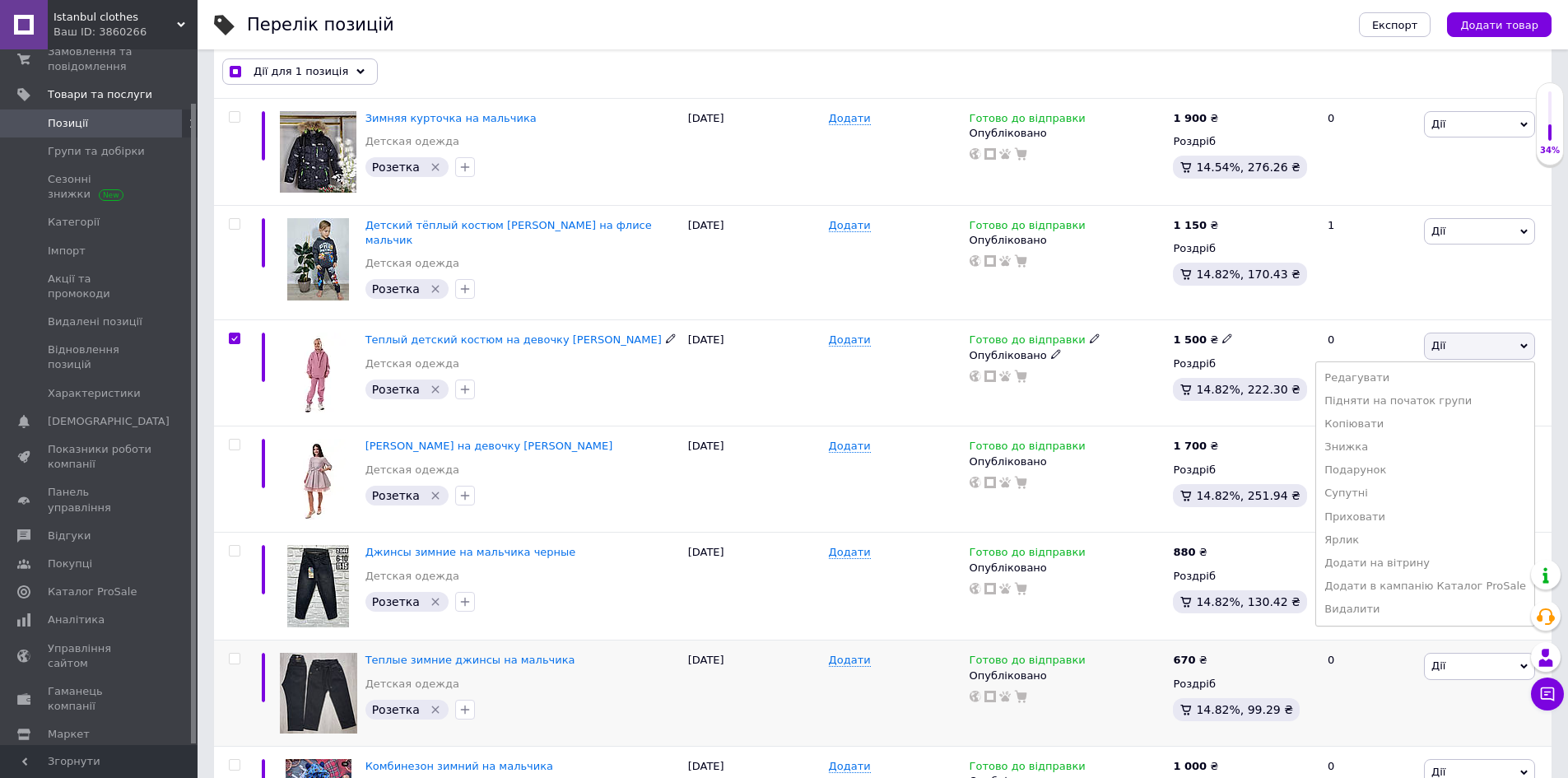
scroll to position [437, 0]
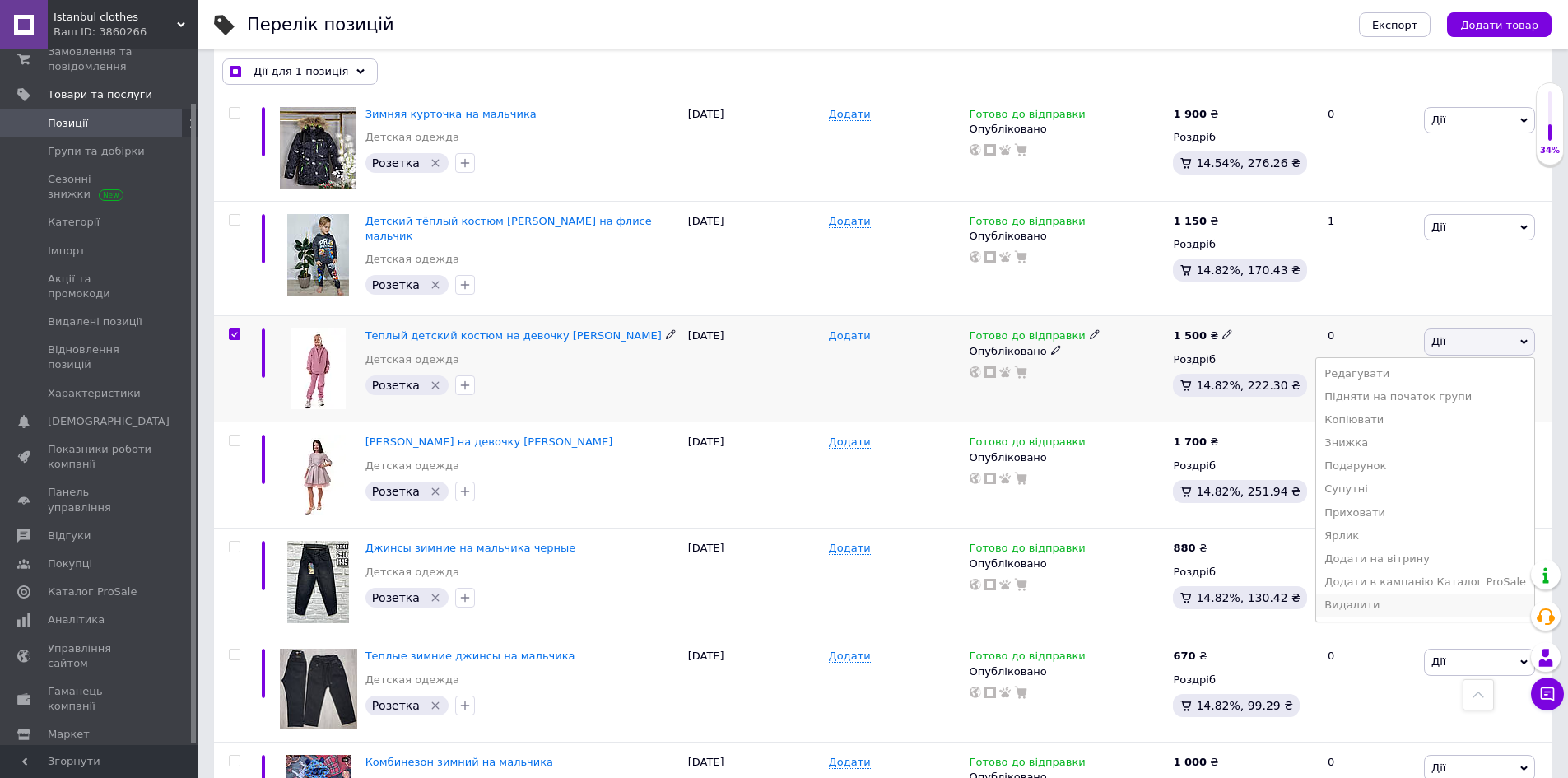
click at [1369, 594] on li "Видалити" at bounding box center [1424, 604] width 218 height 23
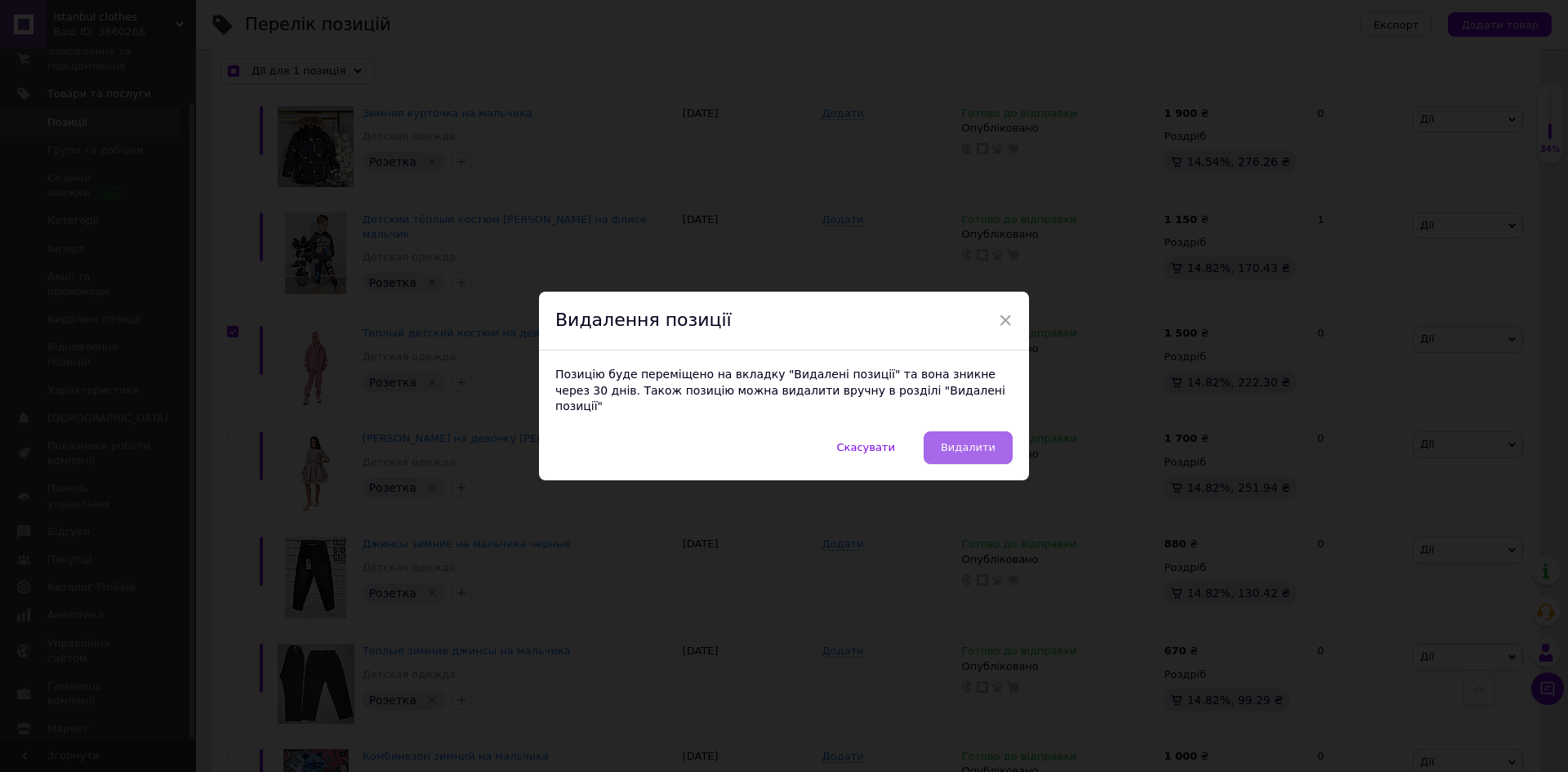
click at [993, 439] on button "Видалити" at bounding box center [968, 447] width 89 height 33
checkbox input "true"
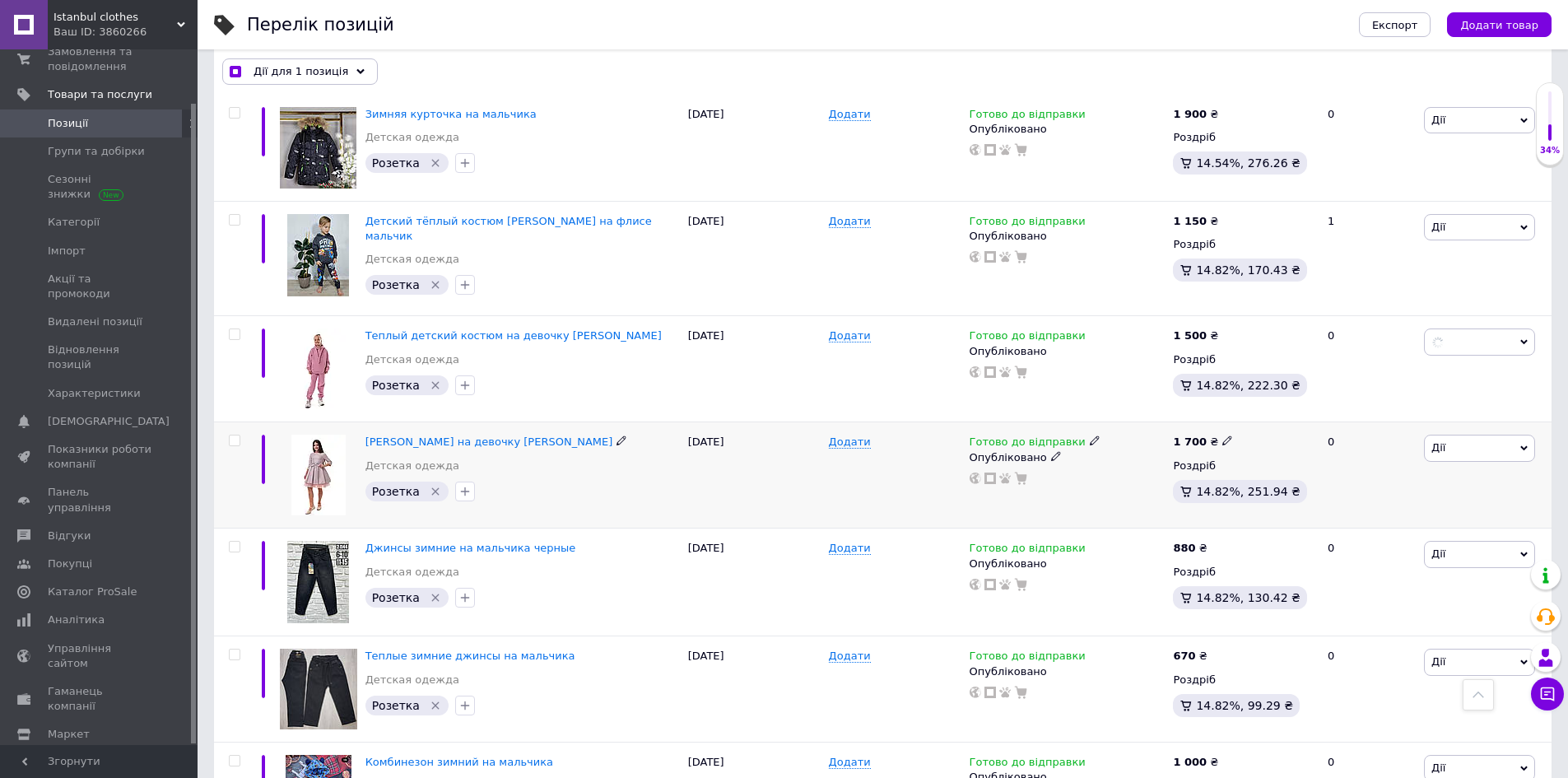
checkbox input "false"
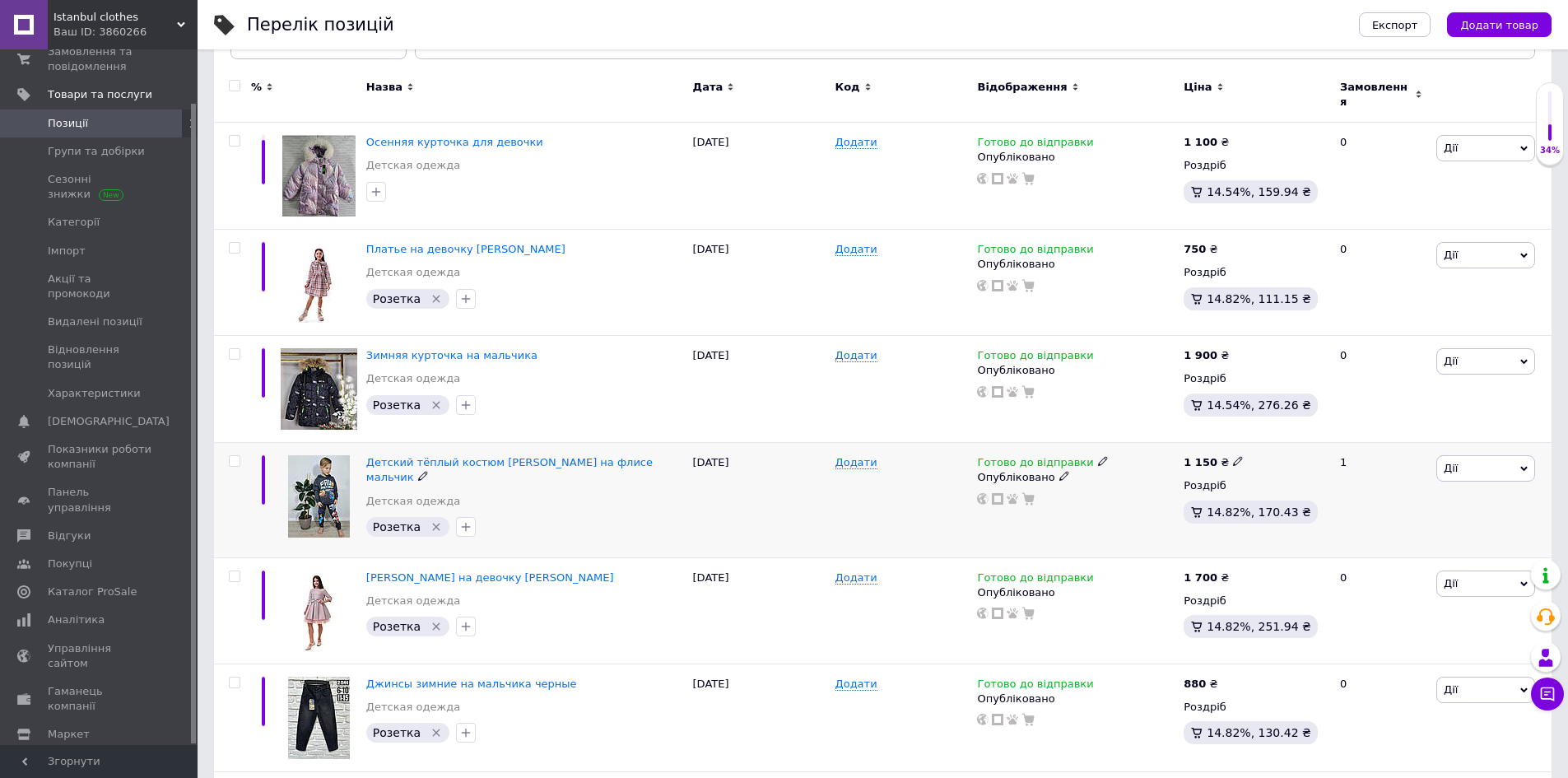
scroll to position [0, 0]
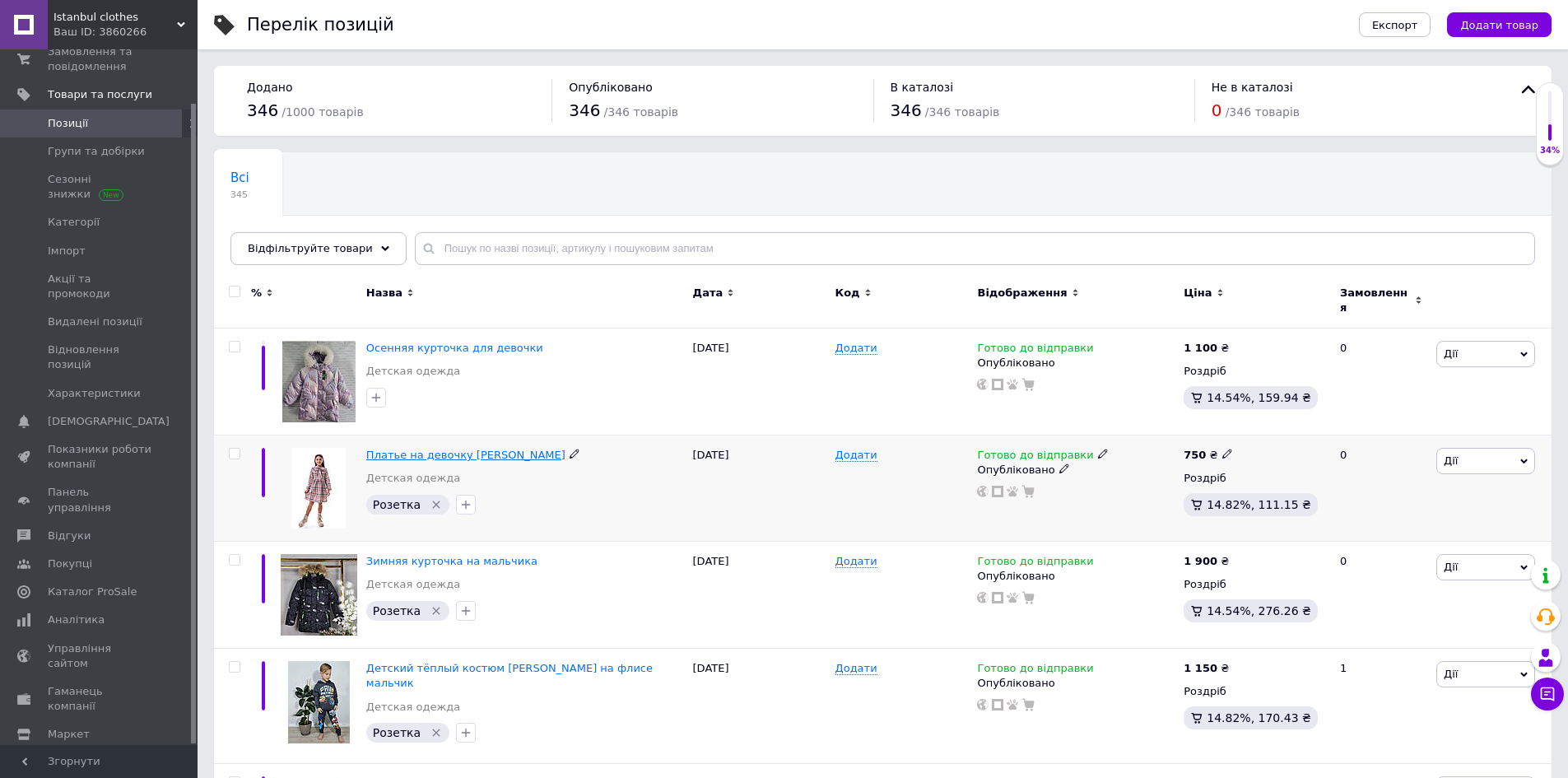
click at [417, 448] on span "Платье на девочку [PERSON_NAME]" at bounding box center [466, 454] width 199 height 12
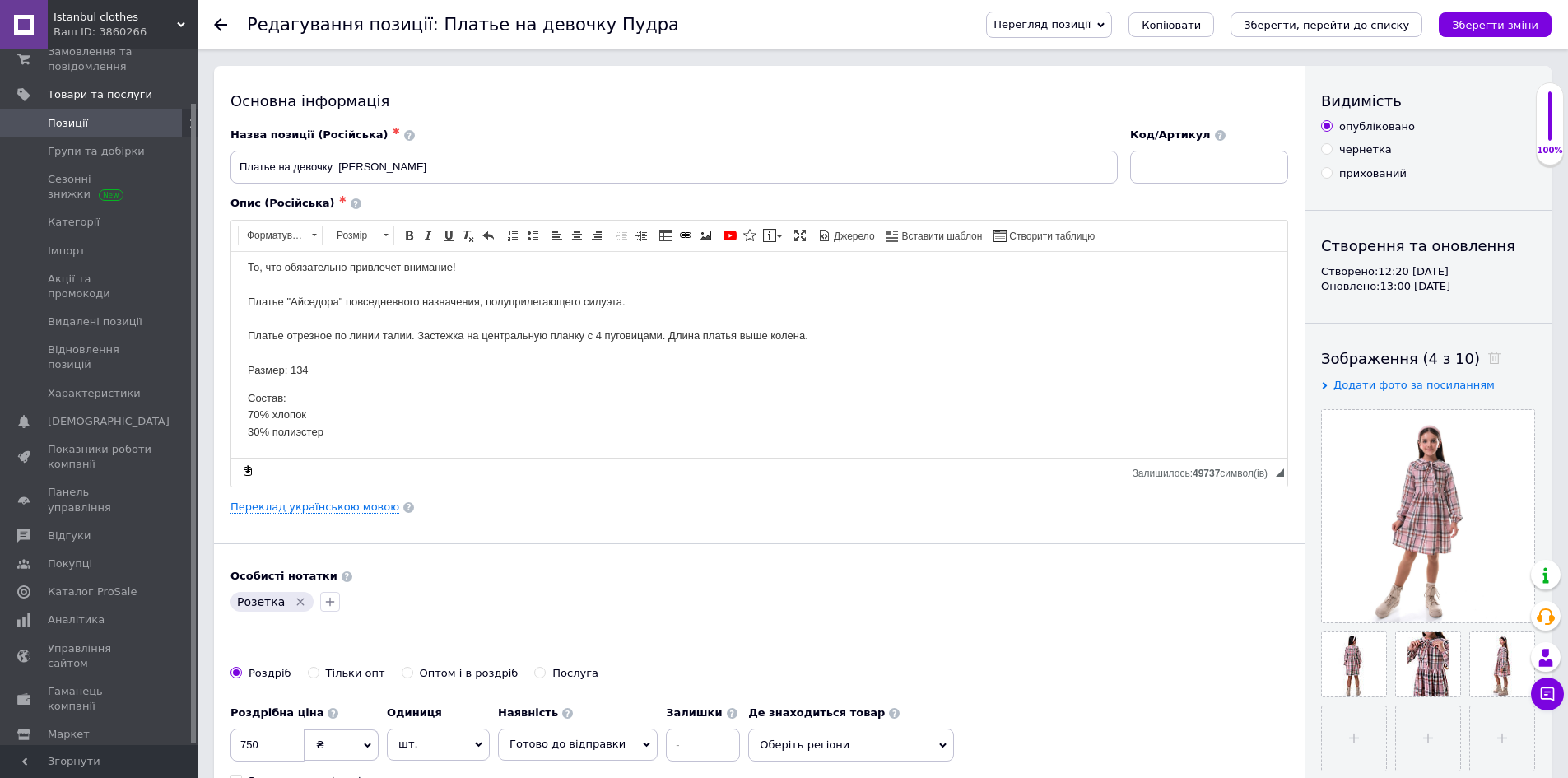
scroll to position [411, 0]
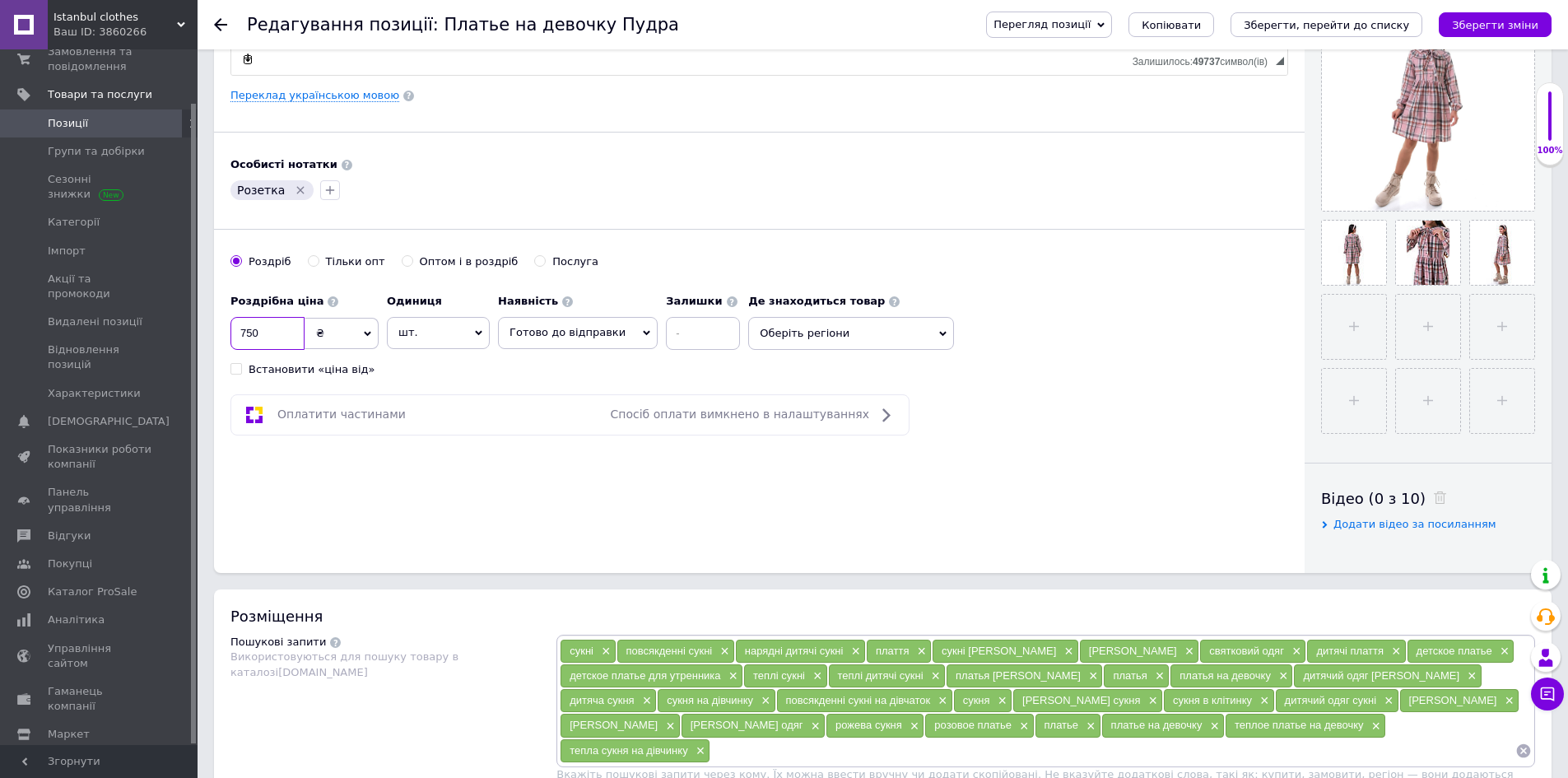
drag, startPoint x: 273, startPoint y: 323, endPoint x: 236, endPoint y: 326, distance: 37.1
click at [236, 326] on input "750" at bounding box center [267, 333] width 75 height 33
type input "699"
click at [1506, 30] on icon "Зберегти зміни" at bounding box center [1494, 25] width 86 height 12
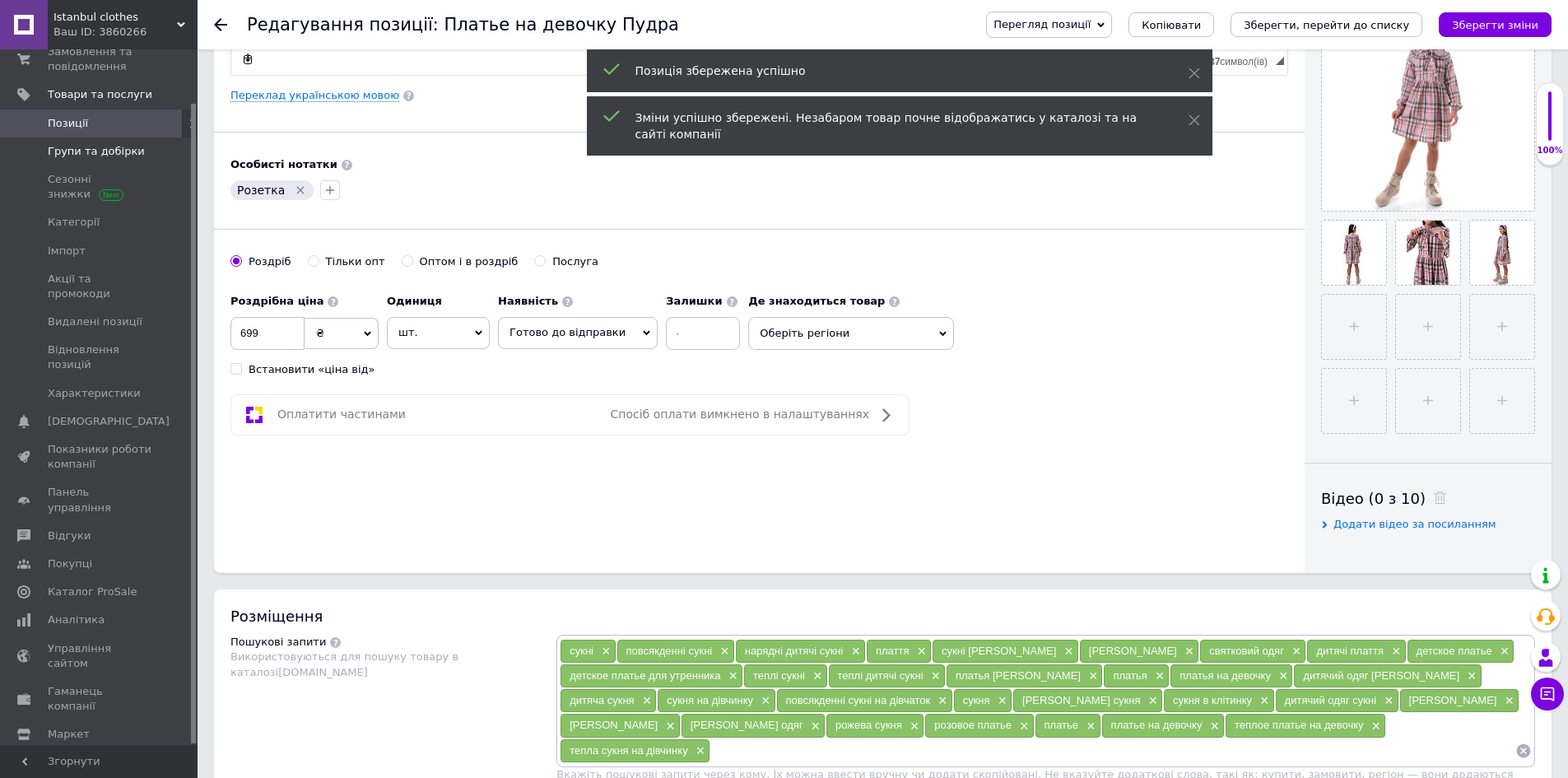
click at [83, 149] on span "Групи та добірки" at bounding box center [96, 151] width 97 height 15
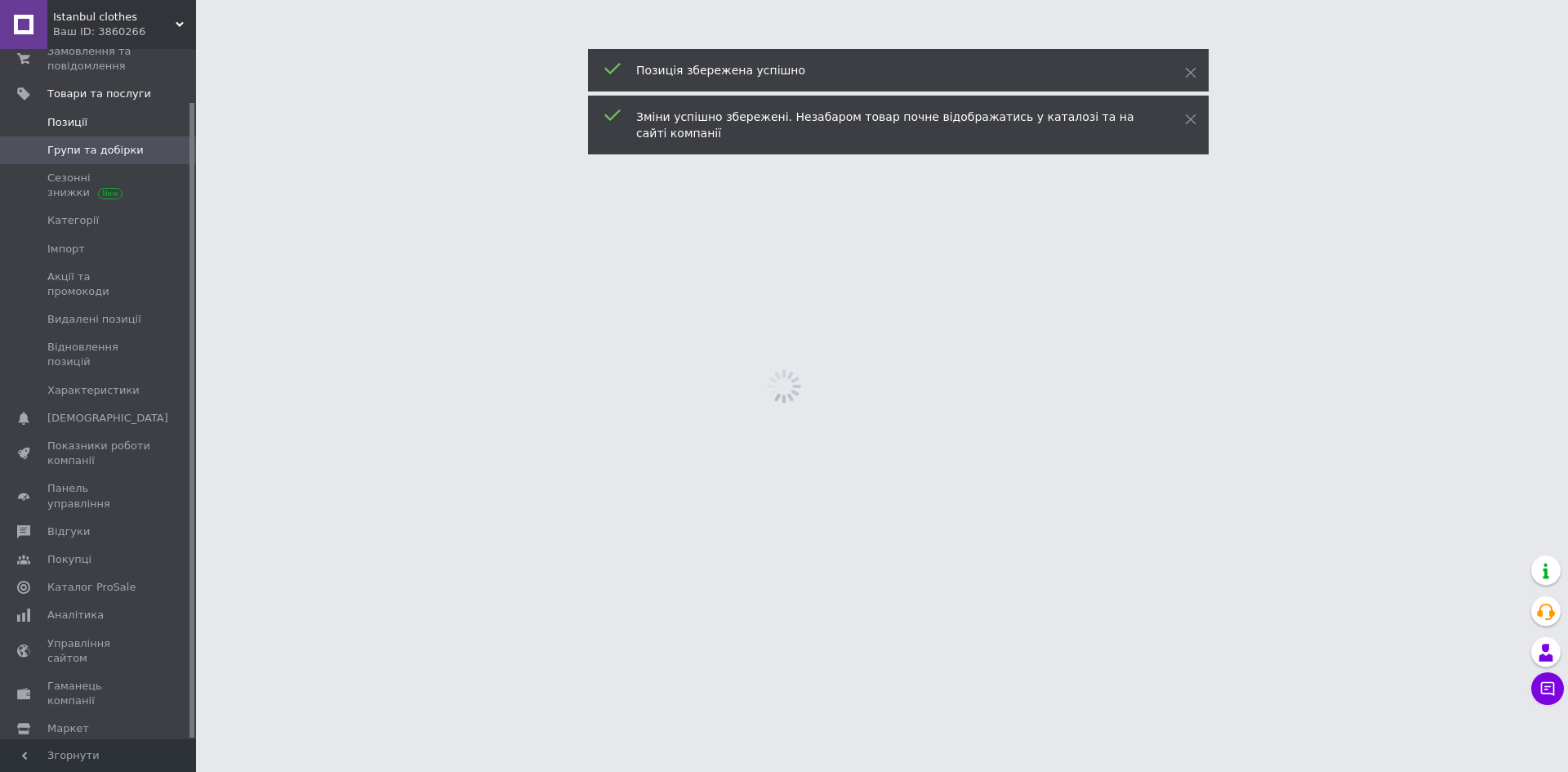
click at [64, 116] on span "Позиції" at bounding box center [67, 122] width 40 height 15
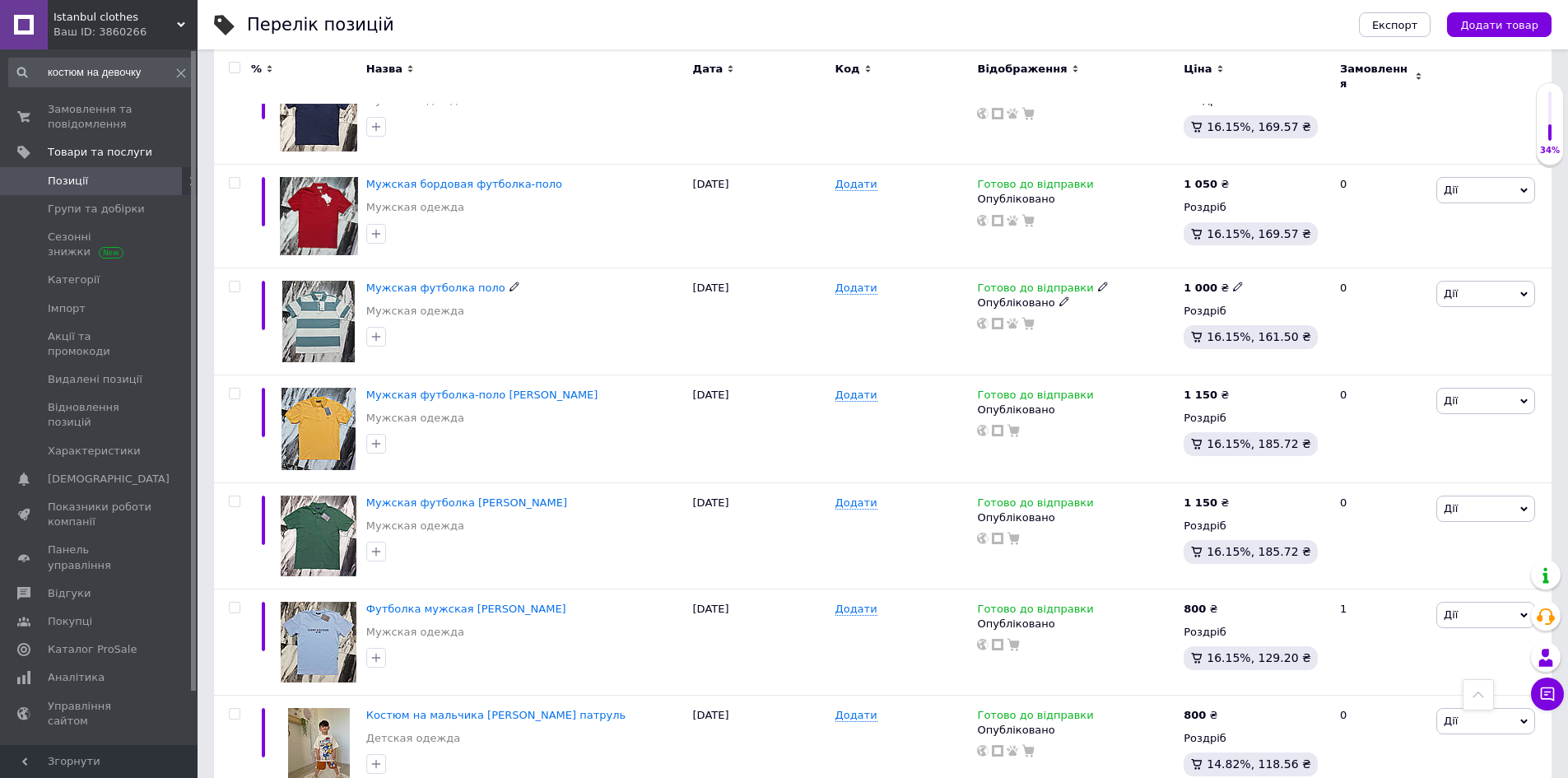
scroll to position [1564, 0]
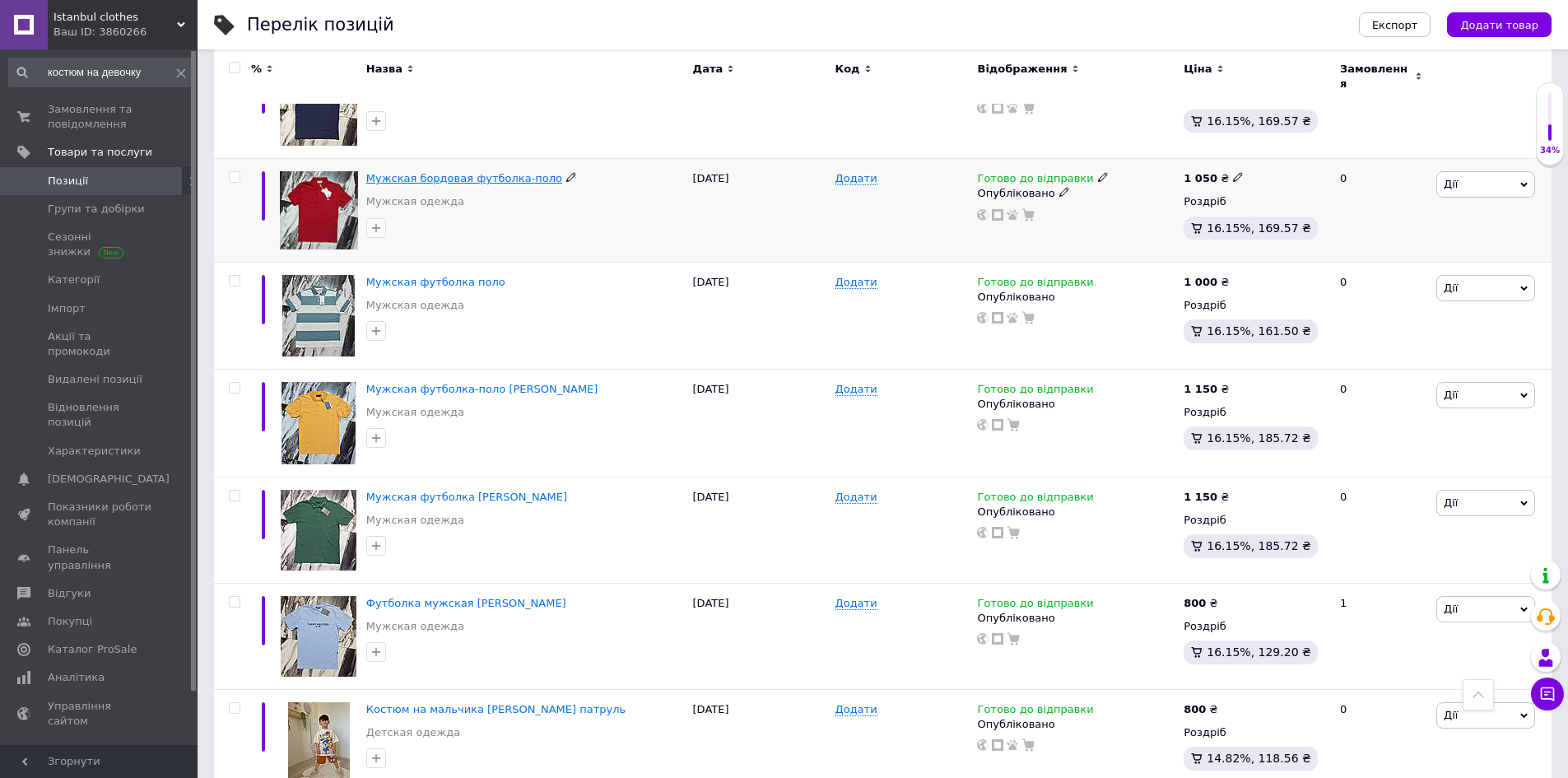
click at [451, 172] on span "Мужская бордовая футболка-поло" at bounding box center [464, 178] width 196 height 12
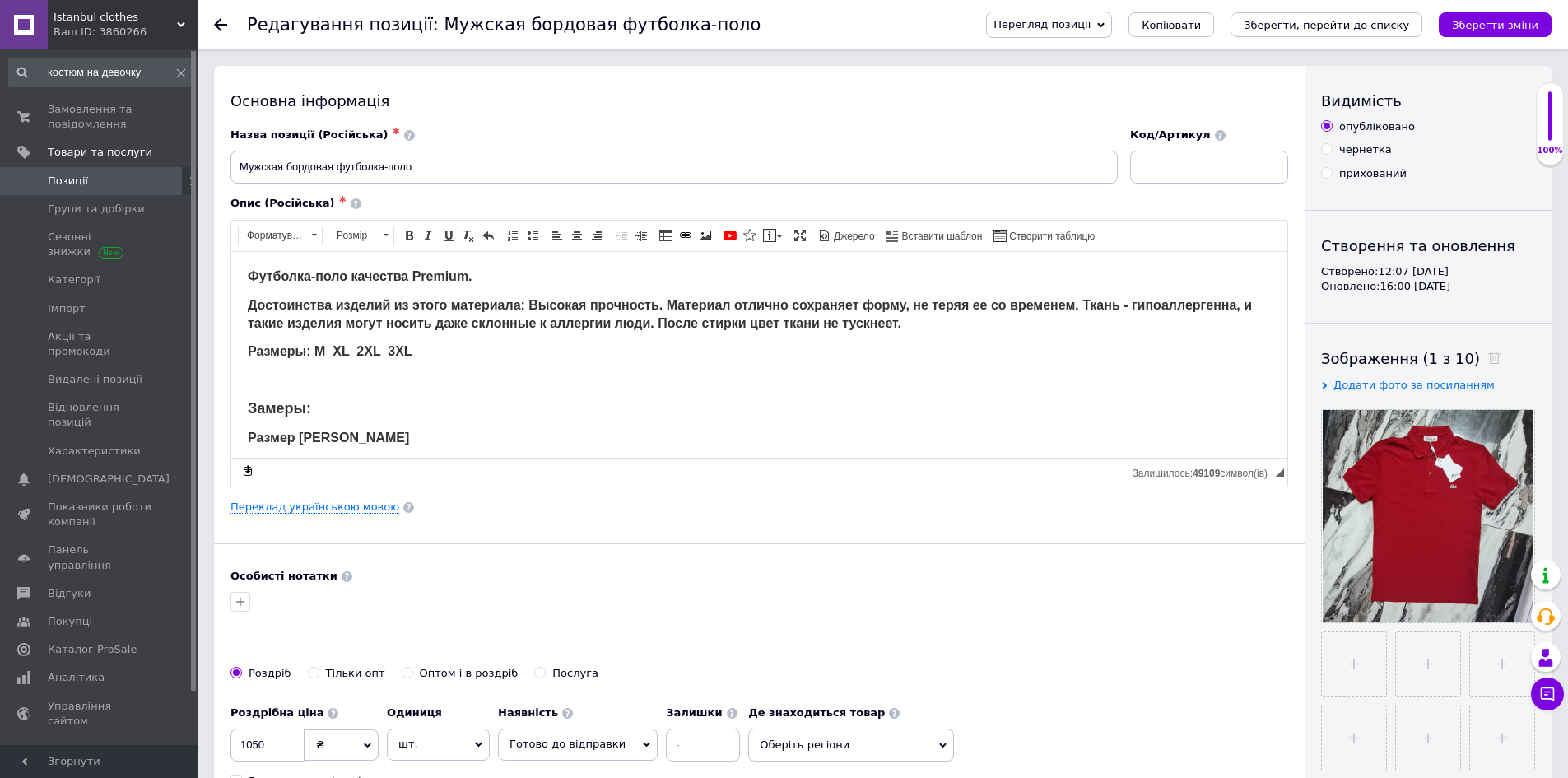
click at [355, 347] on strong "Размеры: M XL 2XL 3XL" at bounding box center [330, 350] width 165 height 14
click at [75, 153] on span "Товари та послуги" at bounding box center [99, 152] width 104 height 15
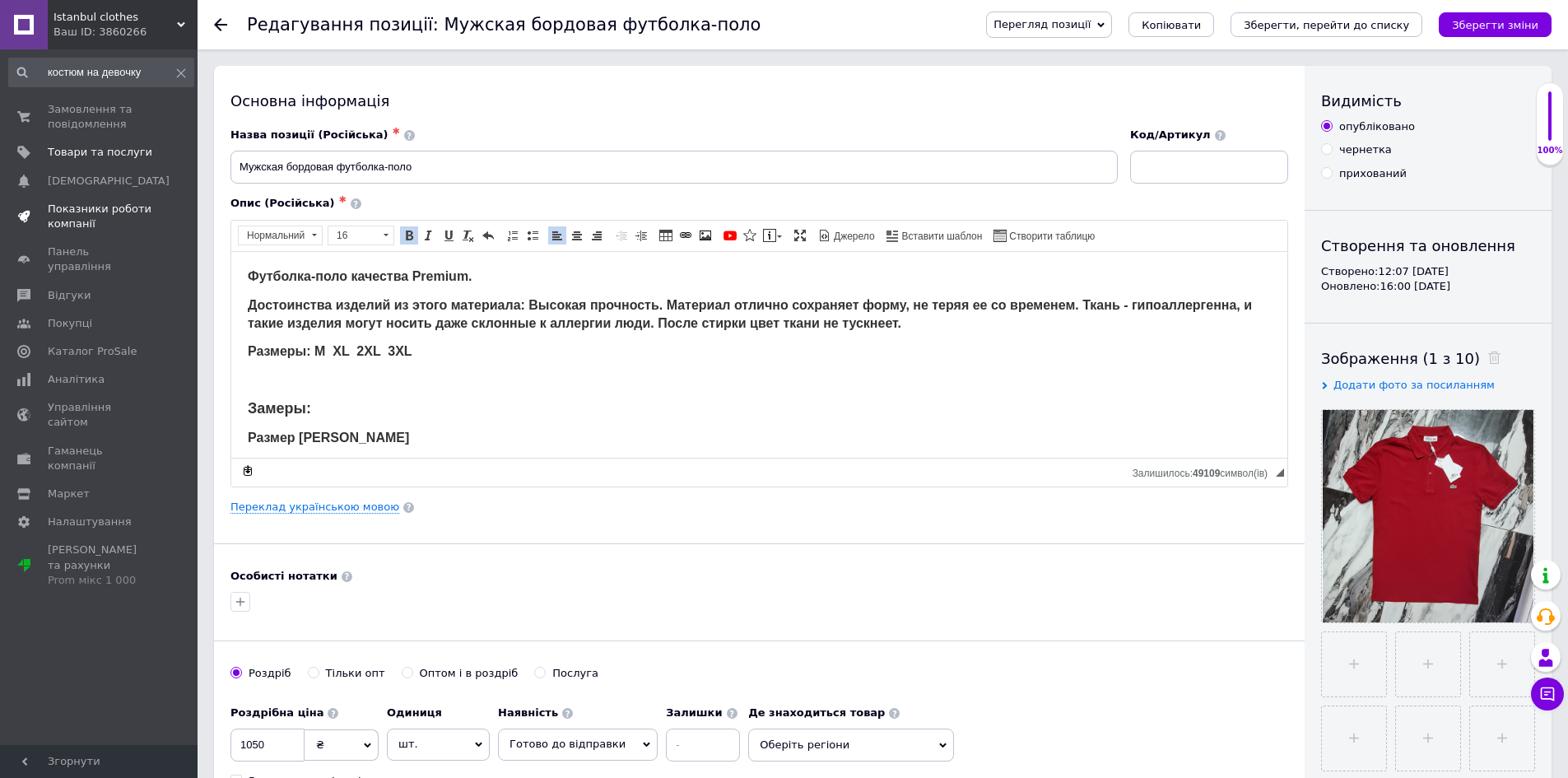
click at [59, 214] on span "Показники роботи компанії" at bounding box center [99, 217] width 104 height 30
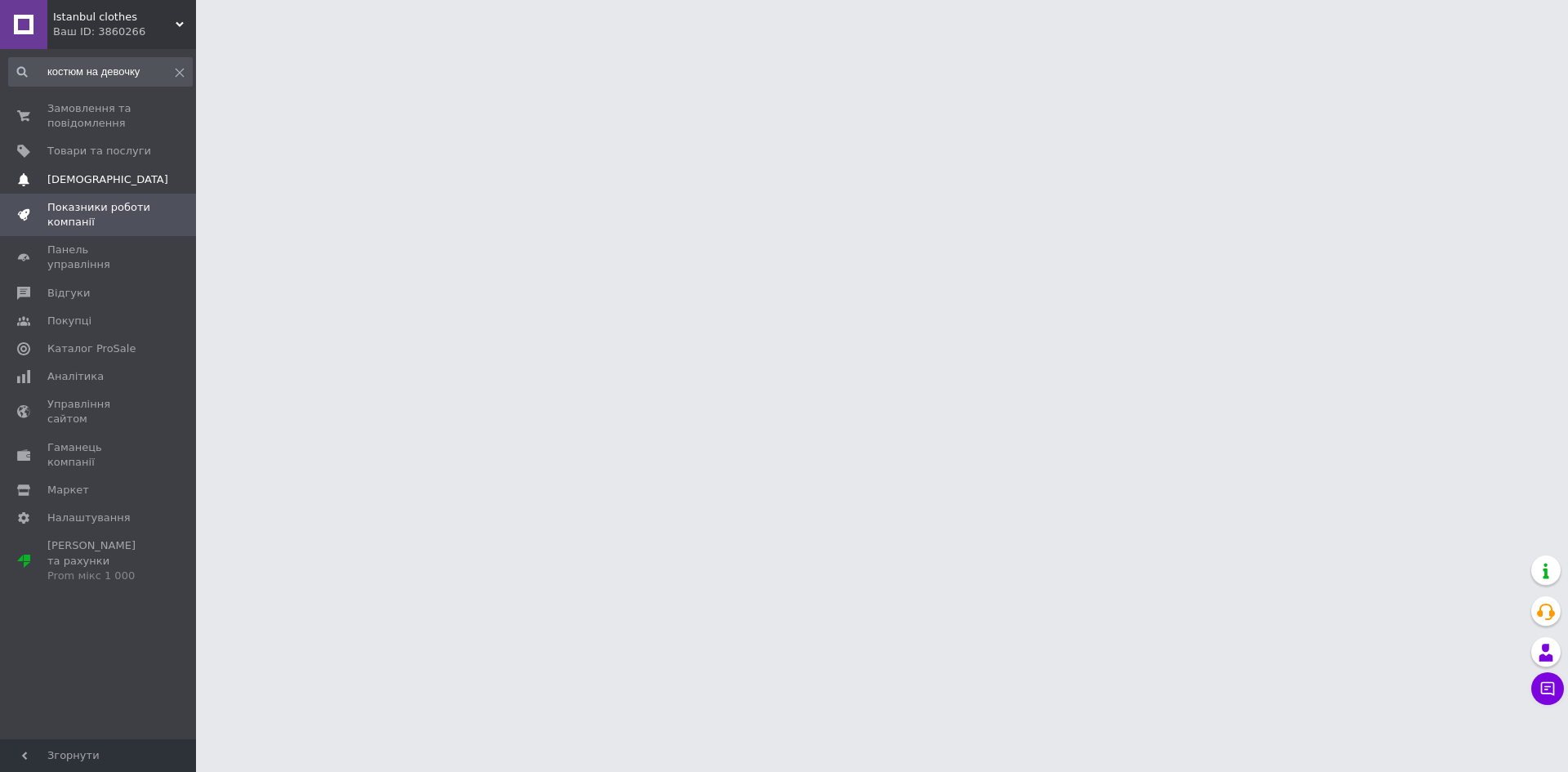
click at [76, 175] on span "[DEMOGRAPHIC_DATA]" at bounding box center [107, 179] width 121 height 15
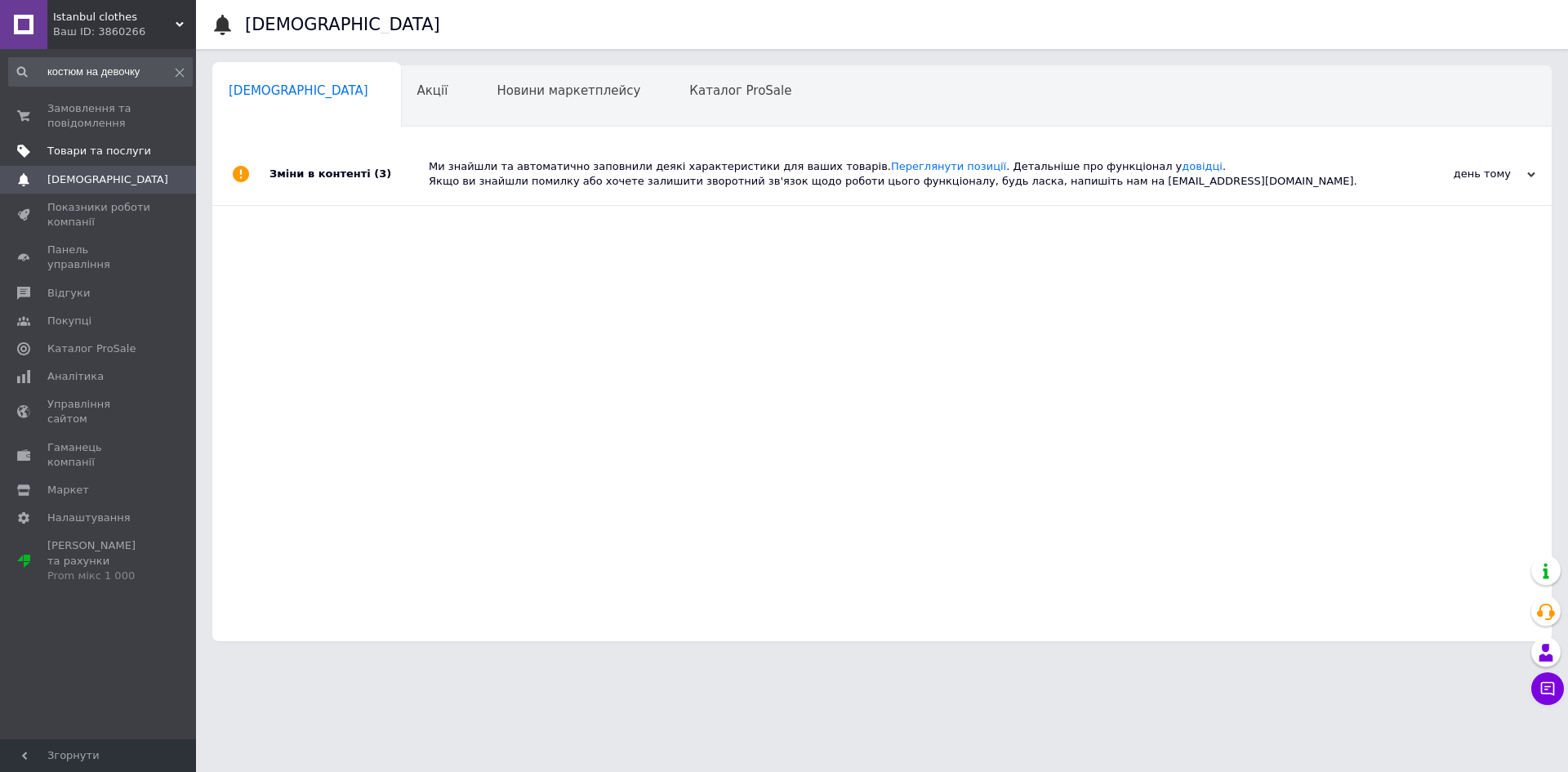
click at [84, 149] on span "Товари та послуги" at bounding box center [99, 151] width 104 height 15
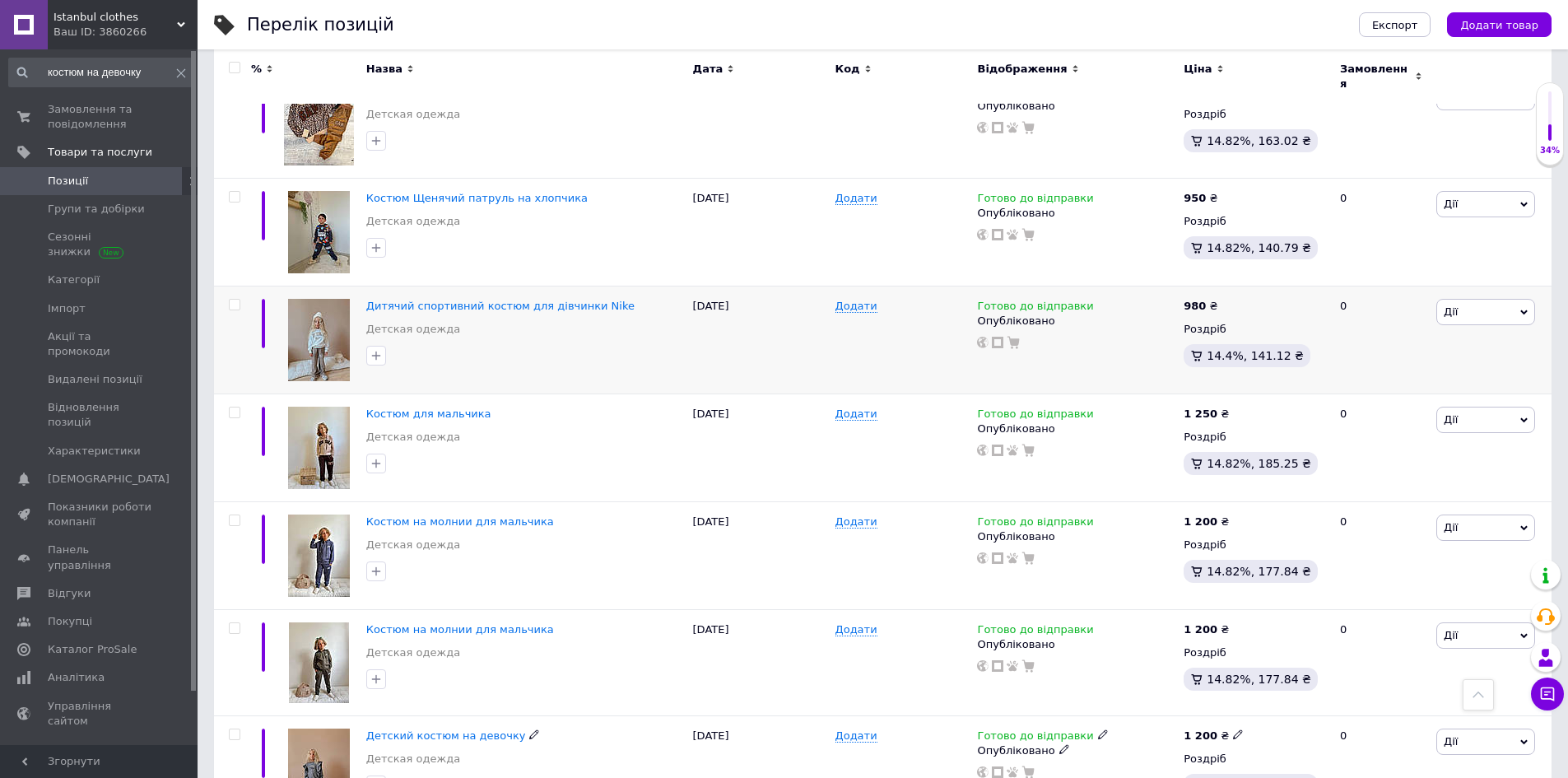
scroll to position [246, 0]
